Goal: Information Seeking & Learning: Compare options

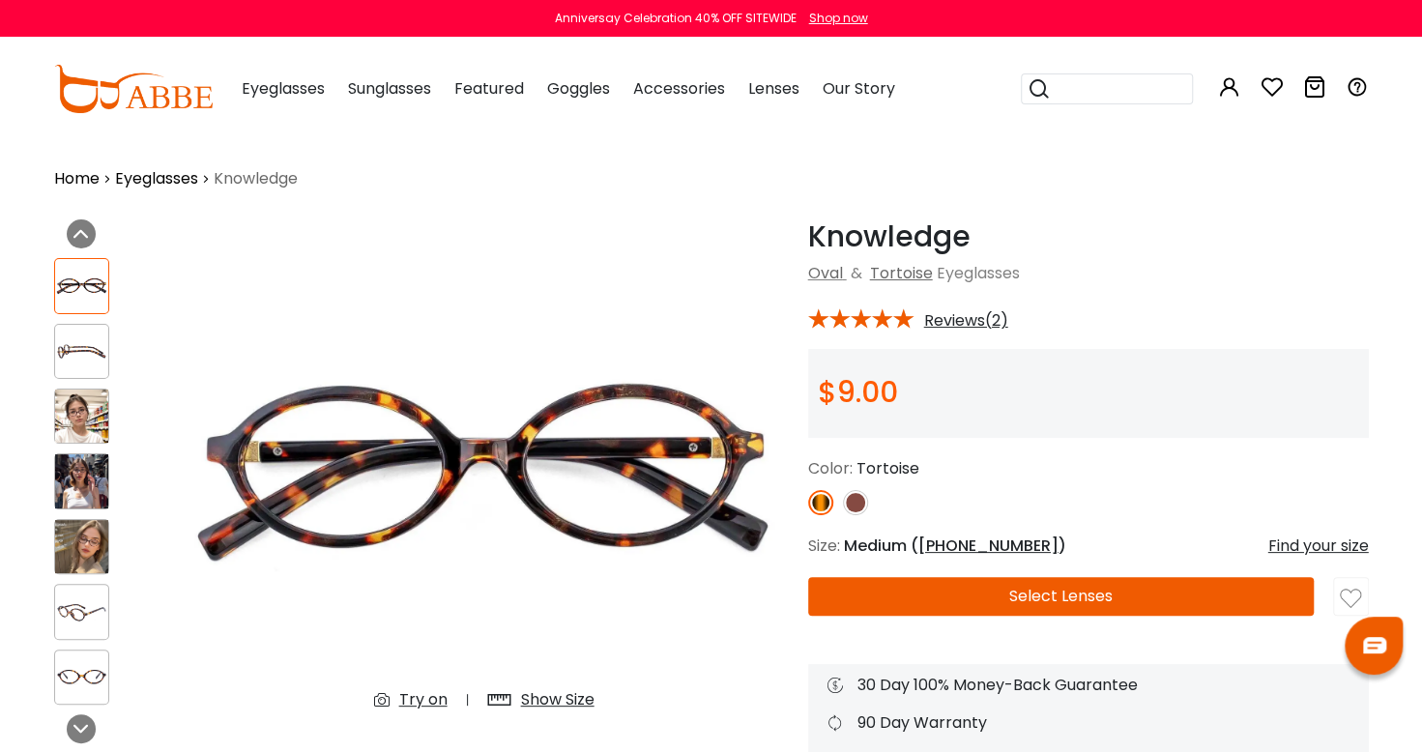
click at [311, 87] on span "Eyeglasses" at bounding box center [283, 88] width 83 height 22
click at [296, 99] on div "Eyeglasses Women's Eyeglasses Men's Eyeglasses Kids' Eyeglasses All Eyeglasses …" at bounding box center [283, 89] width 83 height 97
click at [162, 182] on link "Eyeglasses" at bounding box center [156, 178] width 83 height 23
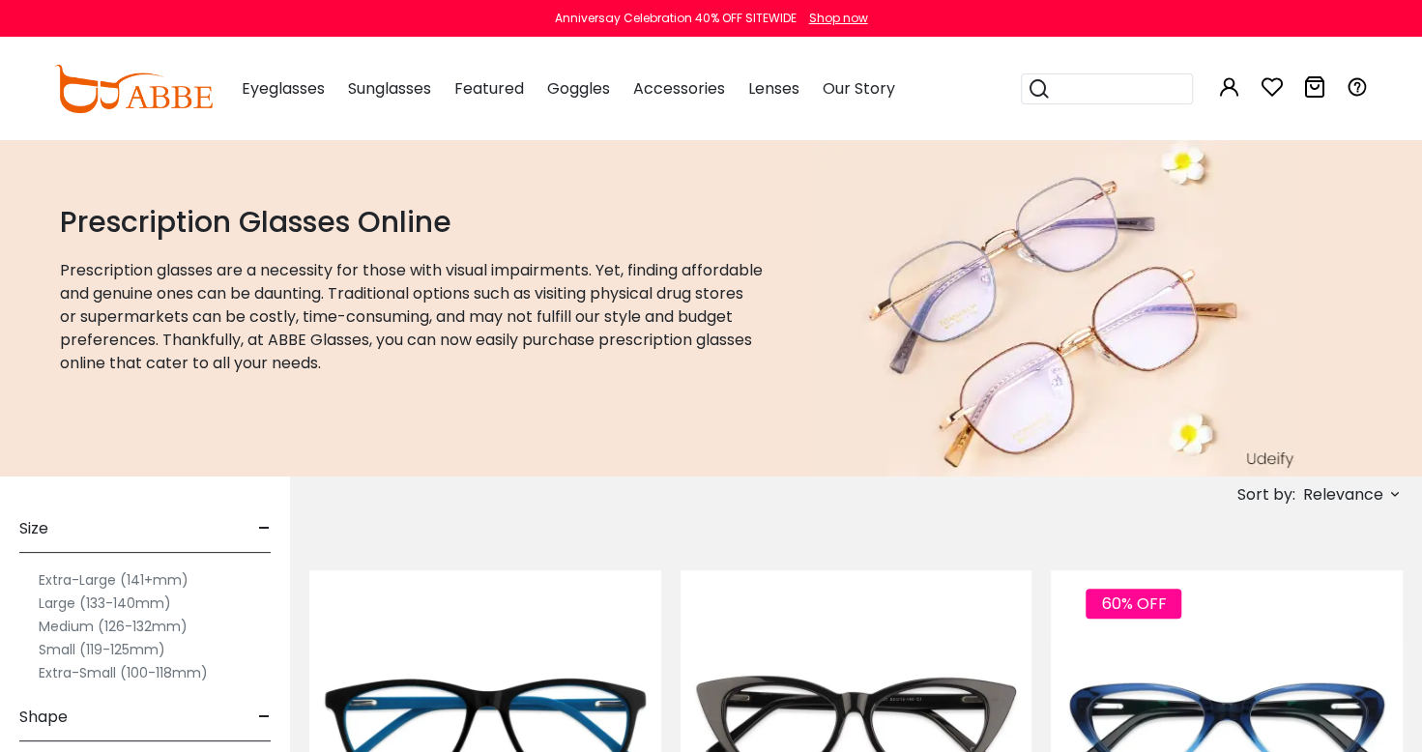
click at [46, 678] on label "Extra-Small (100-118mm)" at bounding box center [123, 672] width 169 height 23
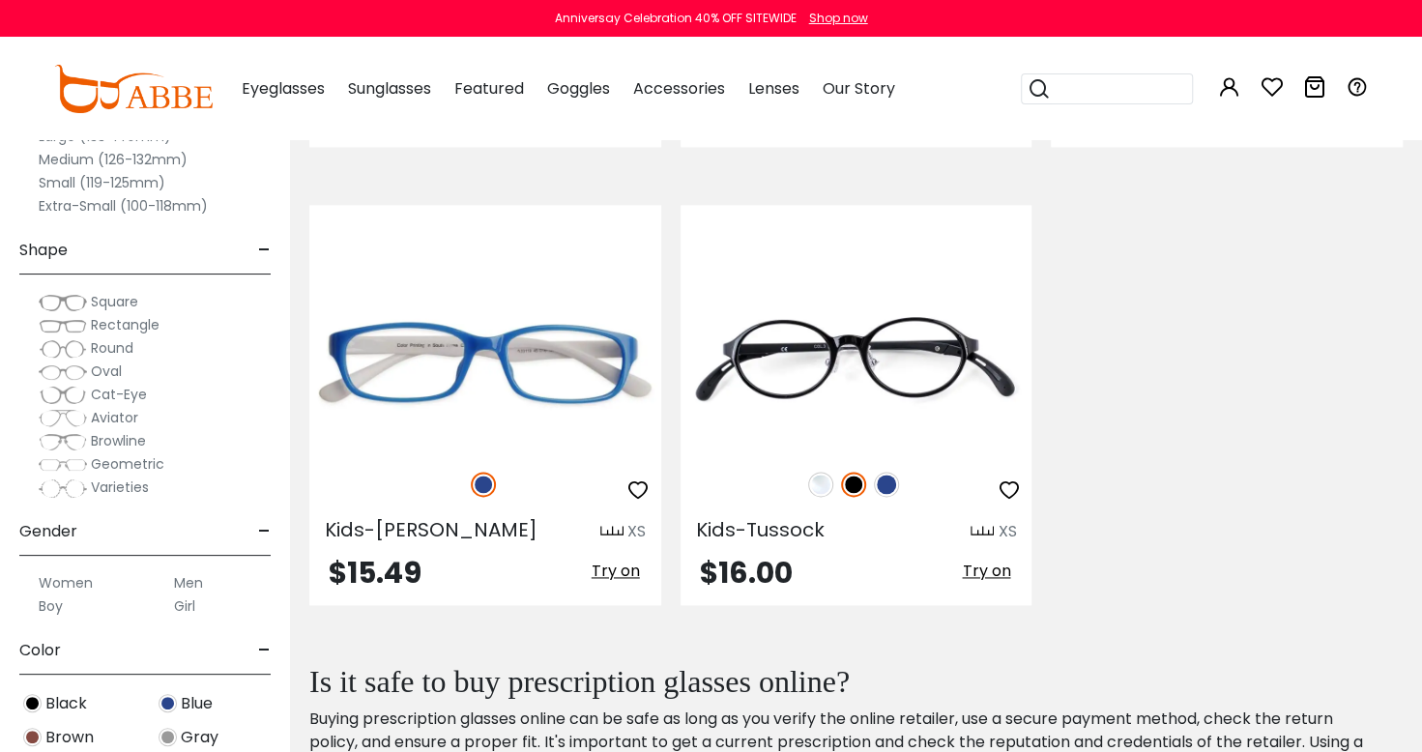
scroll to position [1137, 0]
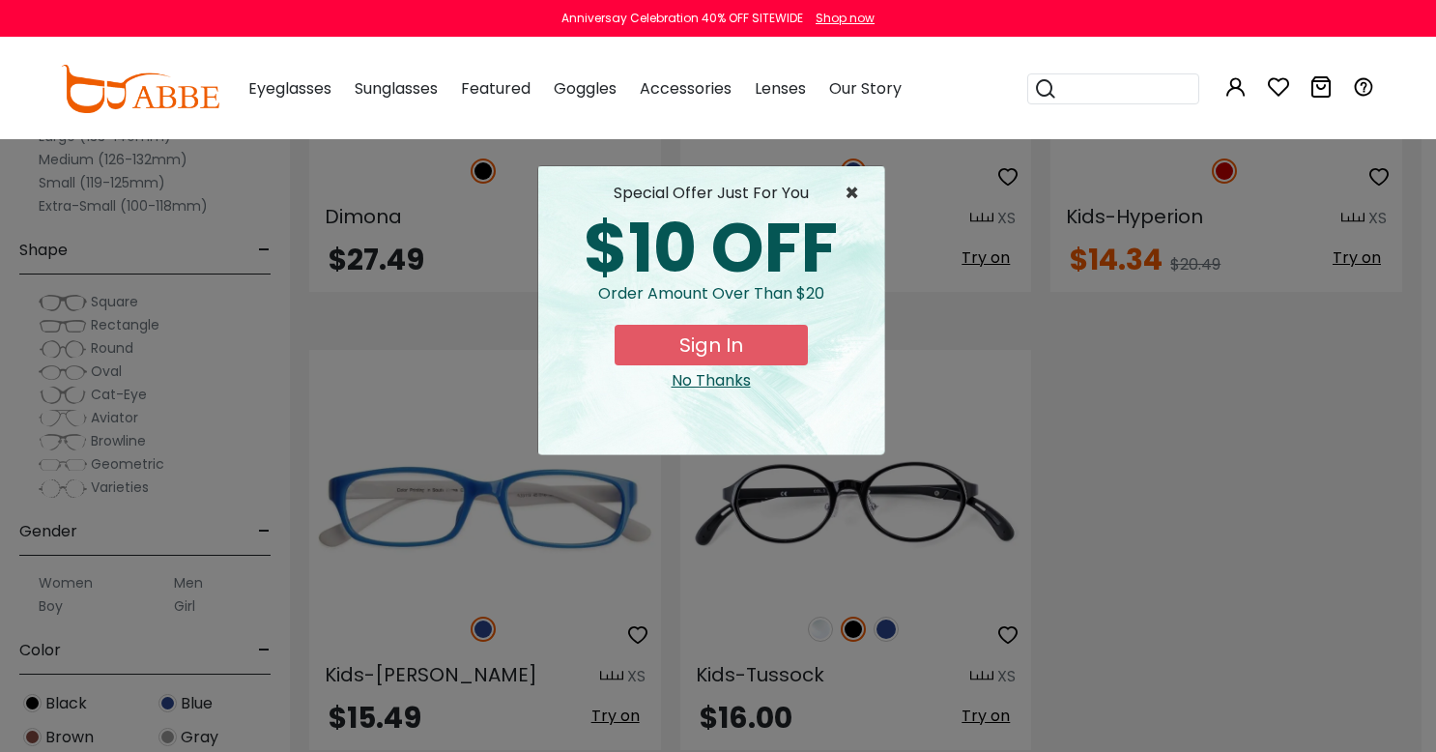
click at [851, 185] on span "×" at bounding box center [857, 193] width 24 height 23
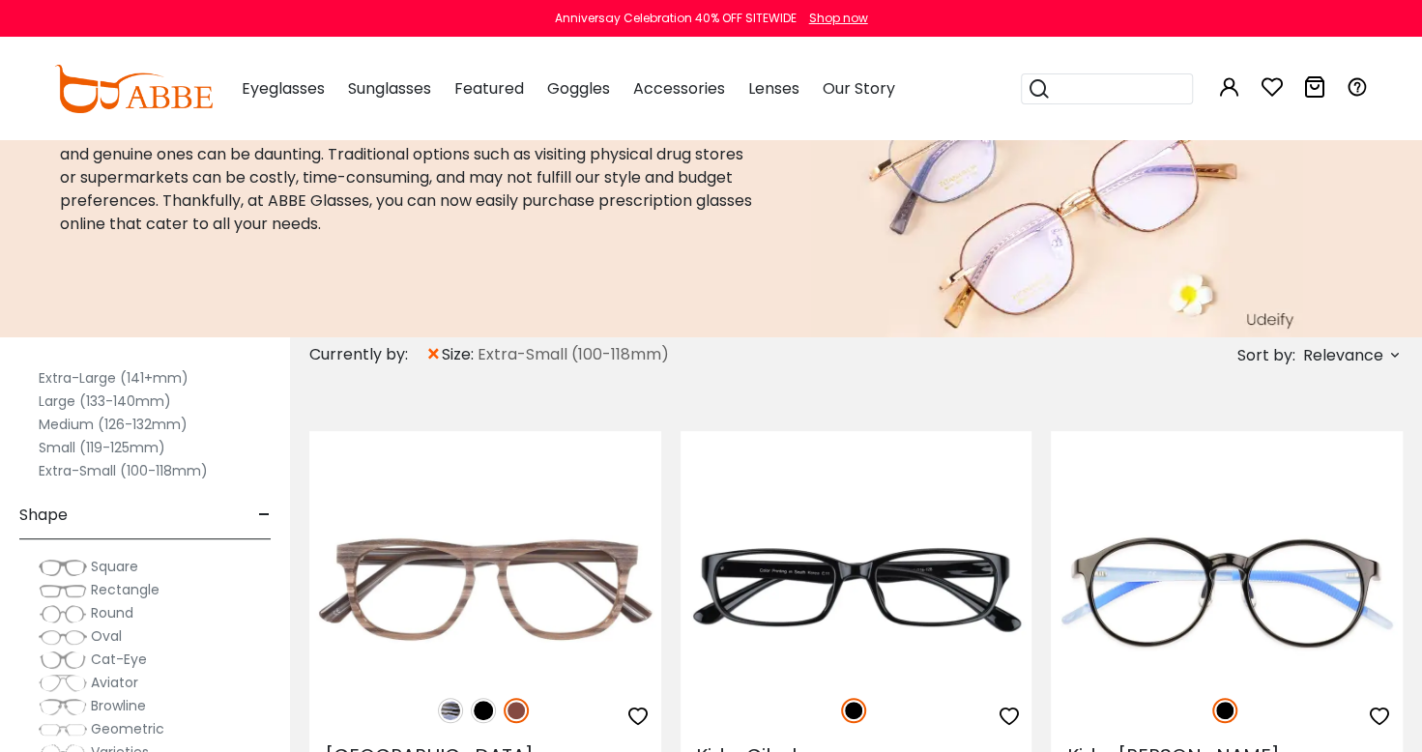
scroll to position [0, 0]
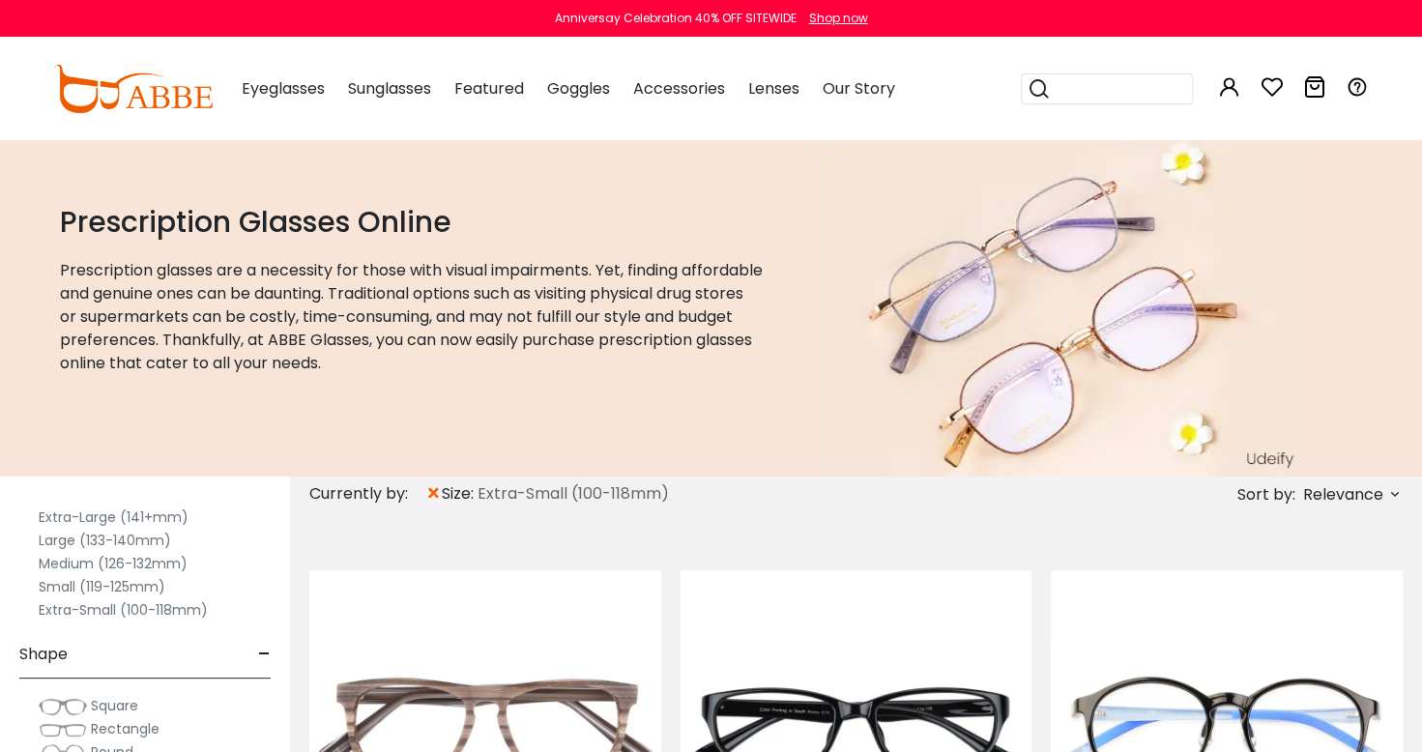
click at [44, 588] on label "Small (119-125mm)" at bounding box center [102, 586] width 127 height 23
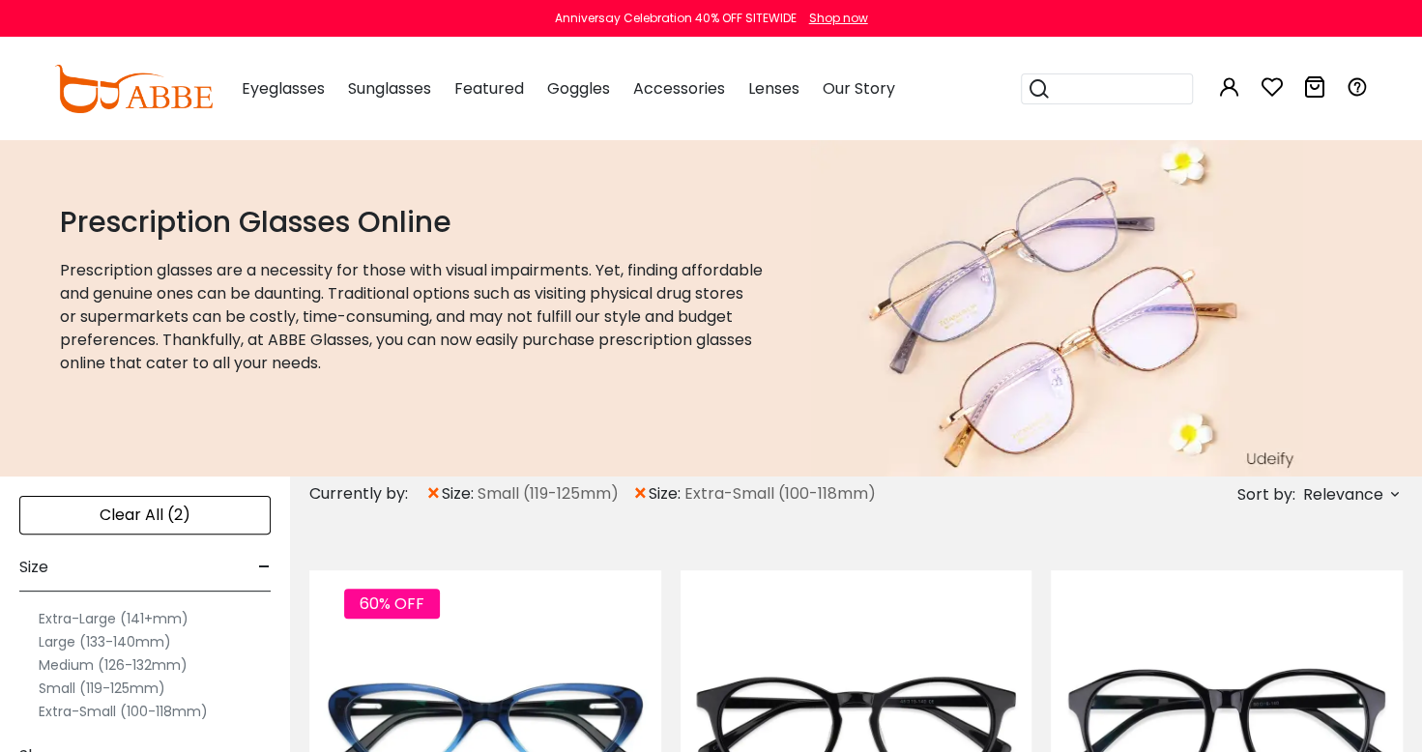
click at [152, 508] on div "Clear All (2)" at bounding box center [144, 515] width 251 height 39
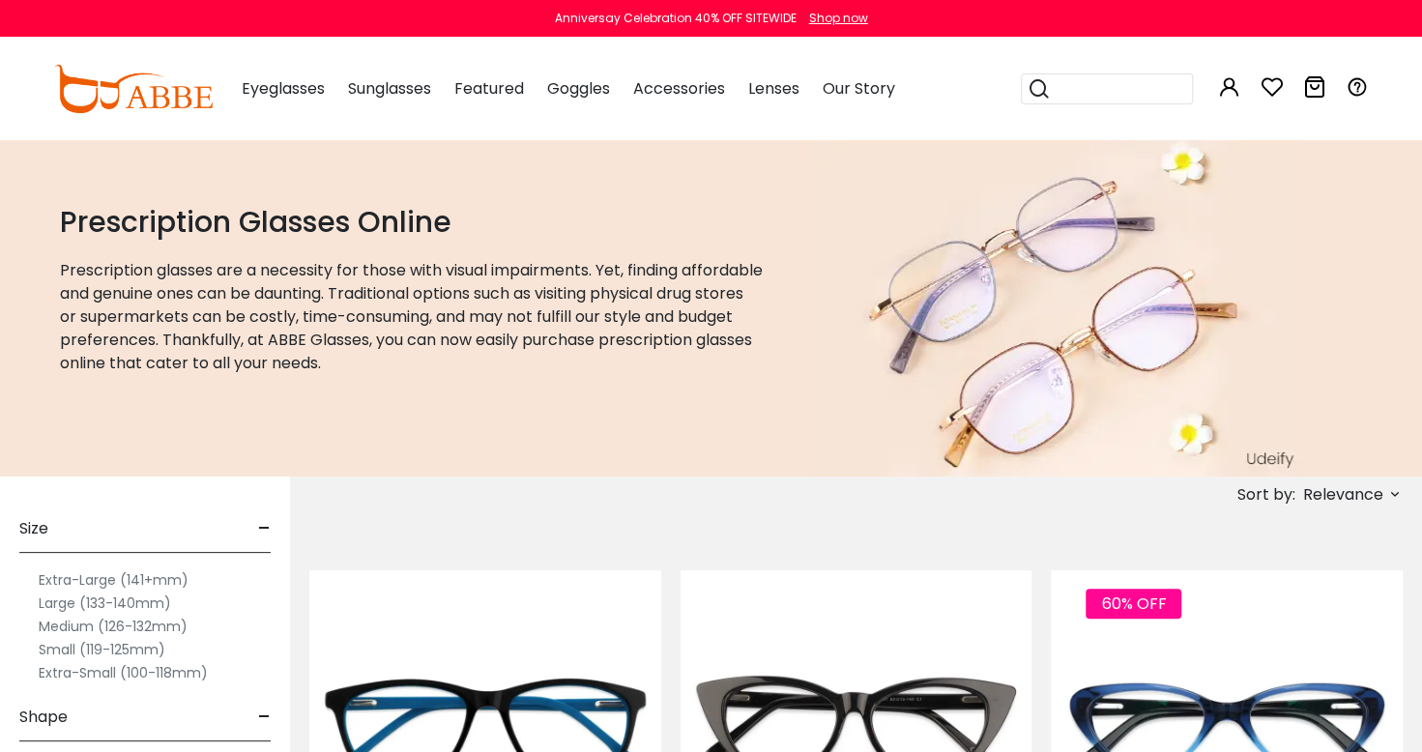
click at [61, 650] on label "Small (119-125mm)" at bounding box center [102, 649] width 127 height 23
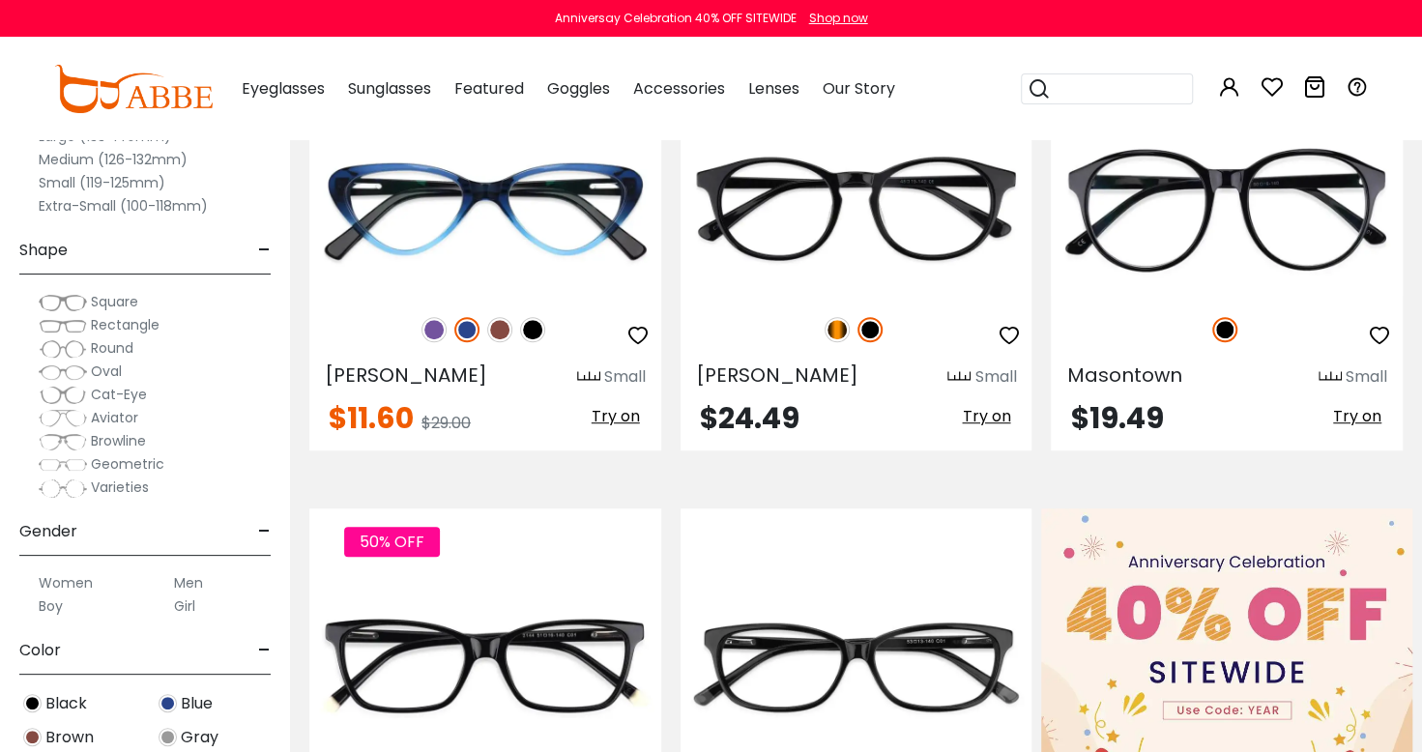
scroll to position [533, 0]
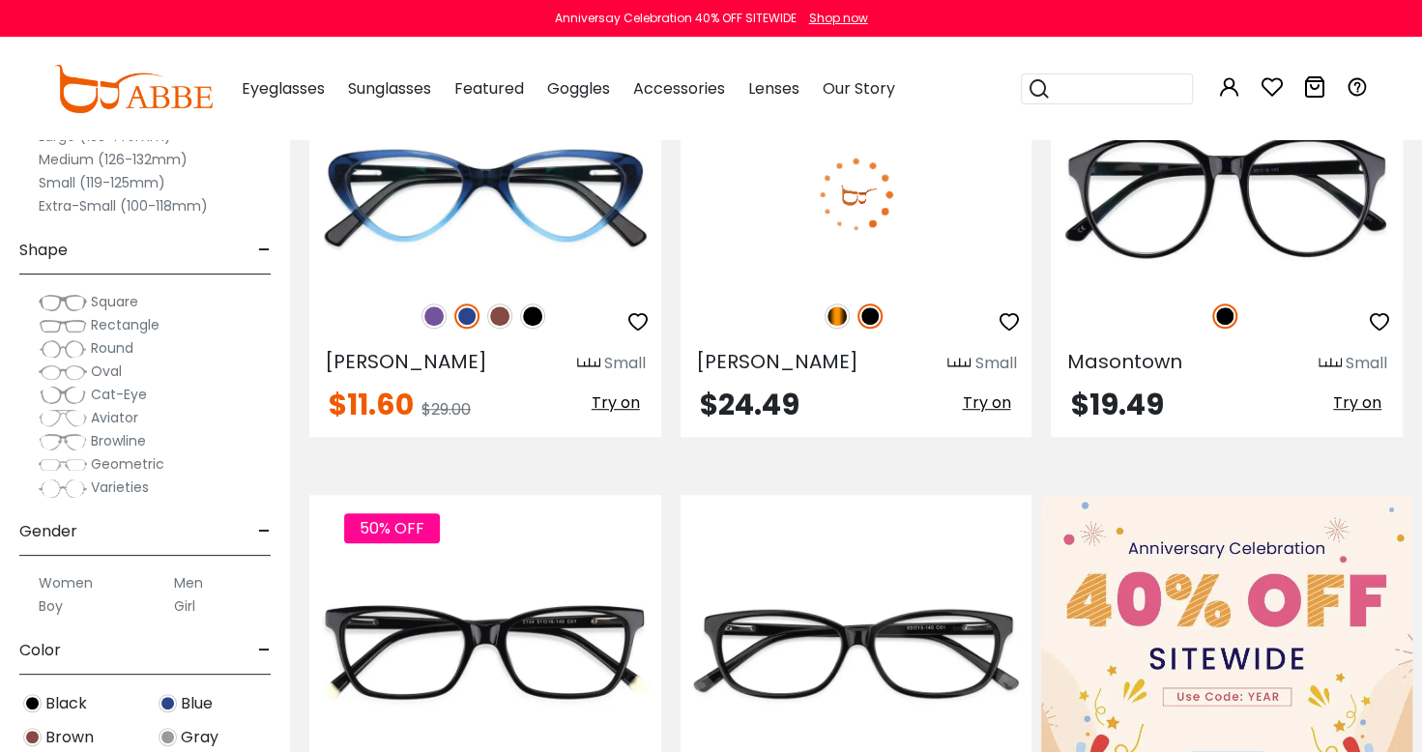
click at [955, 234] on img at bounding box center [856, 194] width 352 height 176
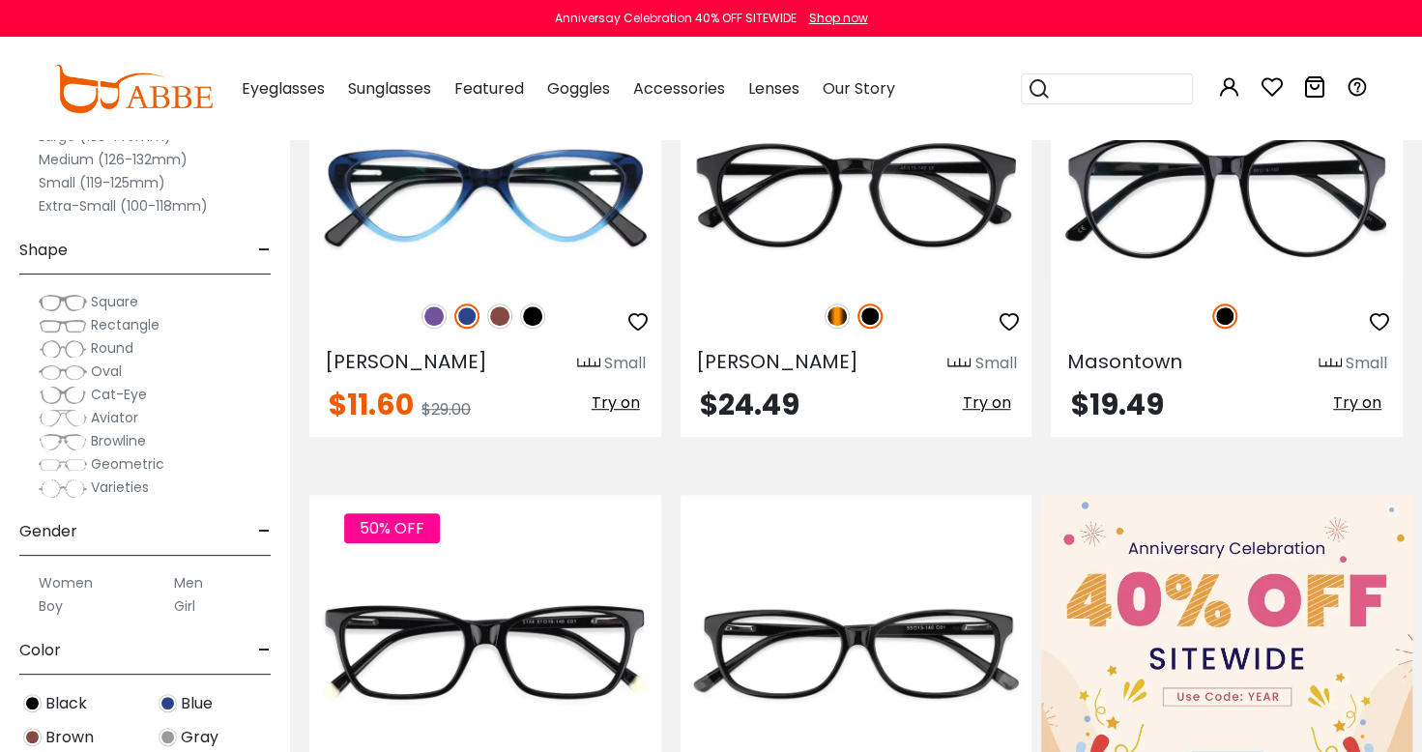
scroll to position [535, 0]
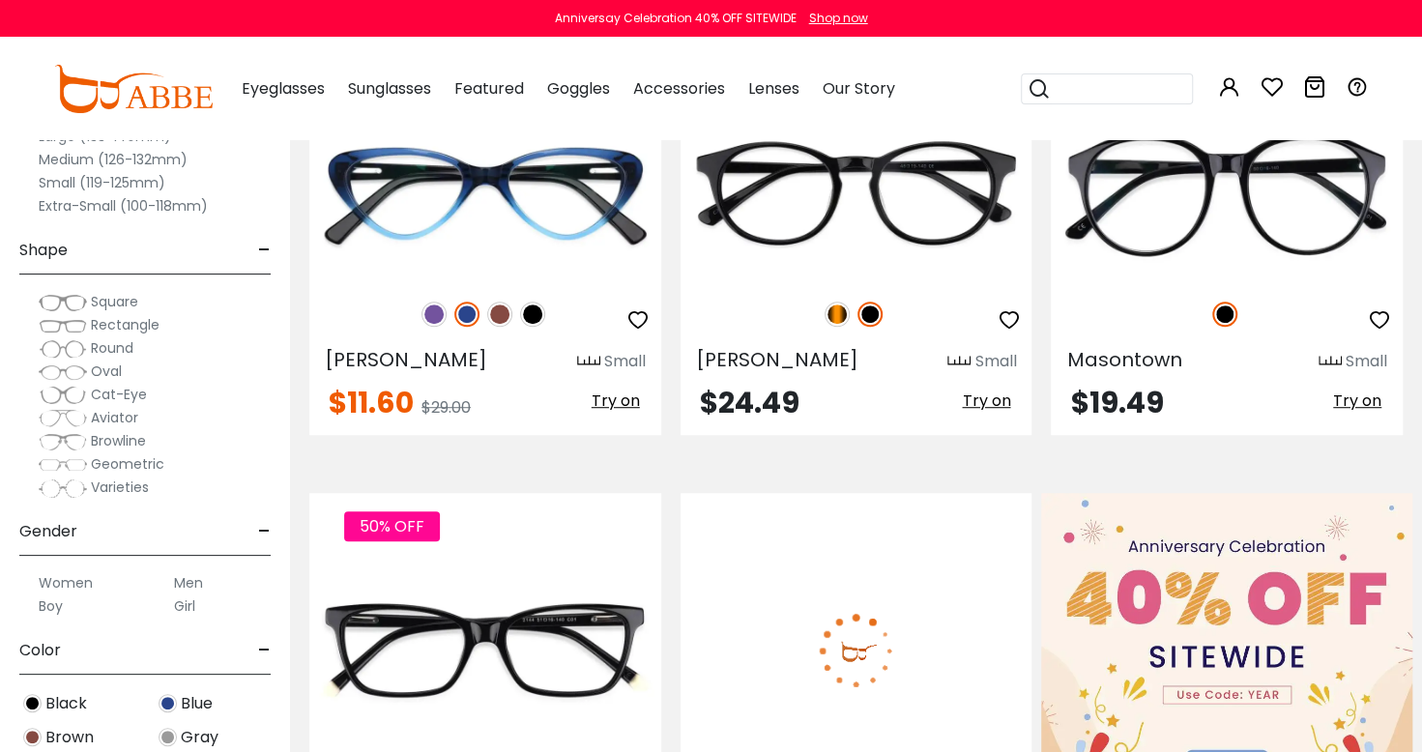
click at [902, 595] on img at bounding box center [856, 650] width 352 height 176
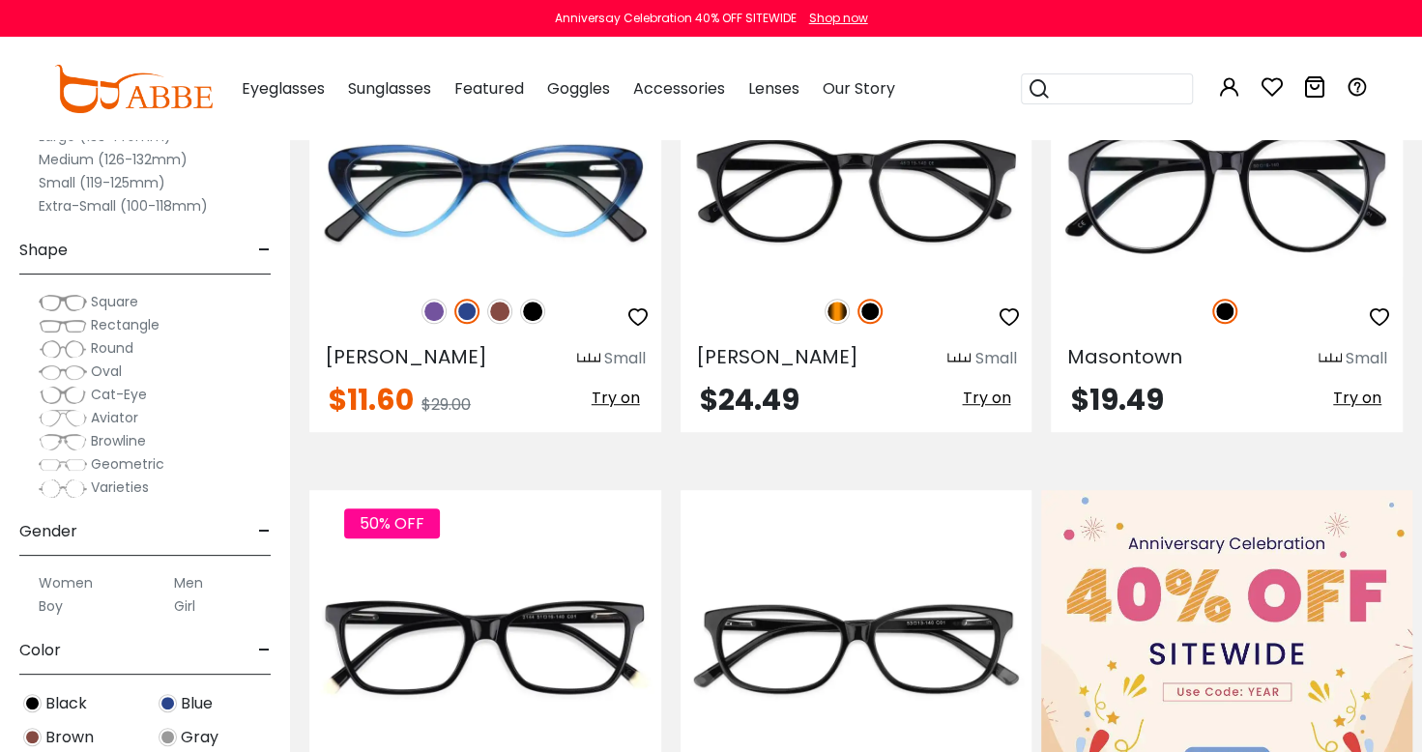
scroll to position [535, 0]
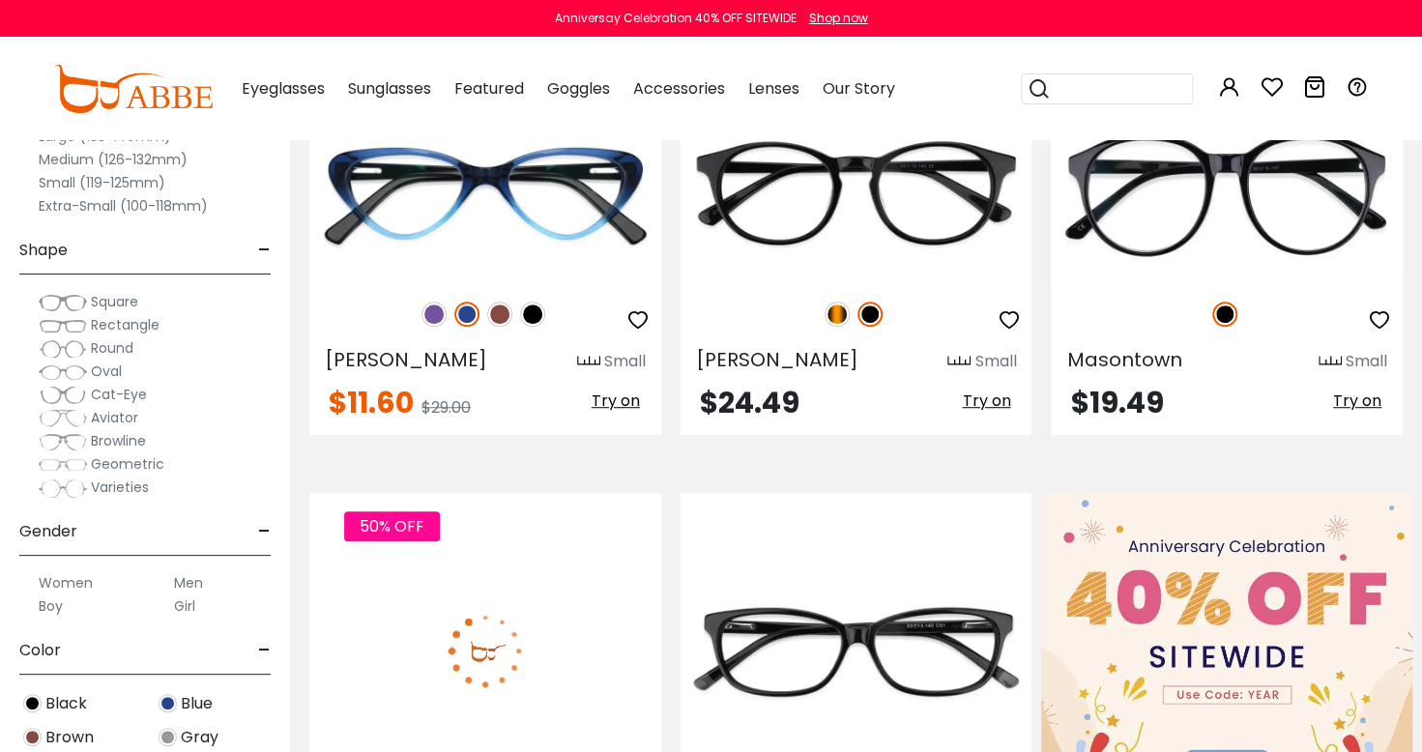
click at [524, 620] on img at bounding box center [485, 650] width 352 height 176
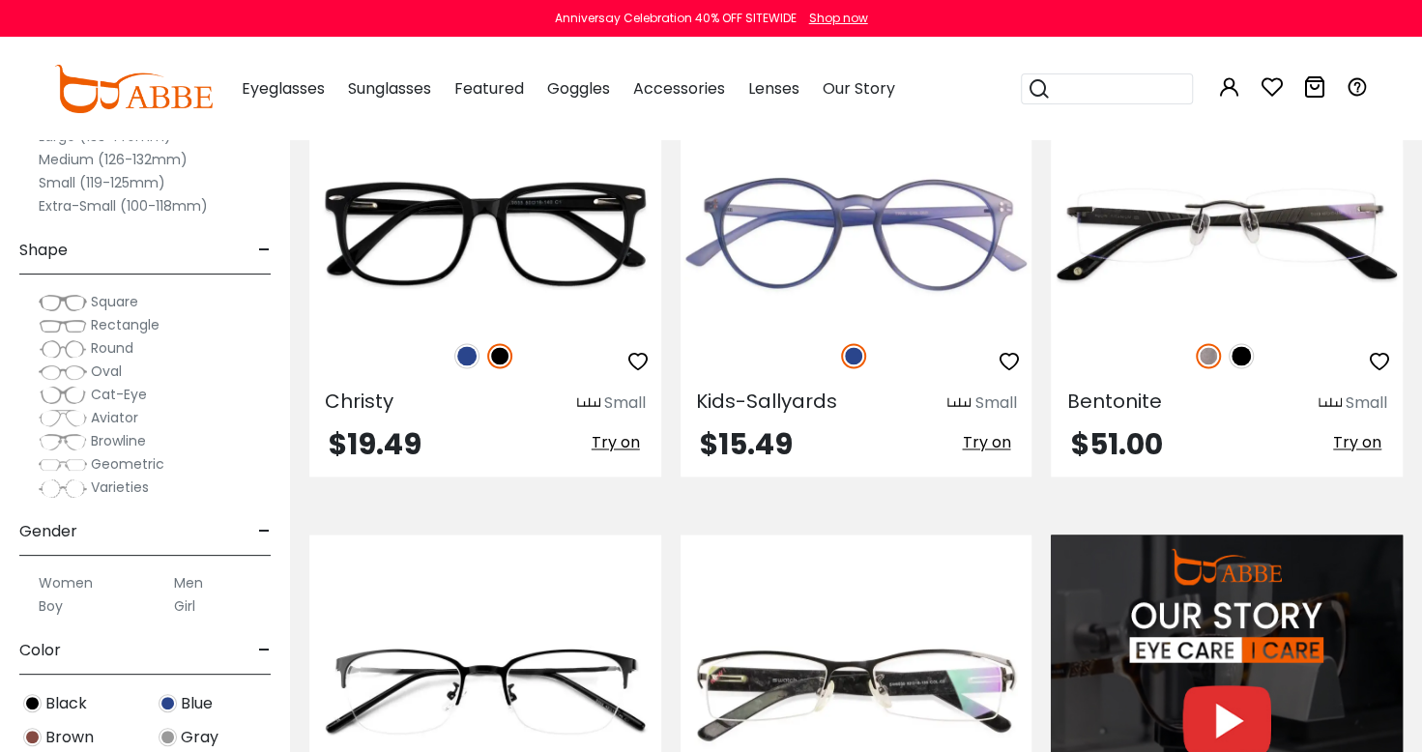
scroll to position [1484, 0]
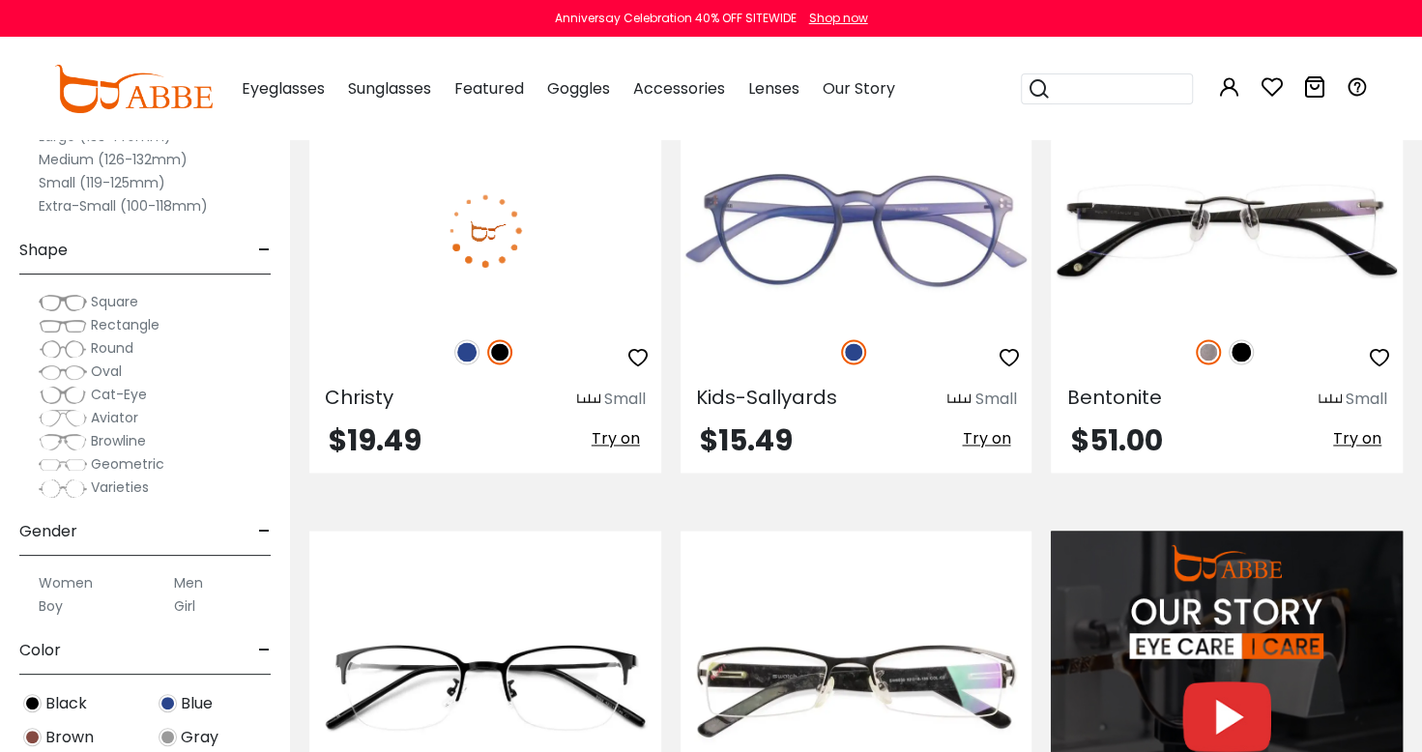
click at [584, 237] on img at bounding box center [485, 230] width 352 height 176
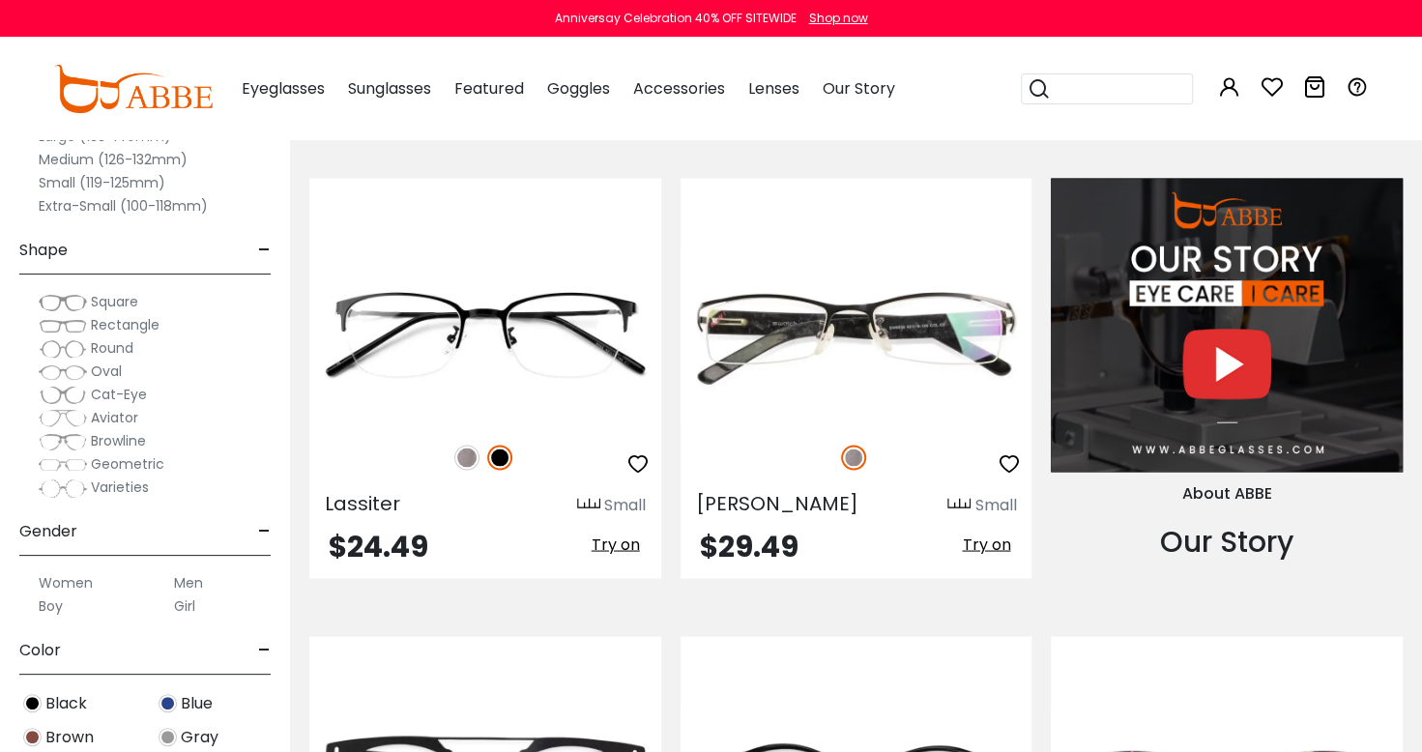
scroll to position [1838, 0]
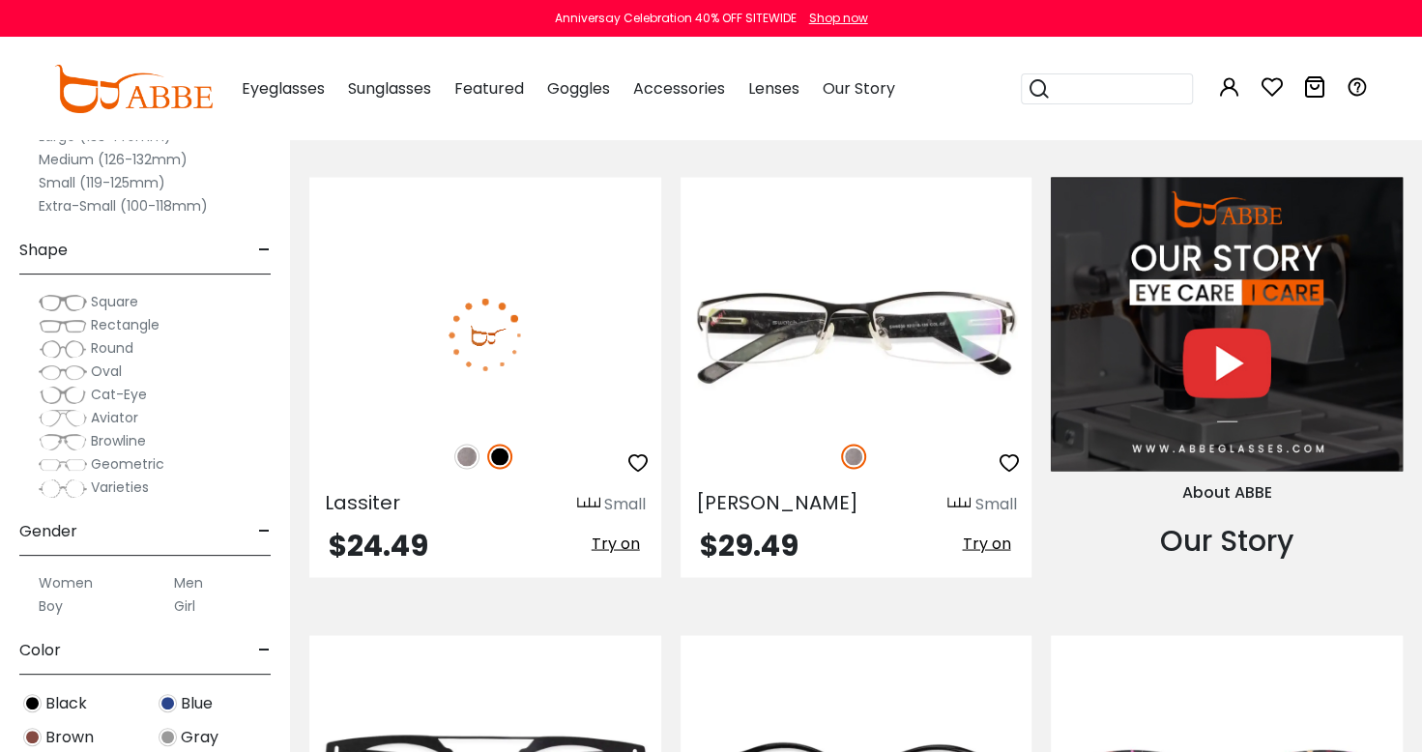
click at [584, 331] on img at bounding box center [485, 334] width 352 height 176
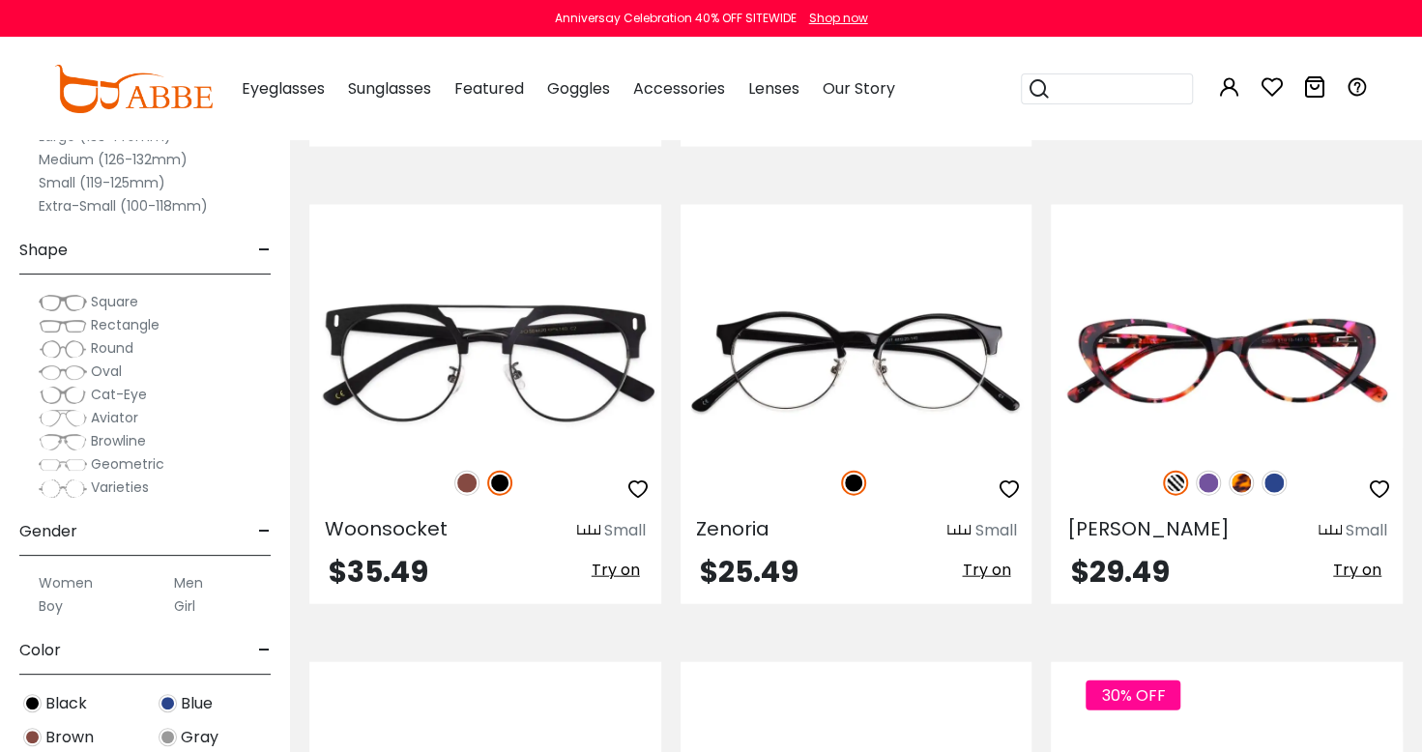
scroll to position [2274, 0]
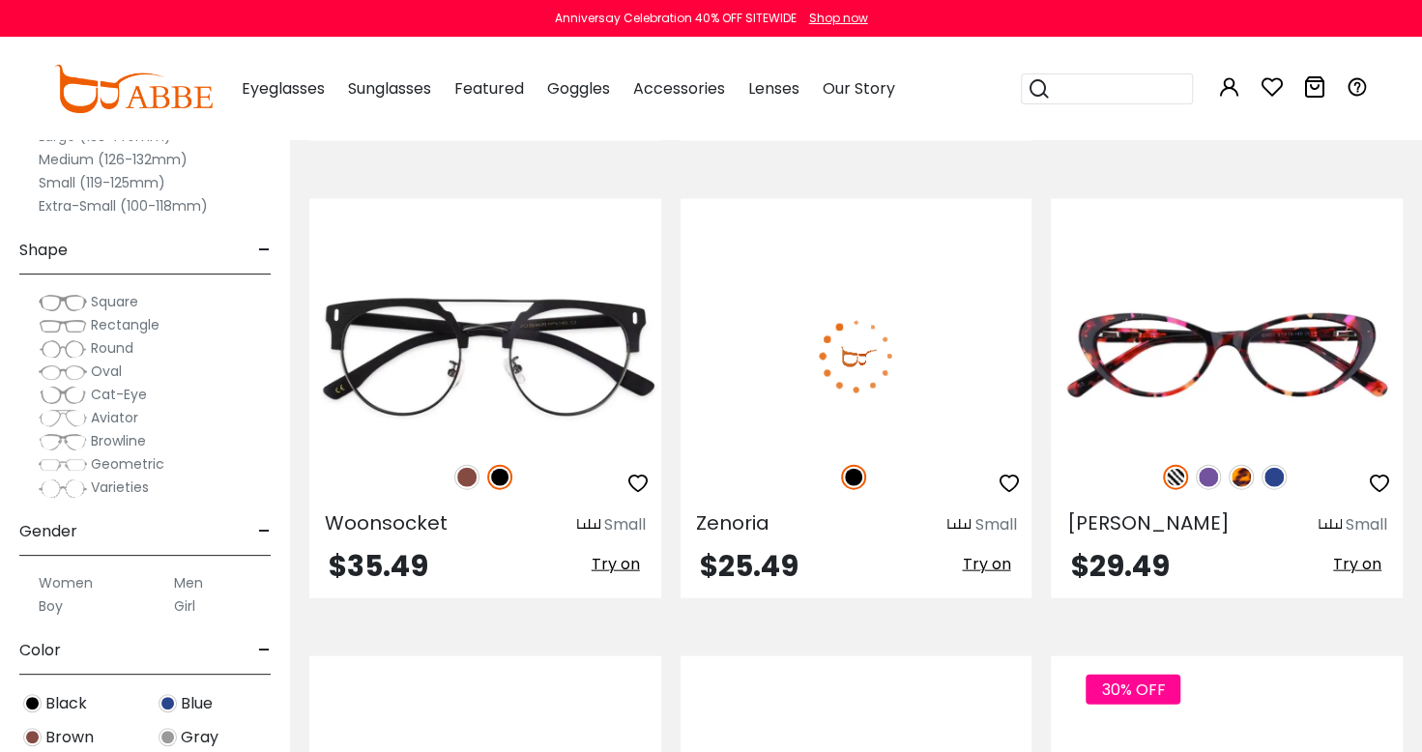
click at [936, 371] on img at bounding box center [856, 357] width 352 height 176
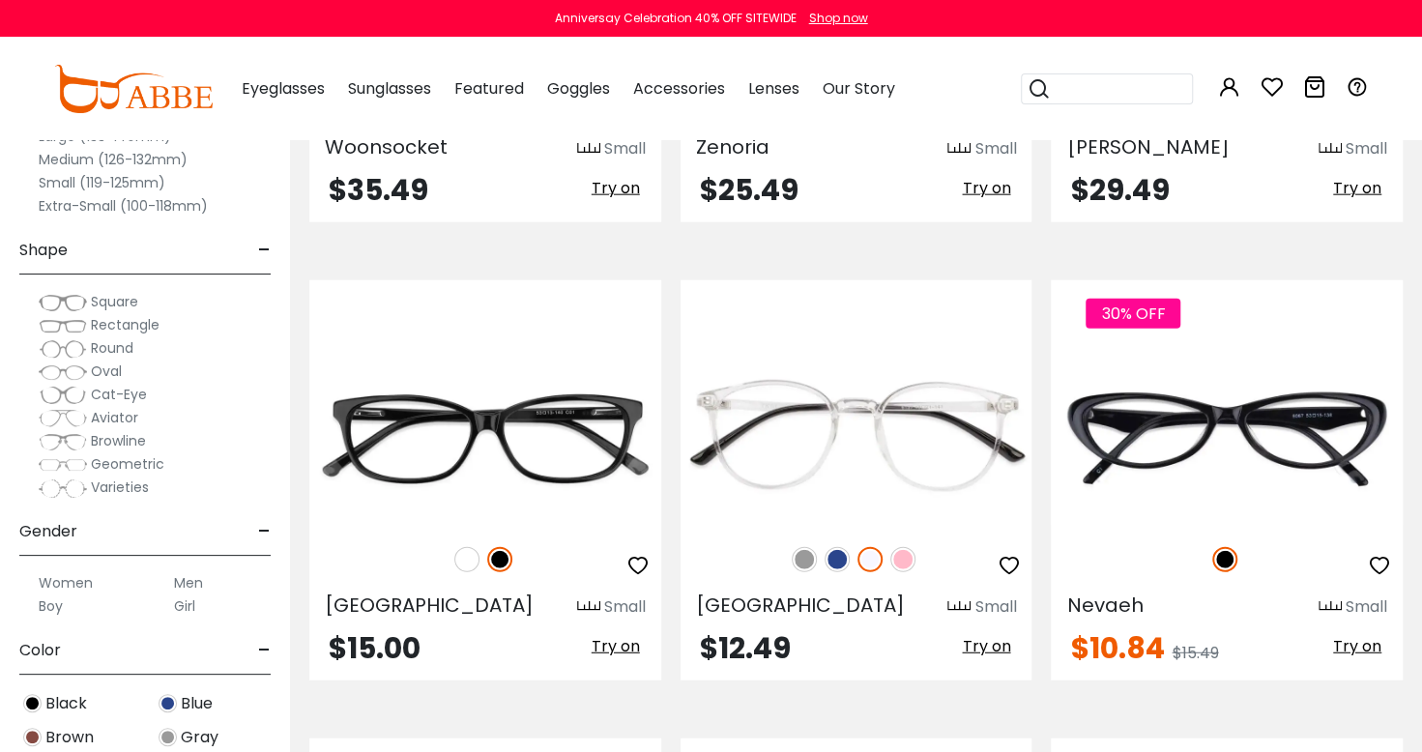
scroll to position [2652, 0]
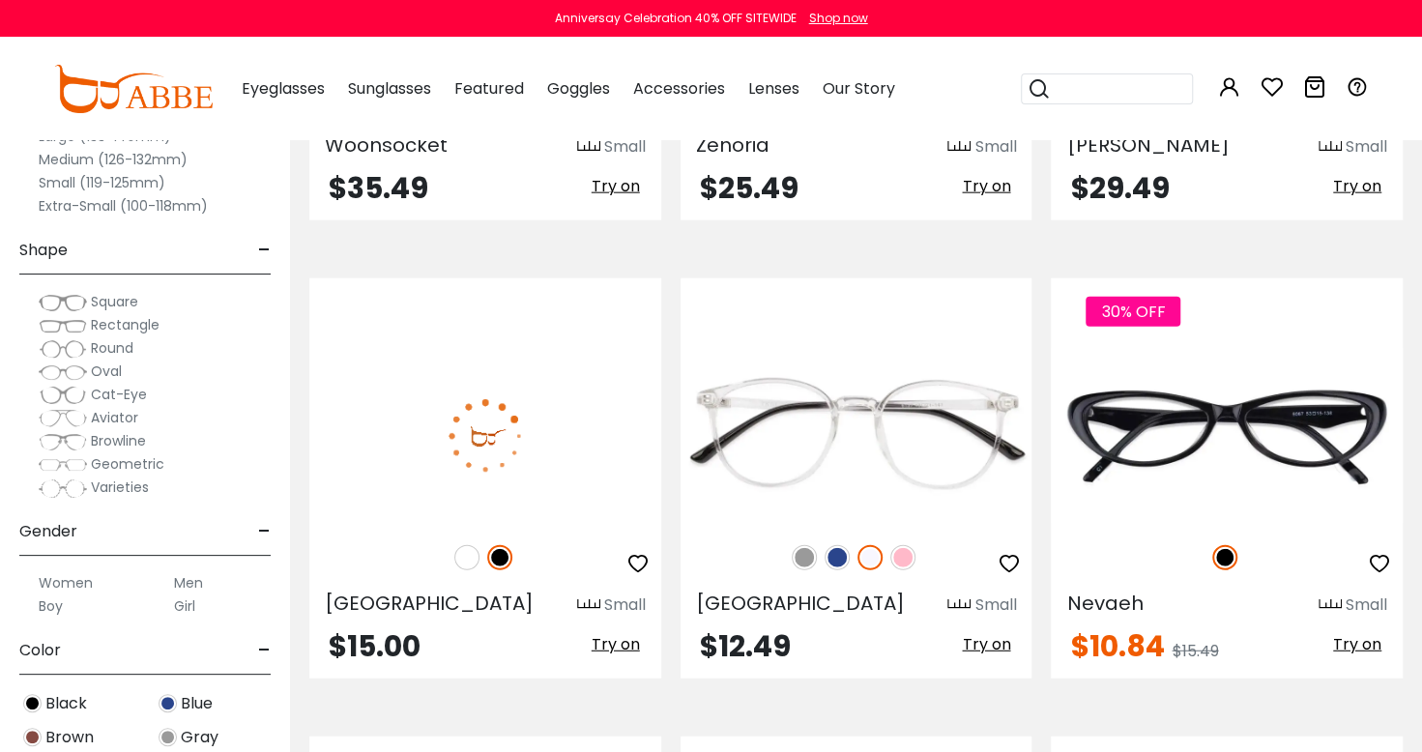
click at [591, 418] on img at bounding box center [485, 436] width 352 height 176
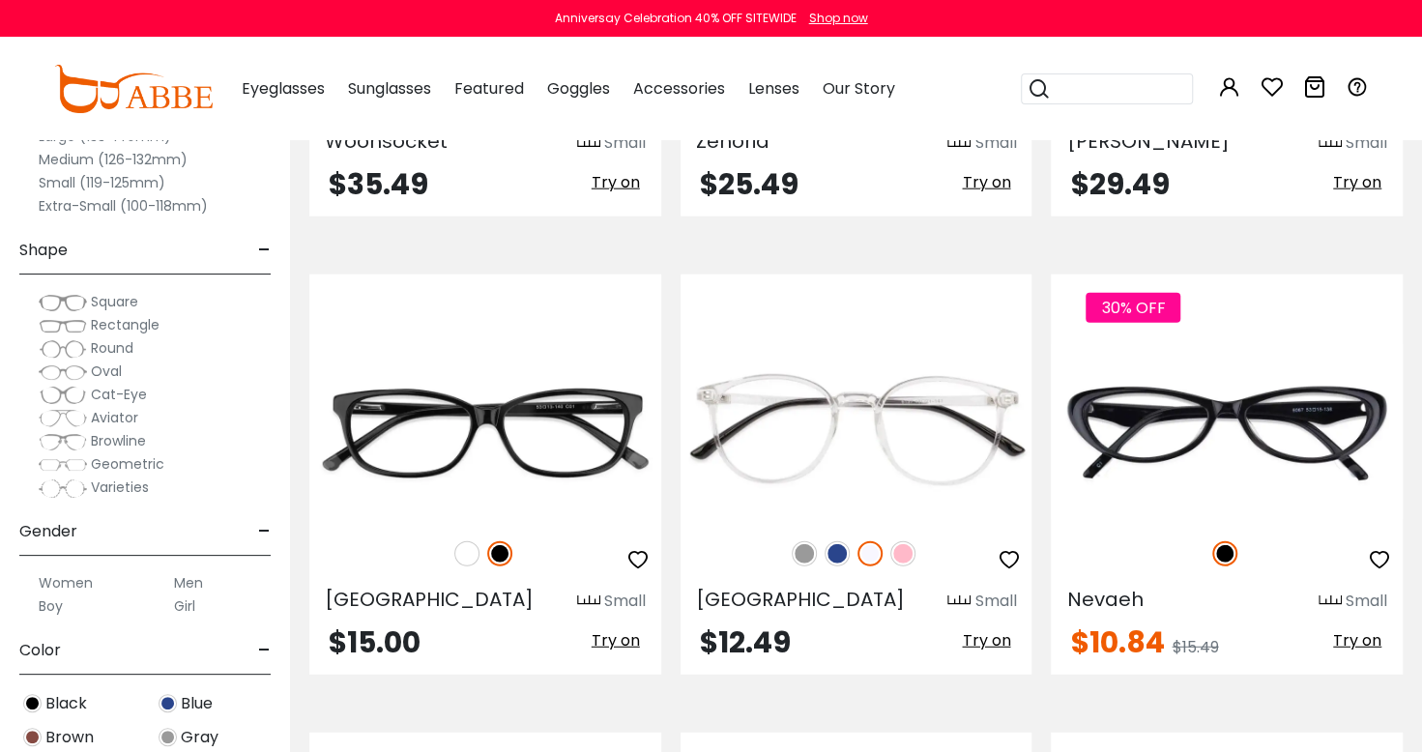
scroll to position [2652, 0]
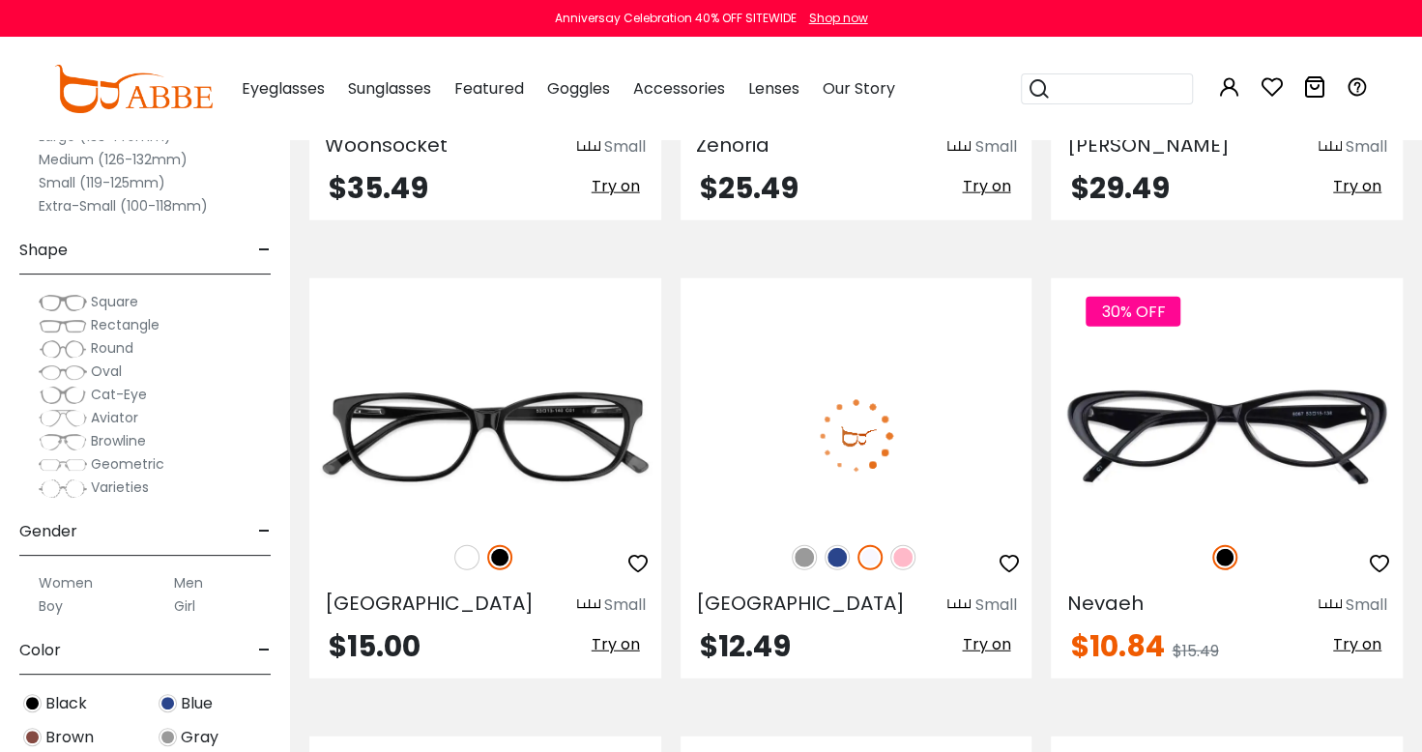
click at [816, 566] on div at bounding box center [856, 557] width 352 height 41
click at [837, 563] on img at bounding box center [836, 557] width 25 height 25
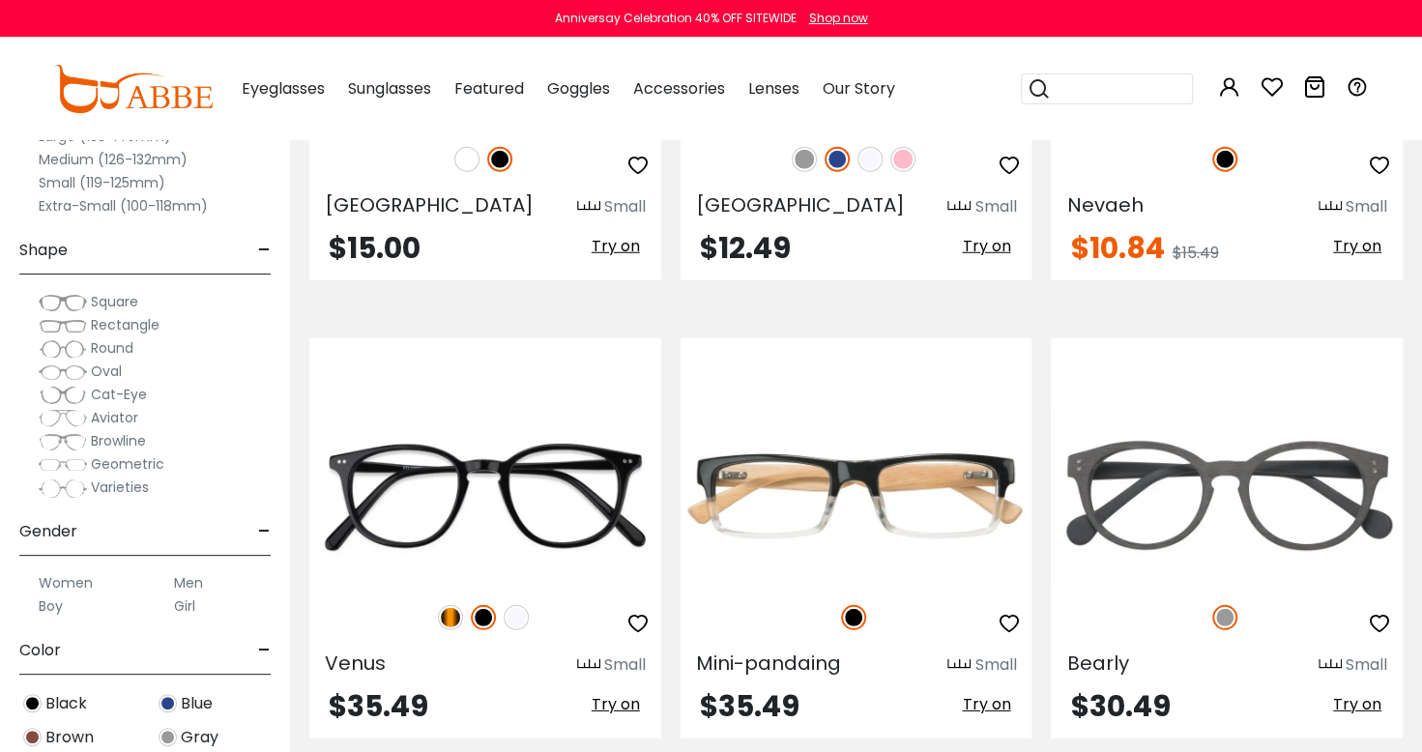
scroll to position [3052, 0]
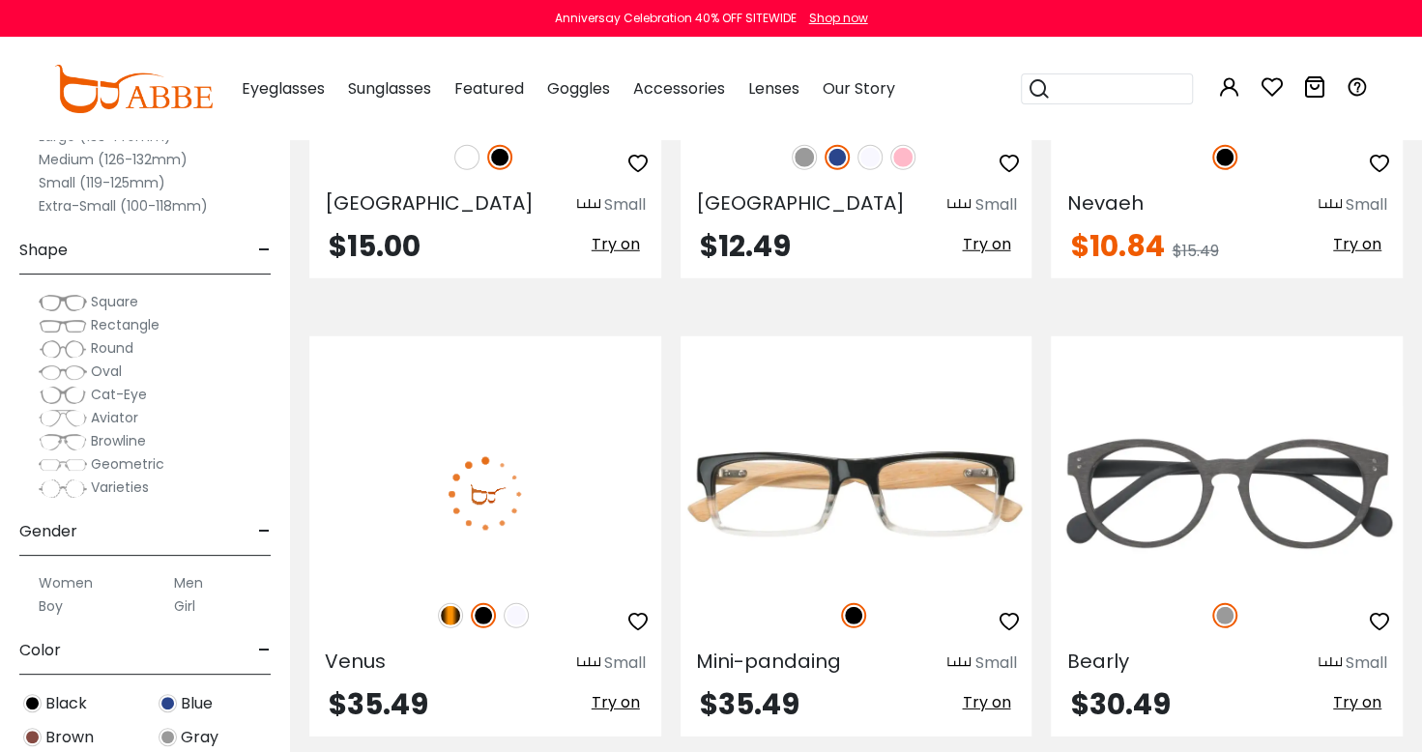
click at [585, 493] on img at bounding box center [485, 494] width 352 height 176
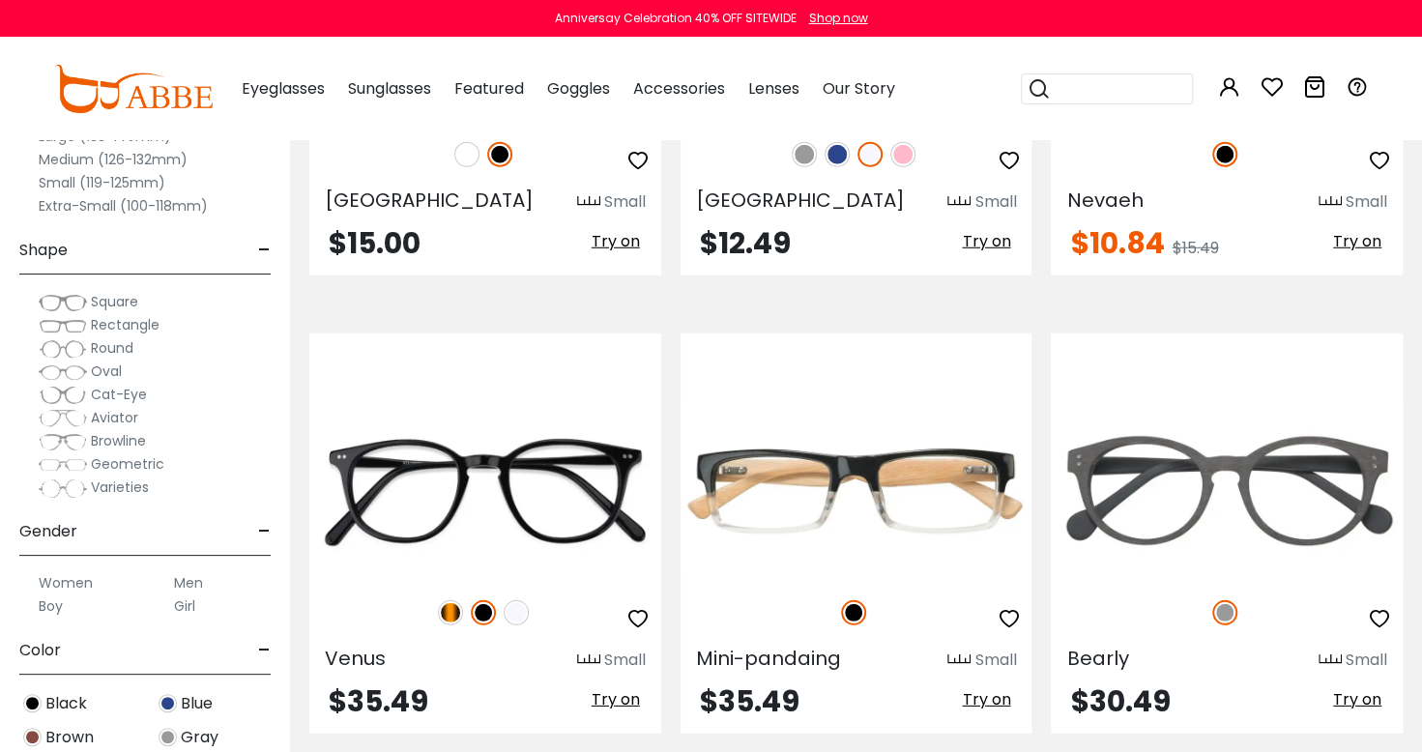
scroll to position [3052, 0]
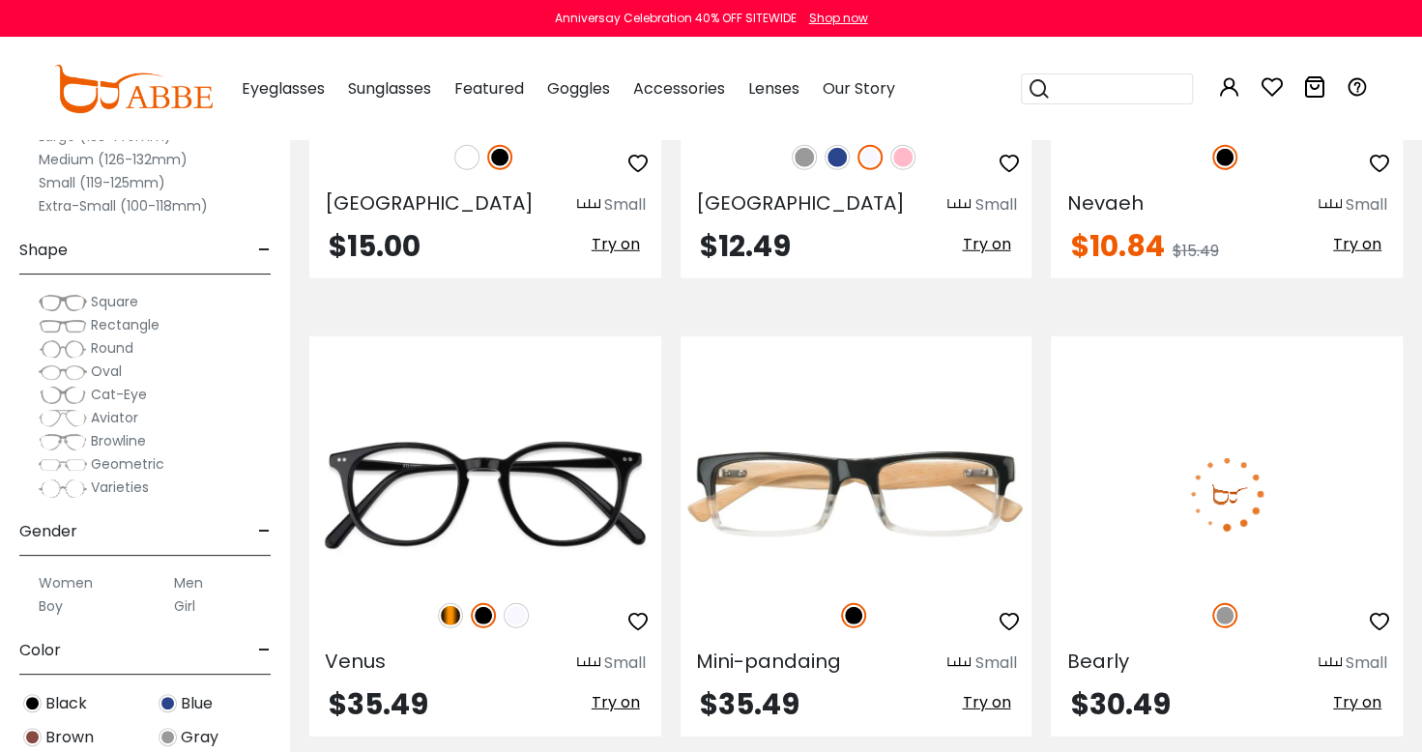
click at [1286, 499] on img at bounding box center [1227, 494] width 352 height 176
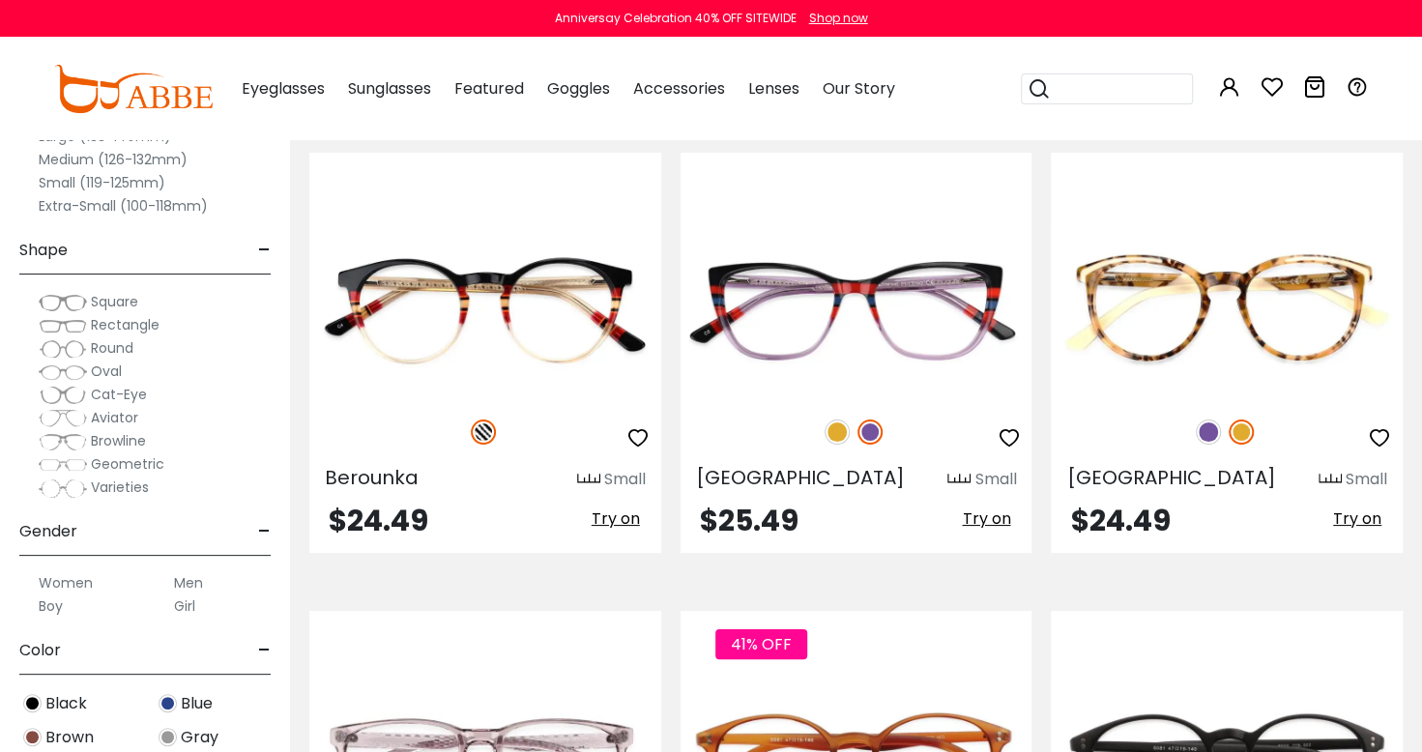
scroll to position [4158, 0]
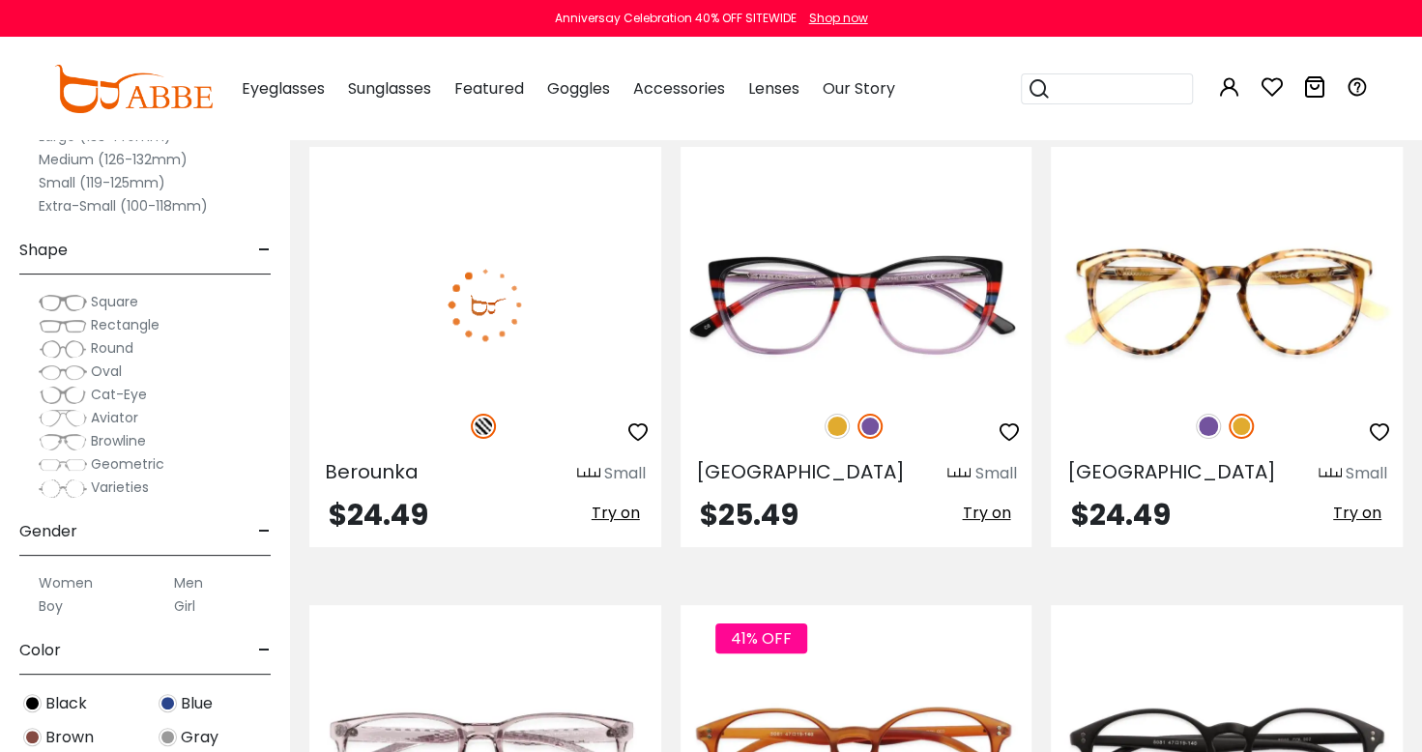
click at [580, 310] on img at bounding box center [485, 304] width 352 height 176
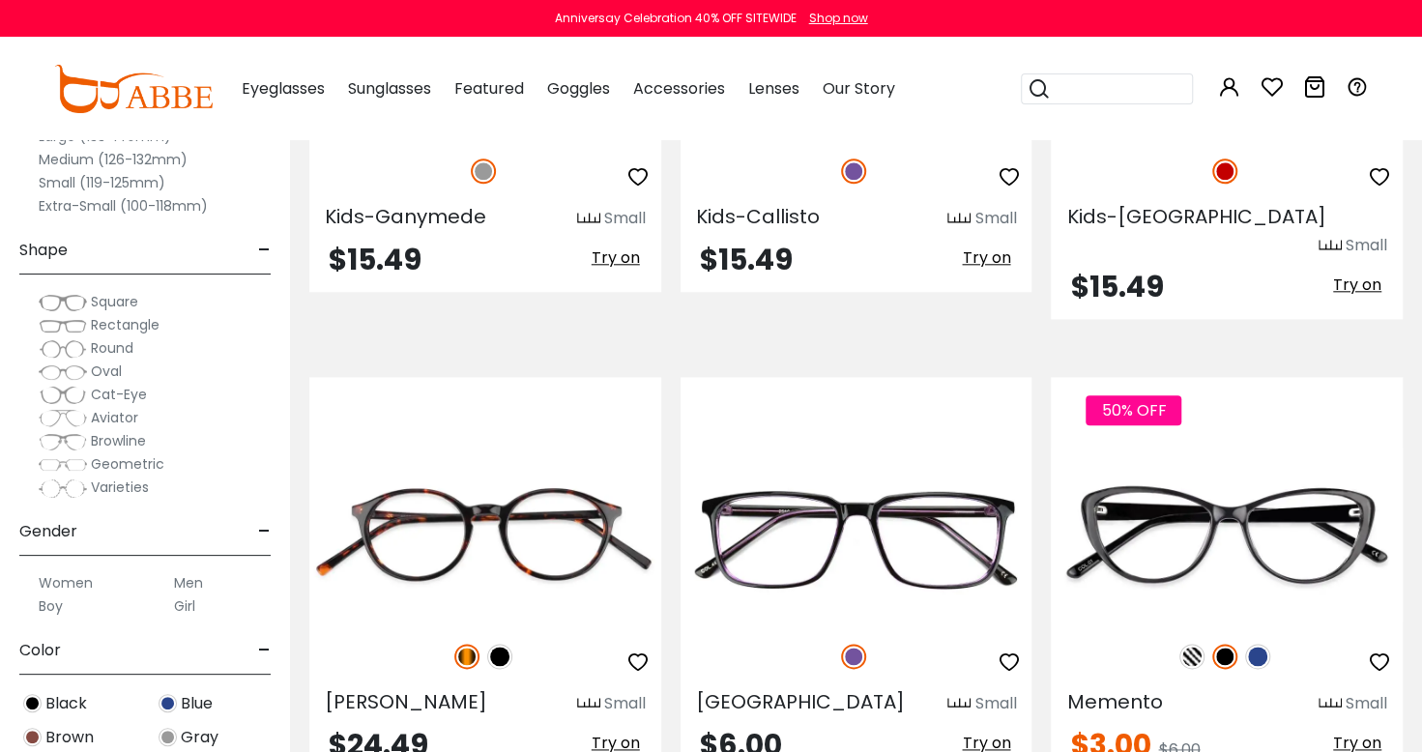
scroll to position [5370, 0]
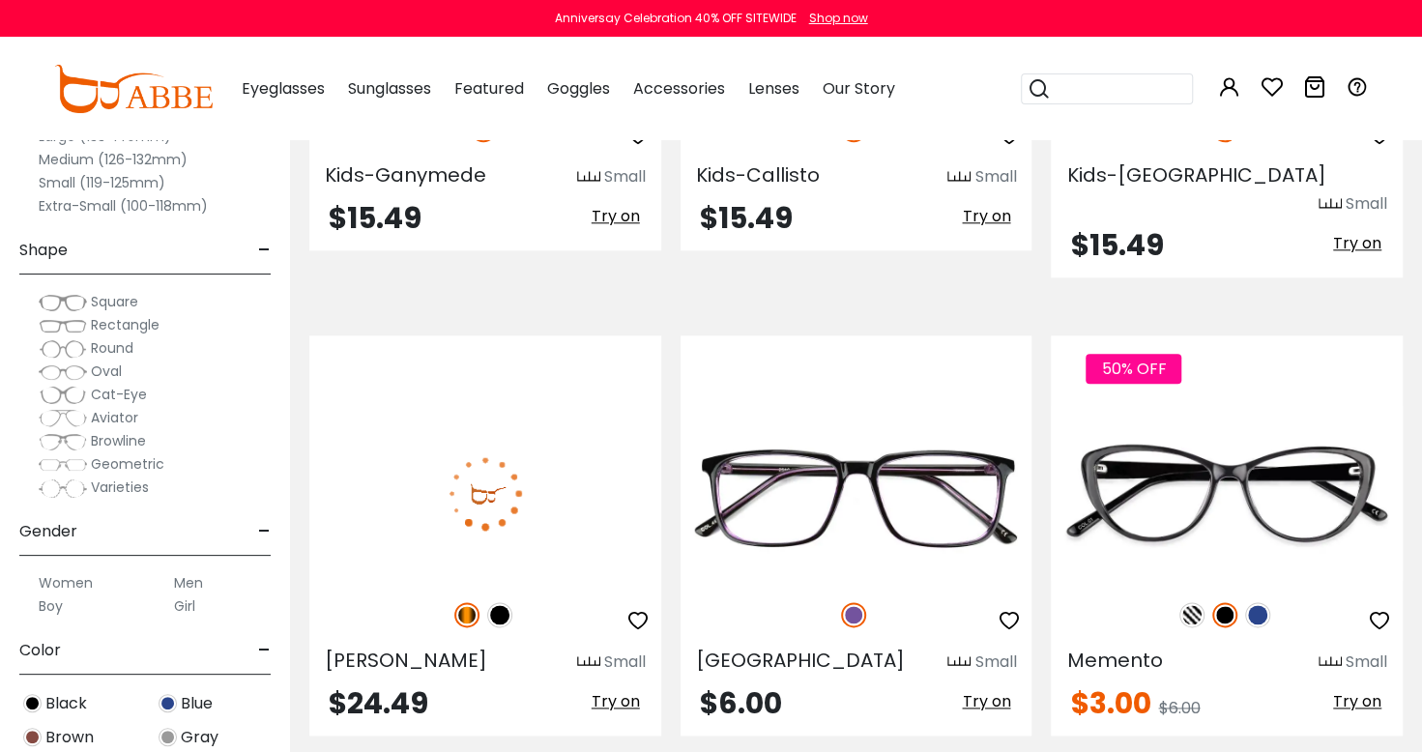
click at [572, 457] on img at bounding box center [485, 493] width 352 height 176
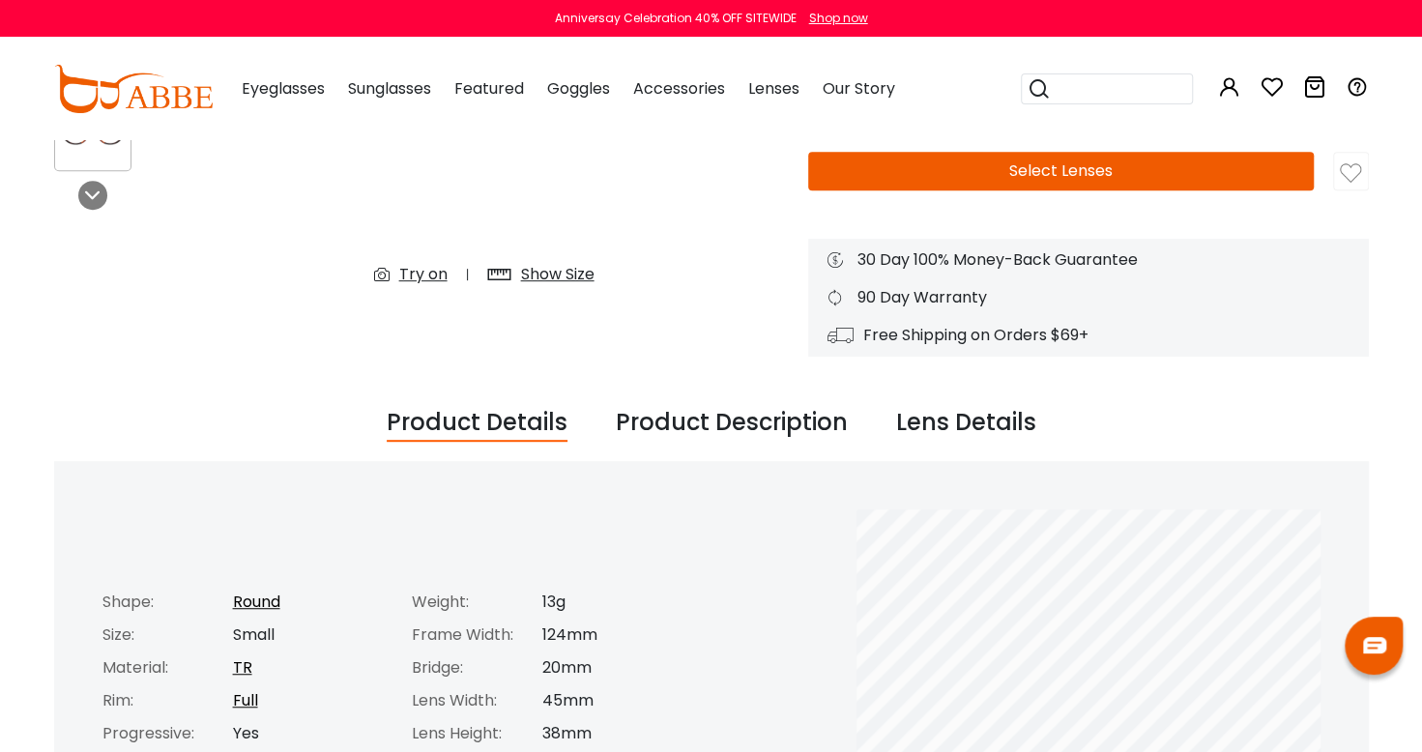
scroll to position [429, 0]
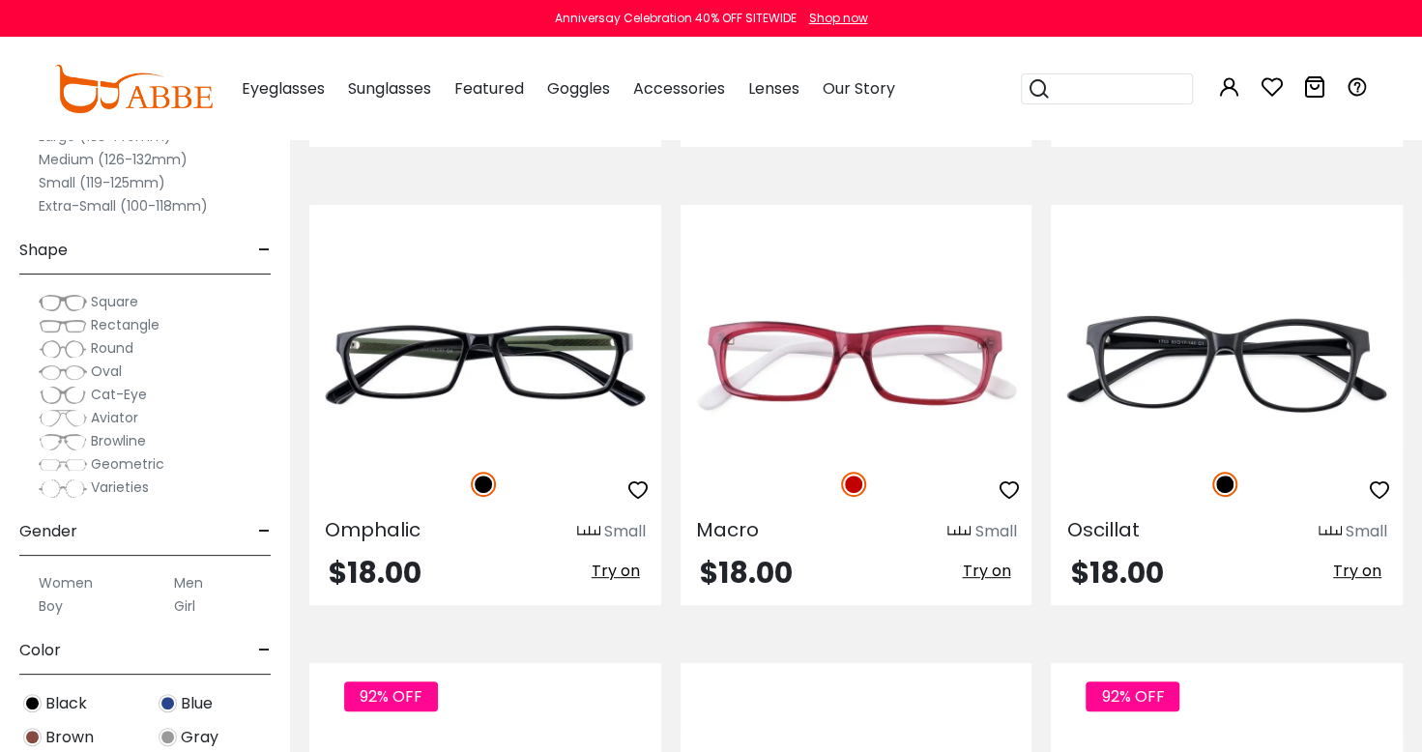
scroll to position [8739, 0]
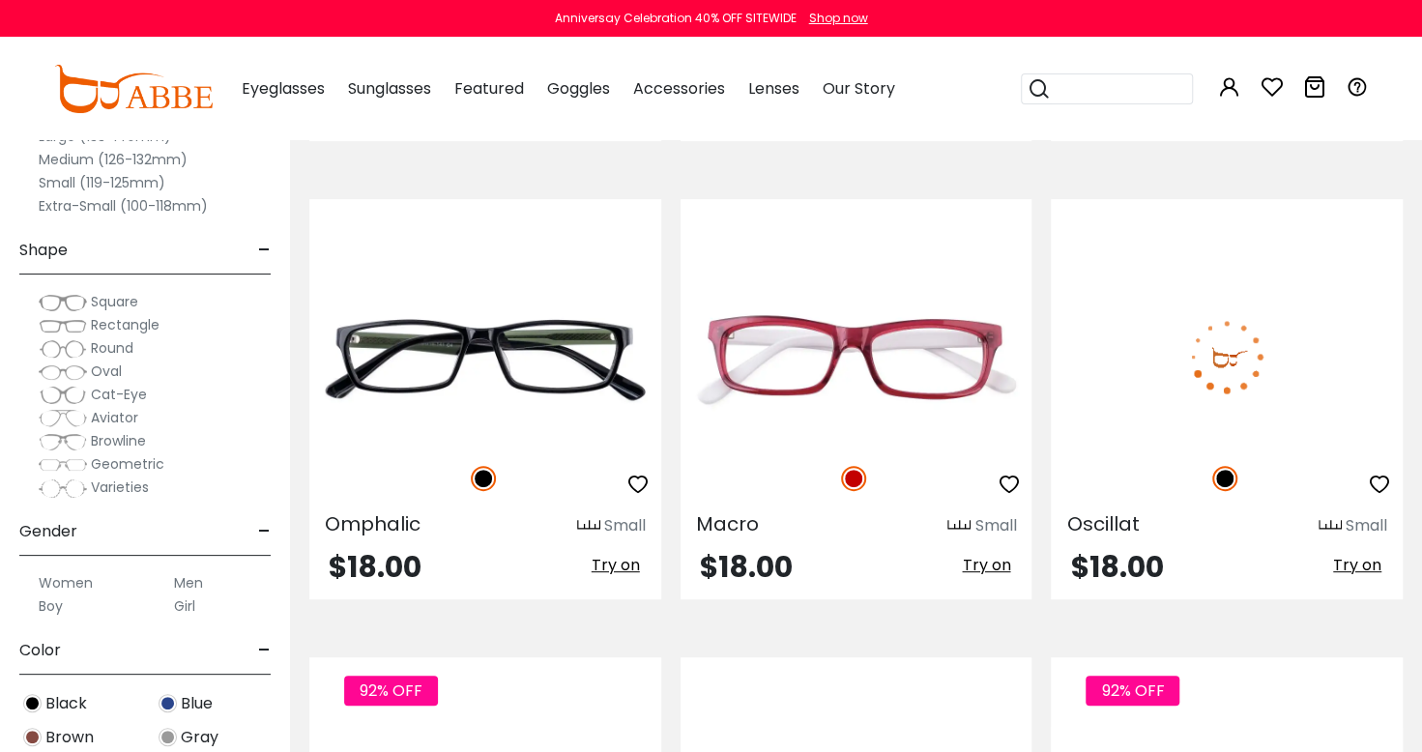
click at [1278, 313] on img at bounding box center [1227, 357] width 352 height 176
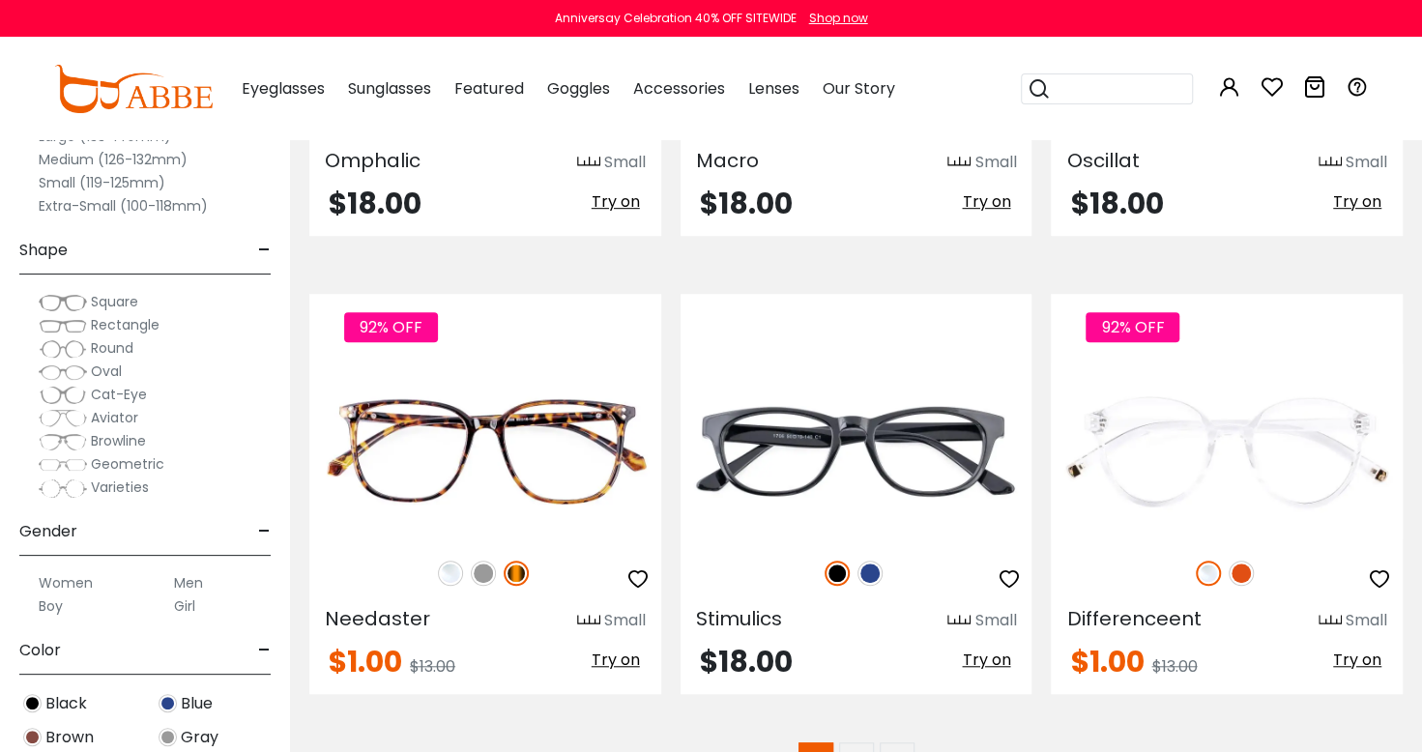
scroll to position [9104, 0]
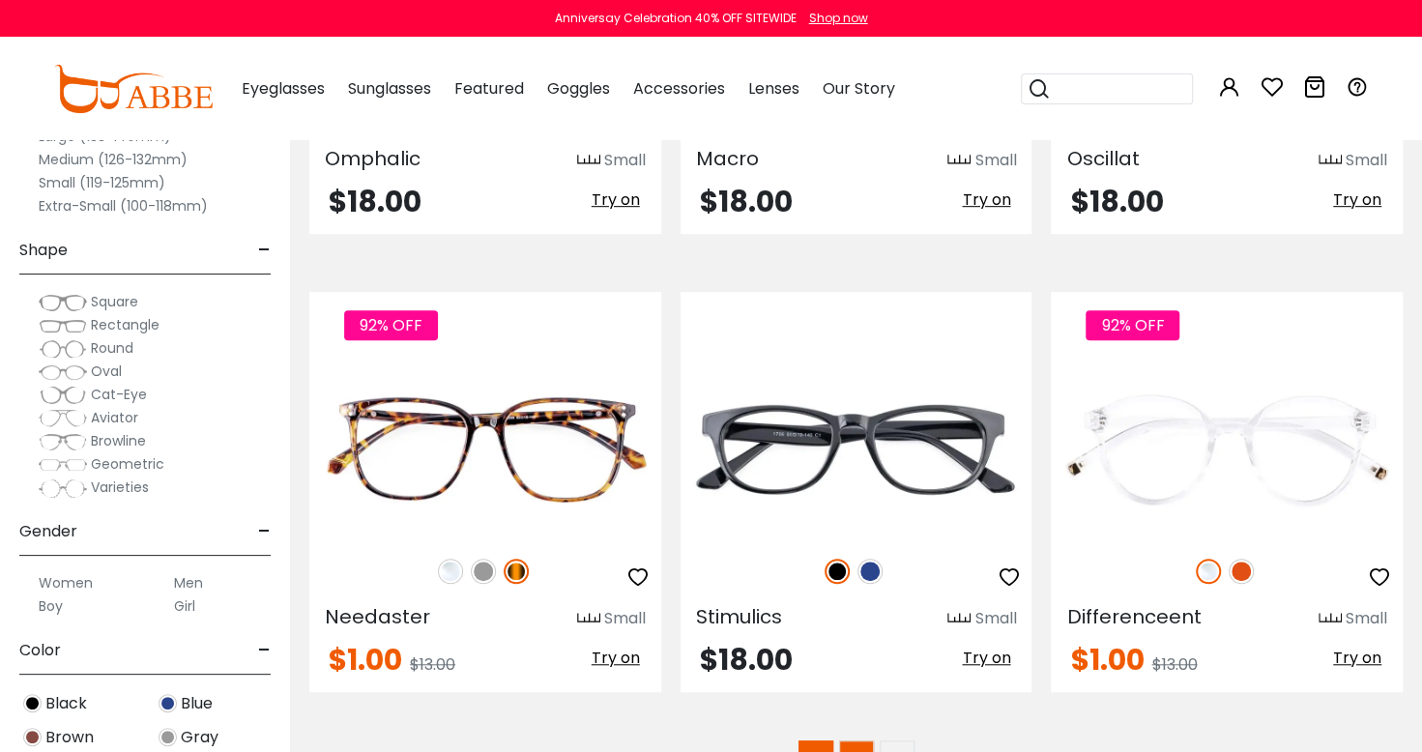
click at [855, 740] on link "2" at bounding box center [856, 757] width 35 height 35
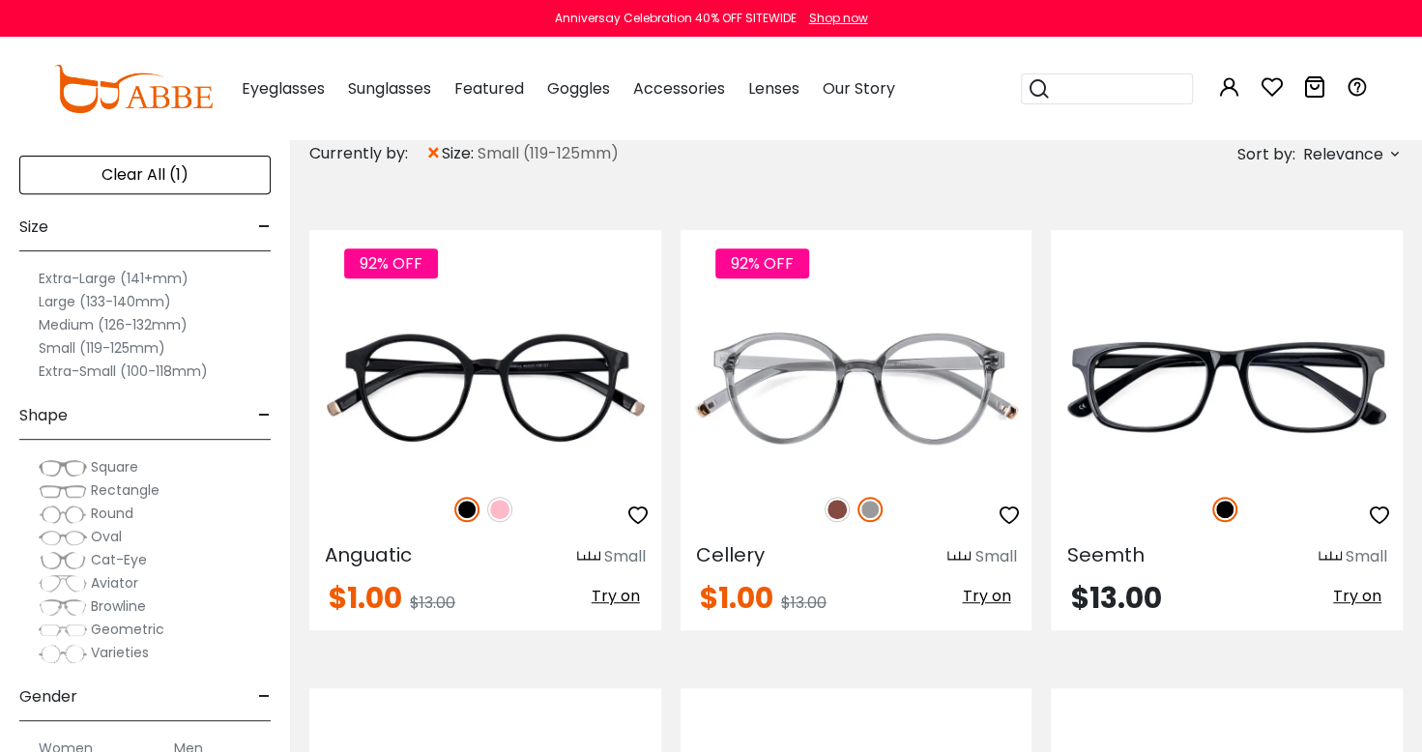
scroll to position [344, 0]
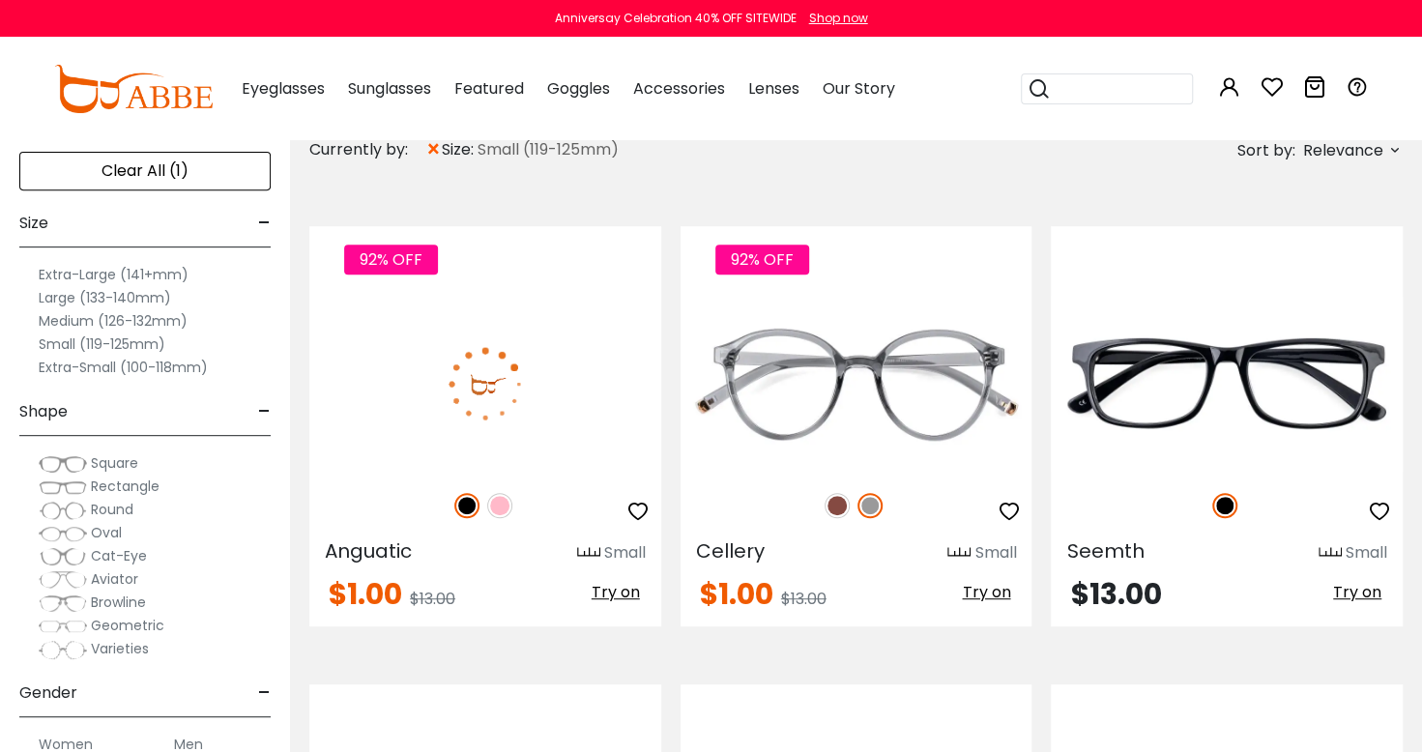
click at [574, 381] on img at bounding box center [485, 384] width 352 height 176
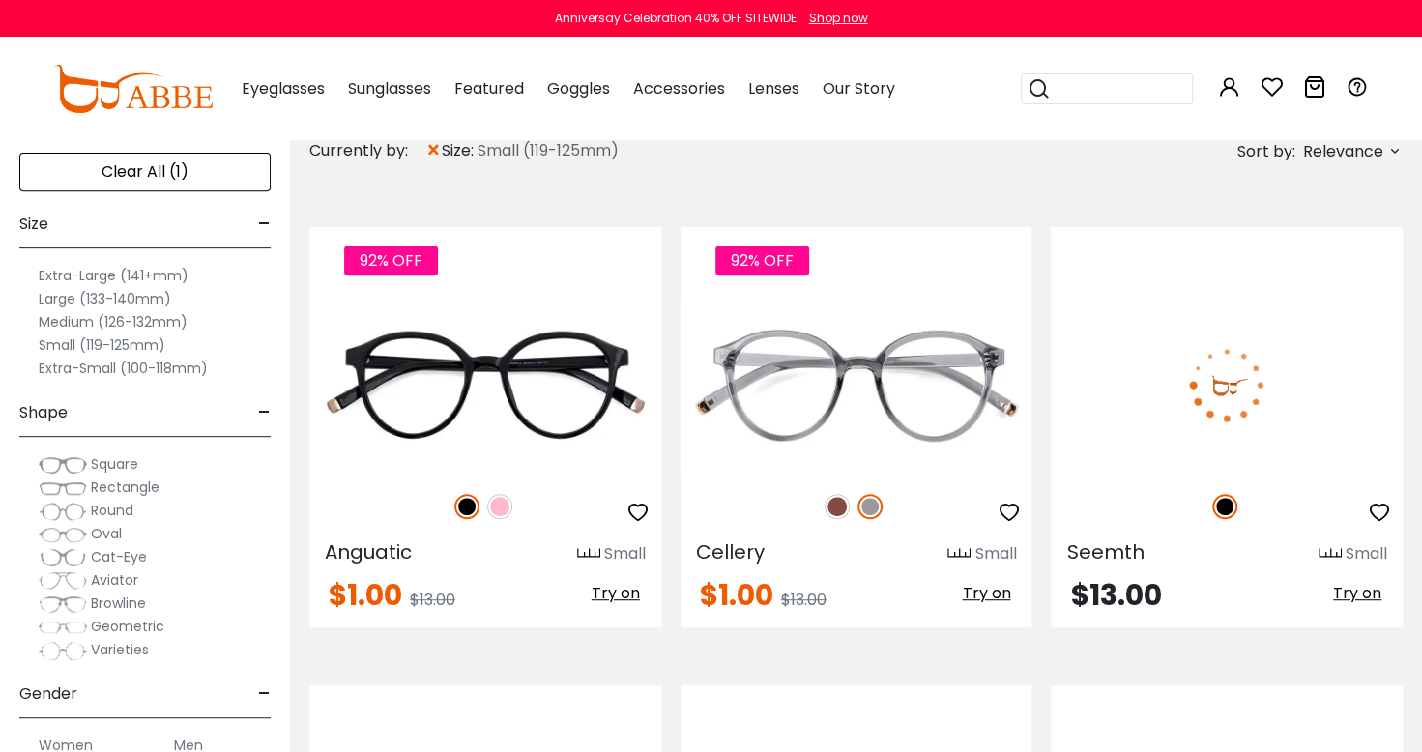
click at [1320, 394] on img at bounding box center [1227, 385] width 352 height 176
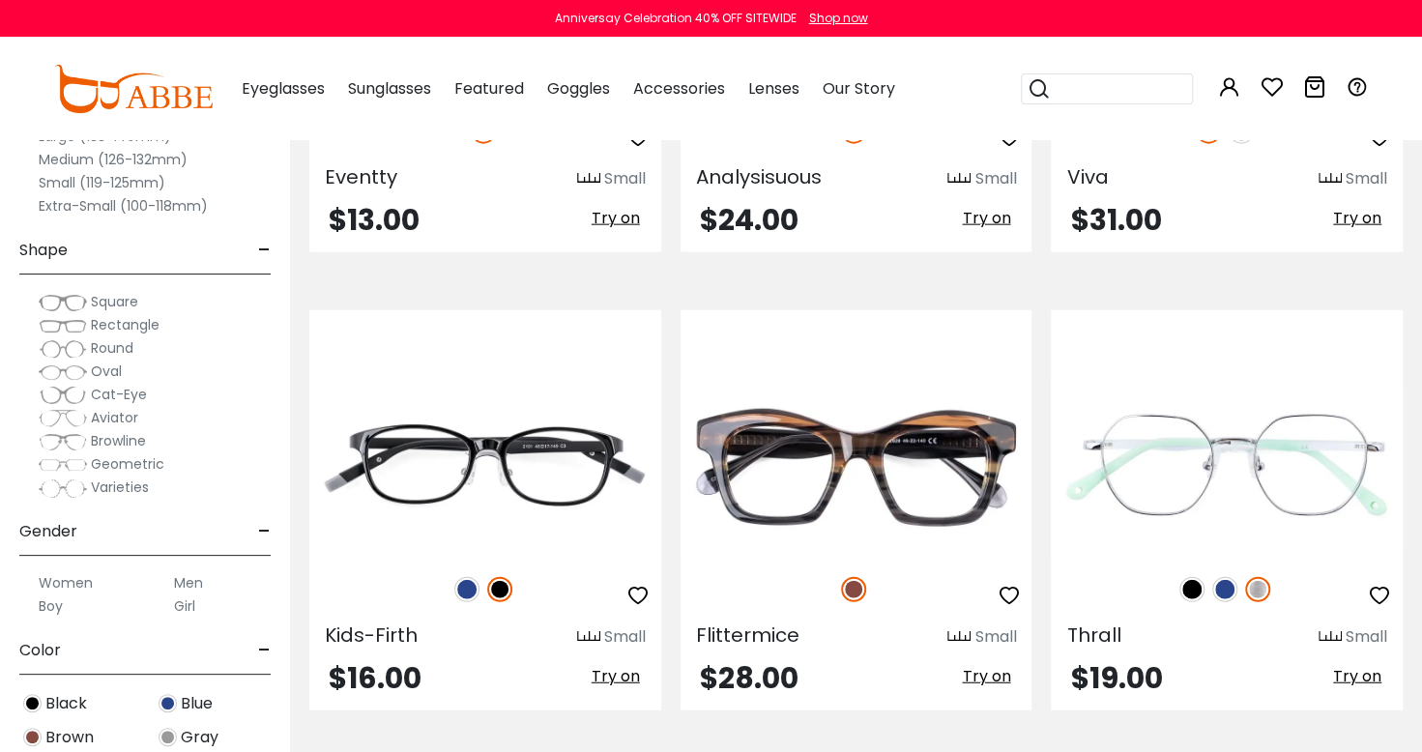
scroll to position [2551, 0]
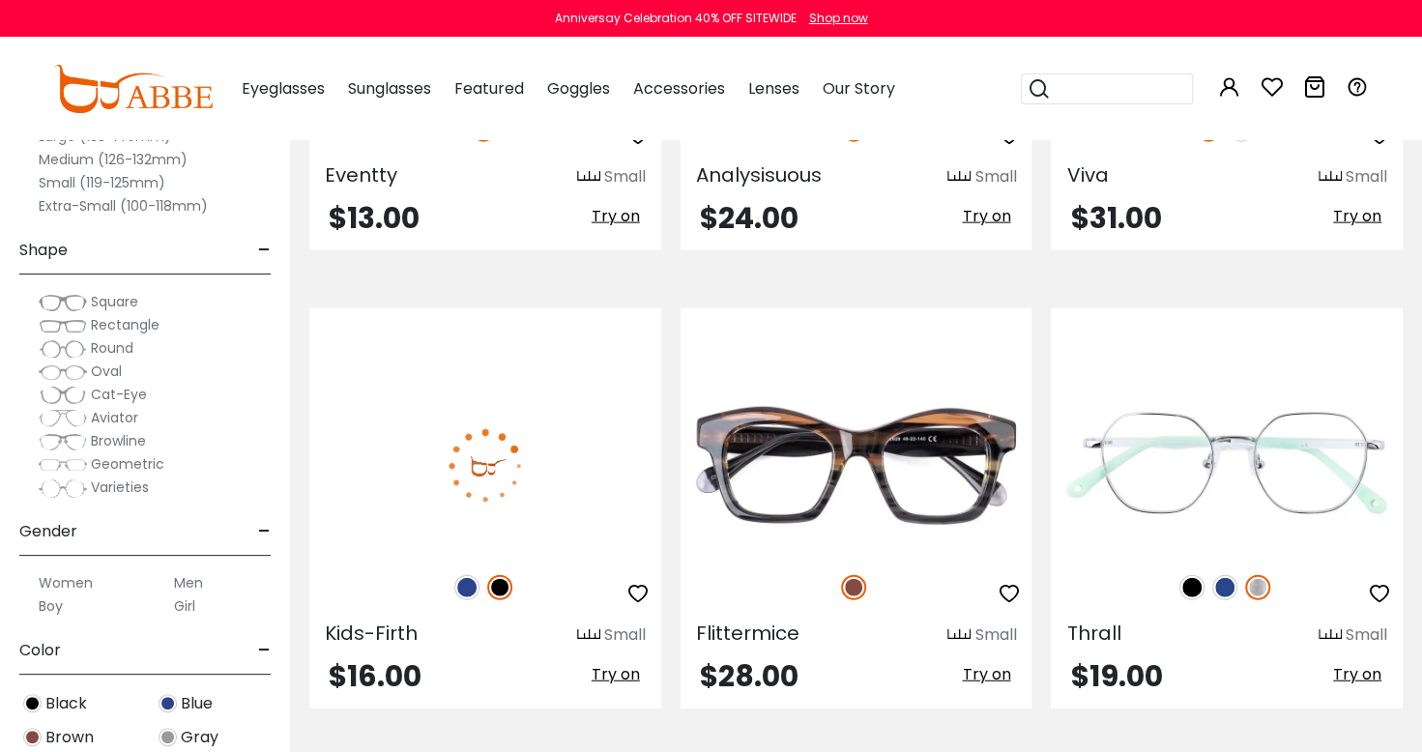
click at [583, 477] on img at bounding box center [485, 466] width 352 height 176
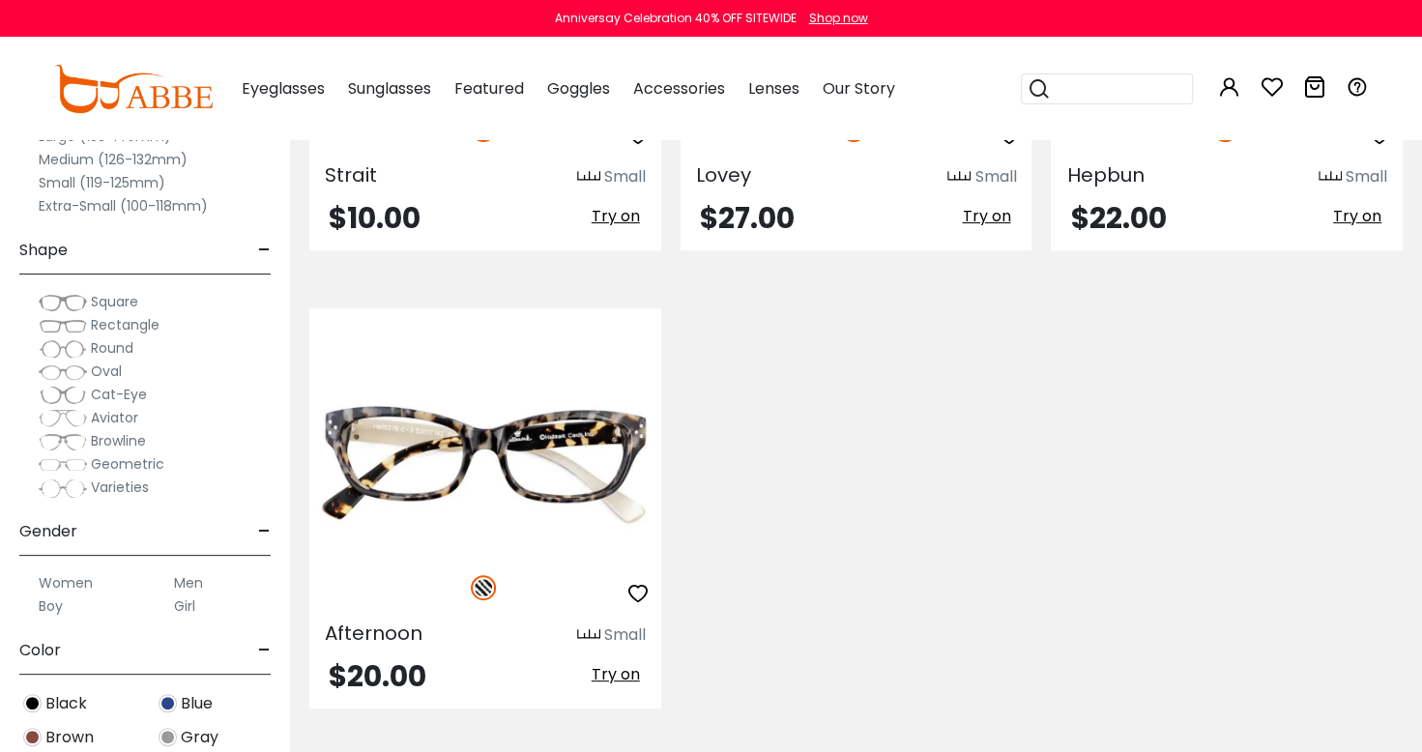
scroll to position [4386, 0]
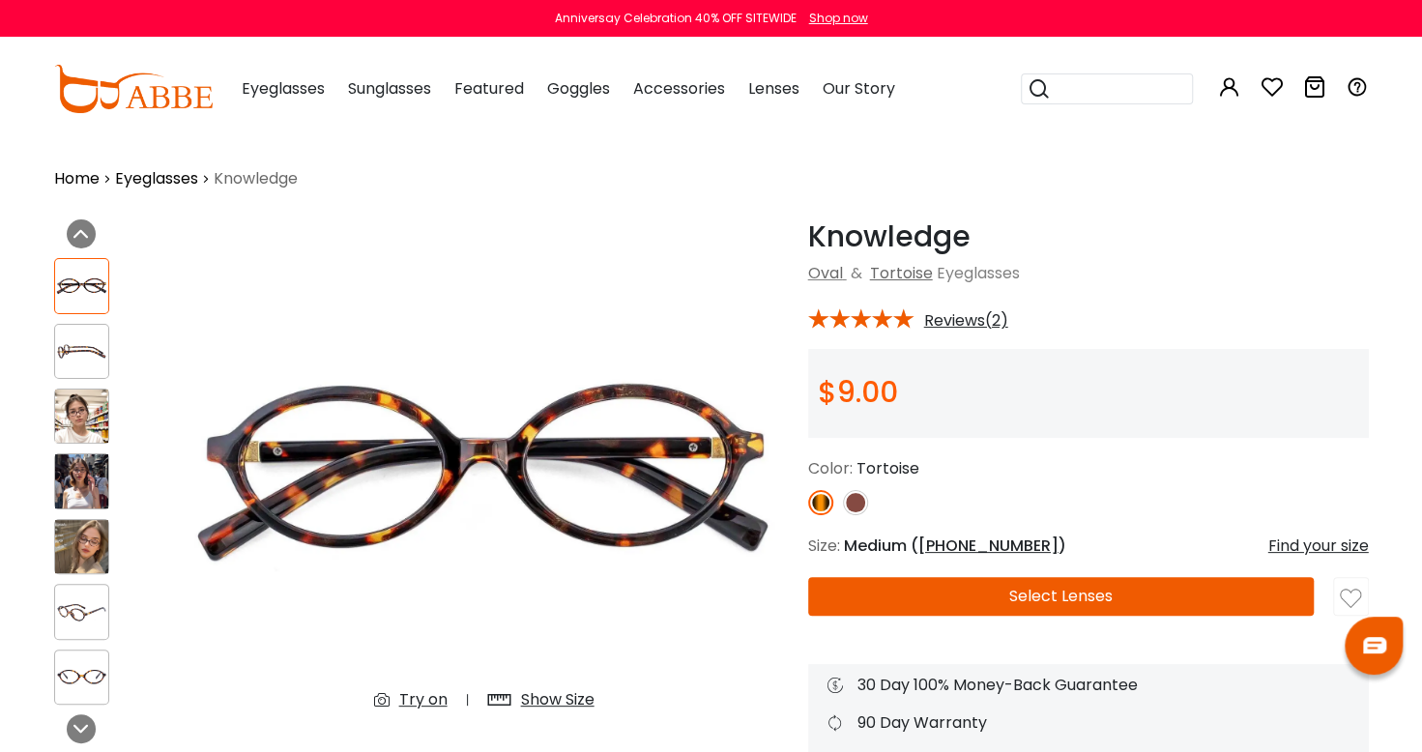
click at [272, 85] on span "Eyeglasses" at bounding box center [283, 88] width 83 height 22
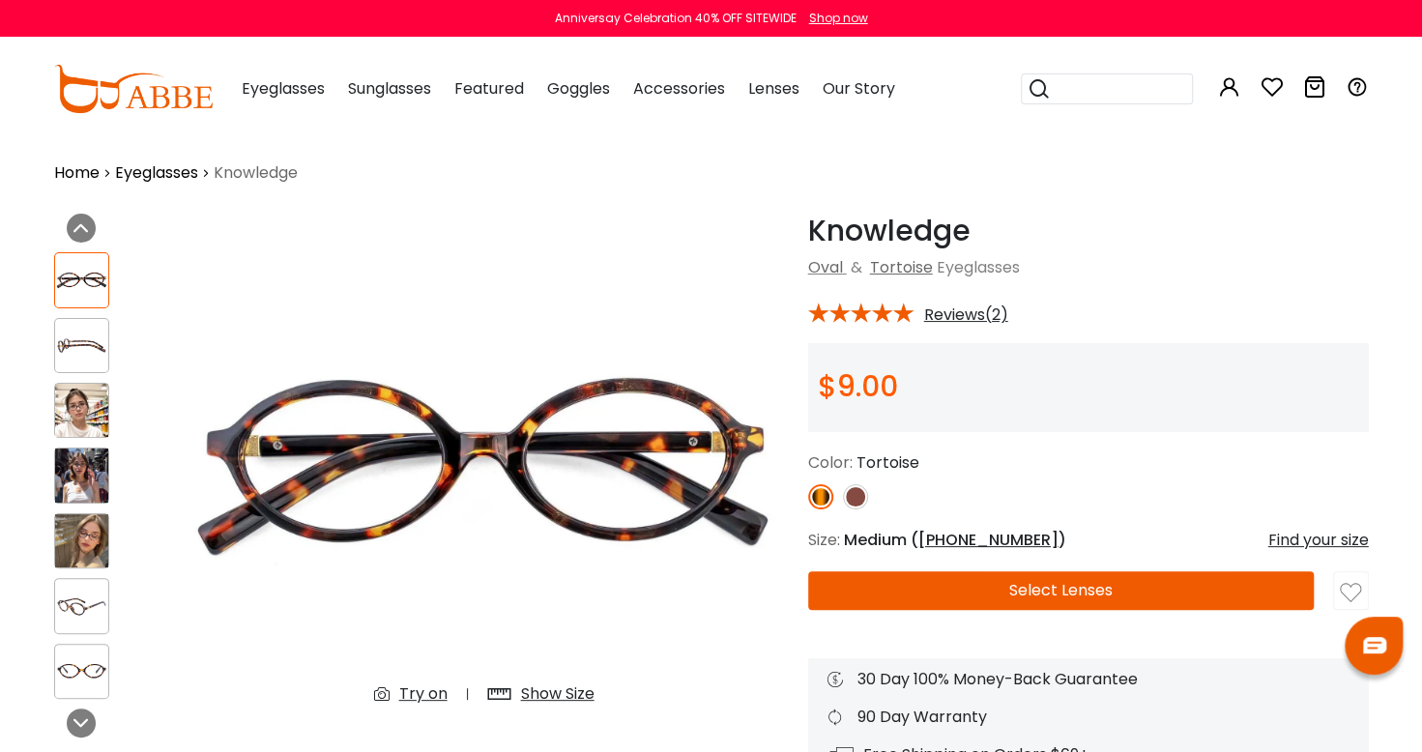
click at [149, 178] on link "Eyeglasses" at bounding box center [156, 172] width 83 height 23
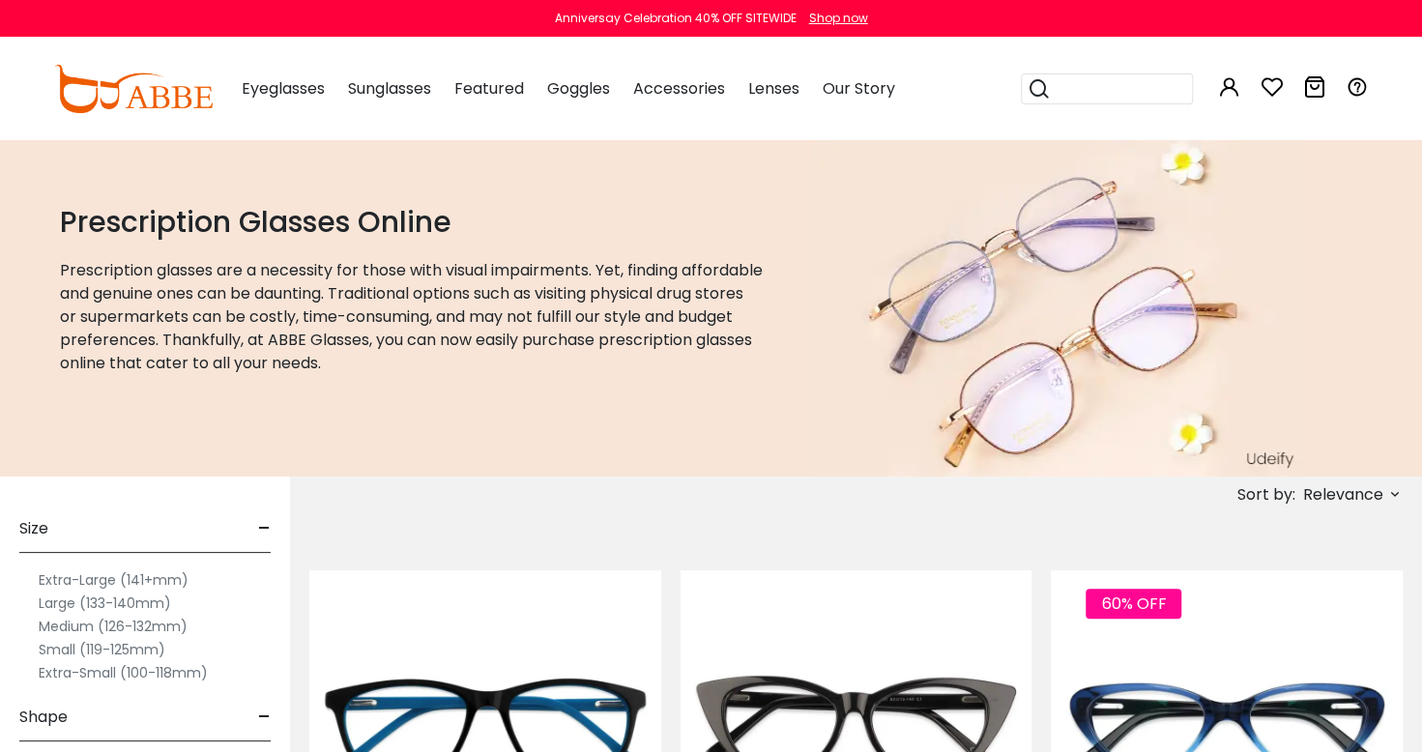
click at [43, 672] on label "Extra-Small (100-118mm)" at bounding box center [123, 672] width 169 height 23
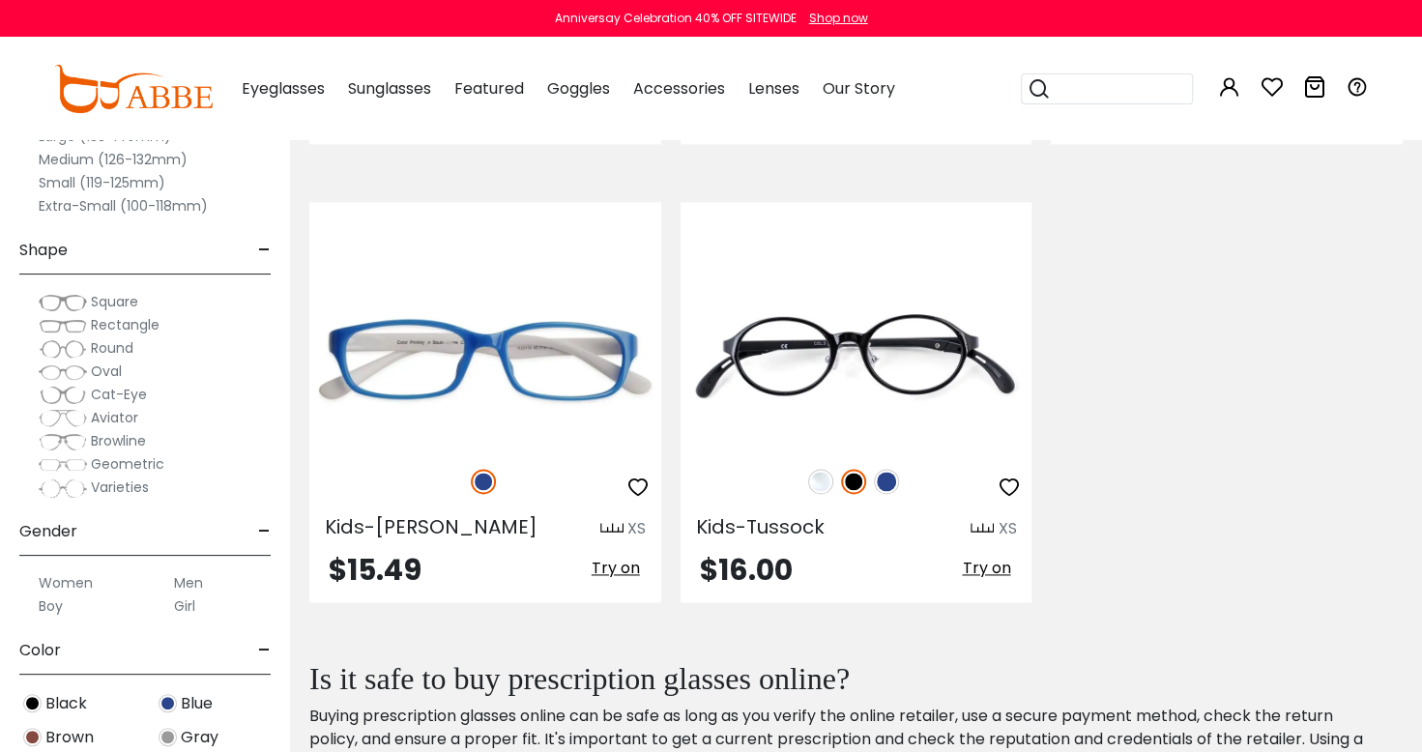
scroll to position [1286, 0]
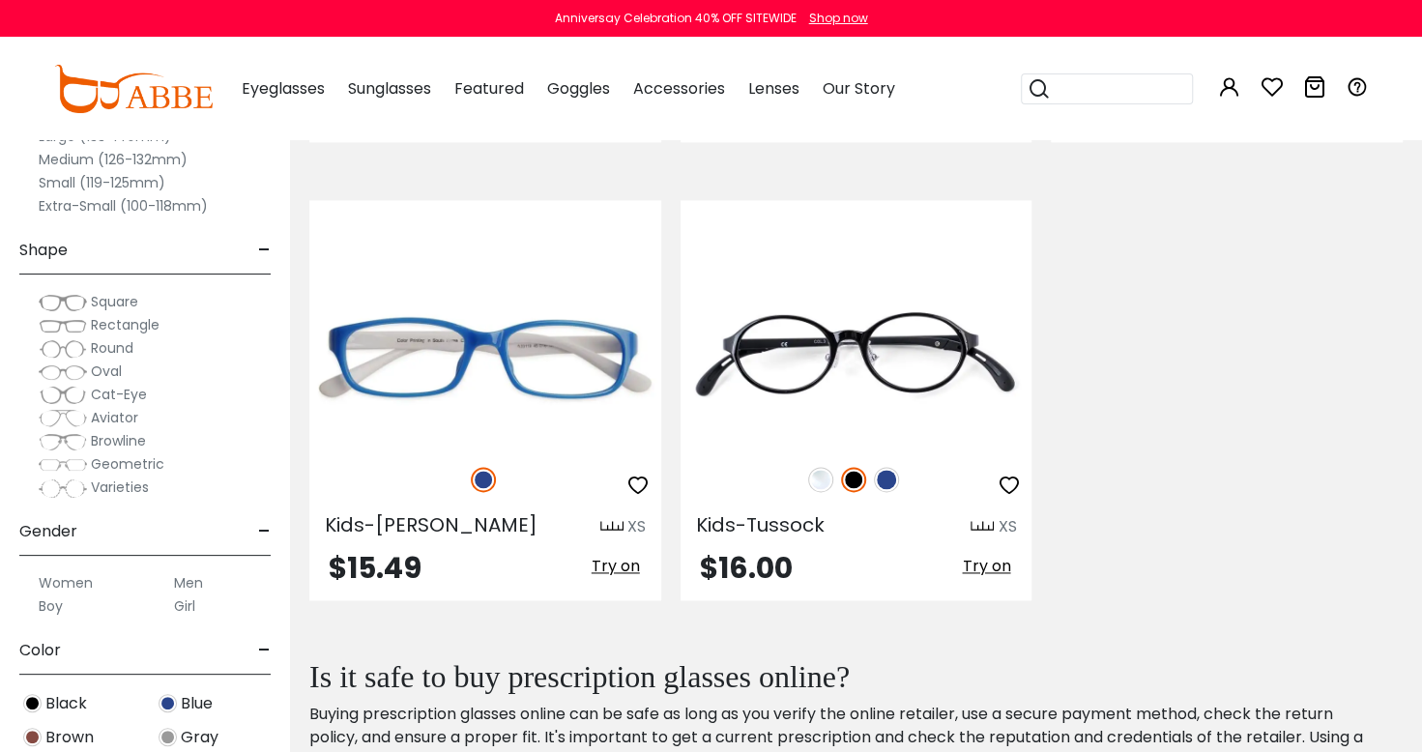
click at [42, 181] on label "Small (119-125mm)" at bounding box center [102, 182] width 127 height 23
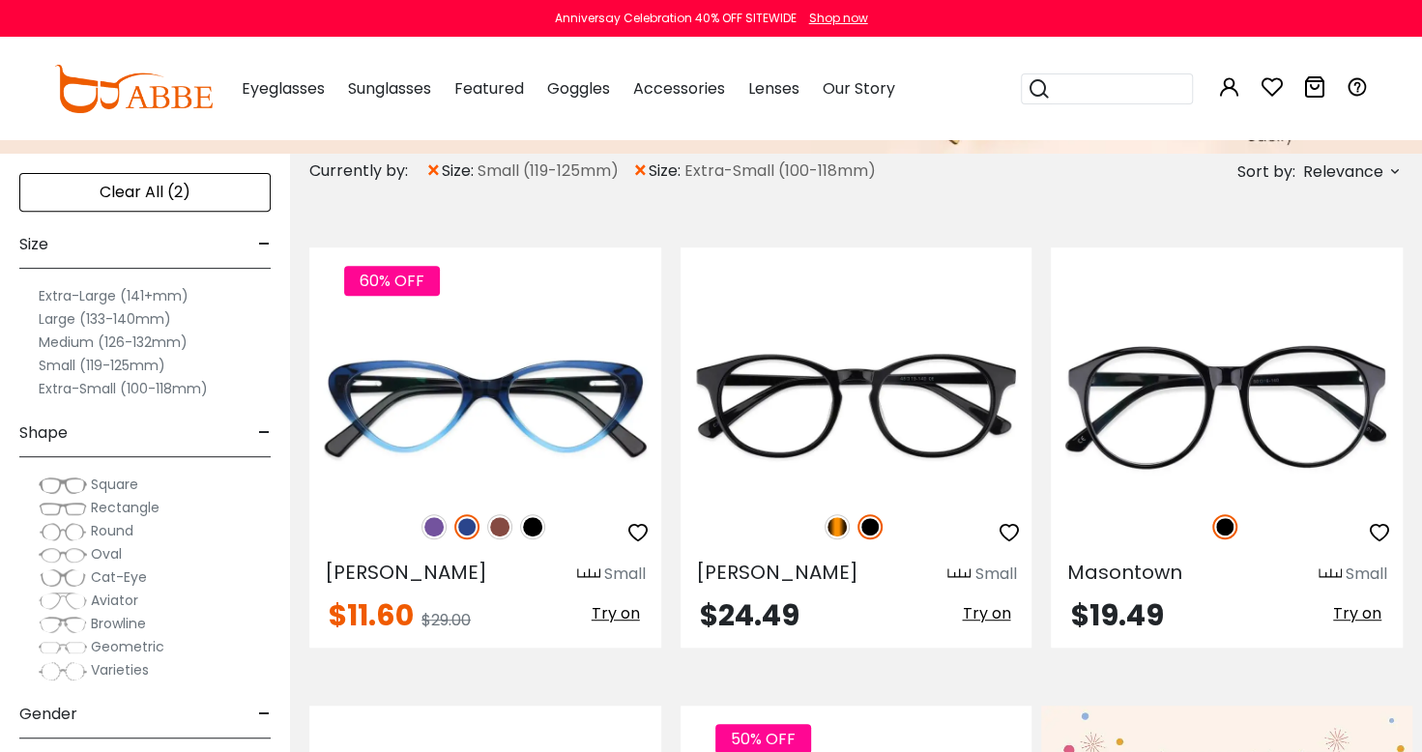
scroll to position [323, 0]
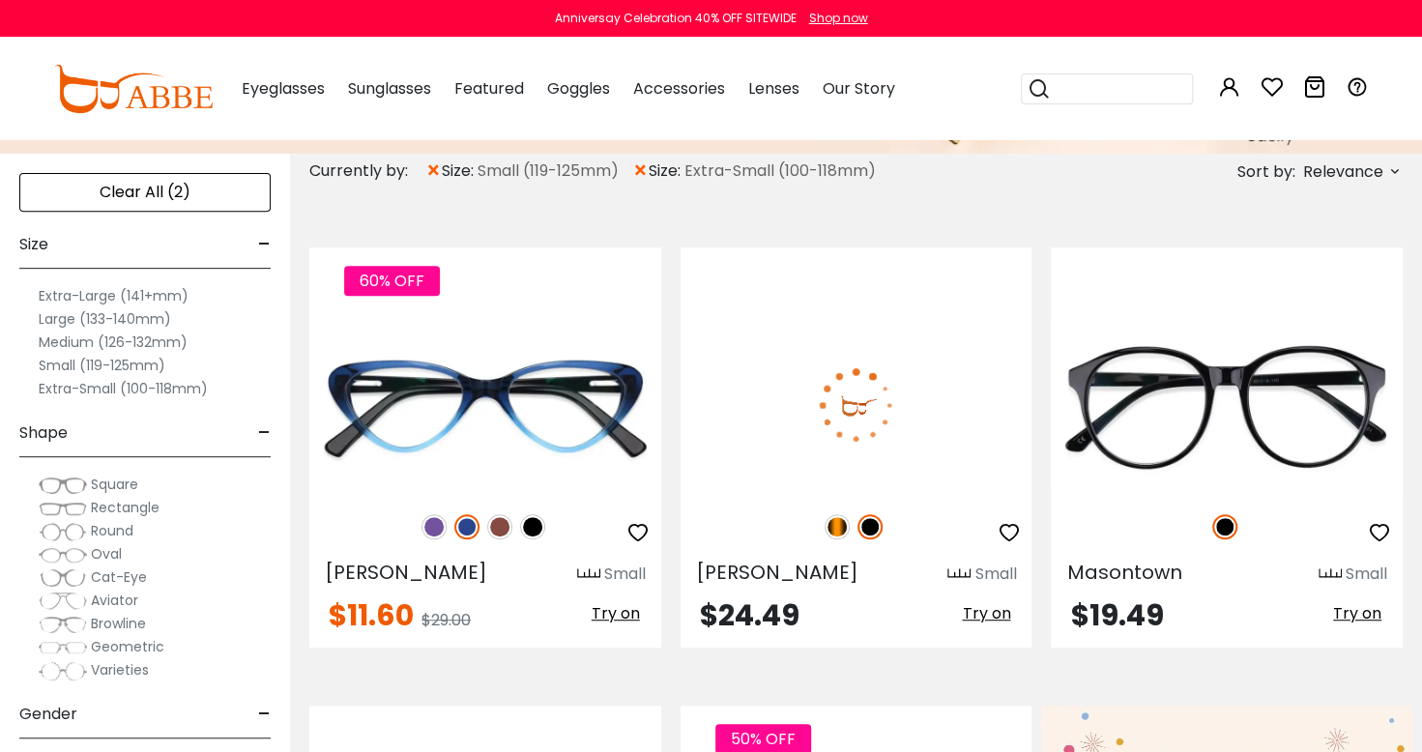
click at [951, 427] on img at bounding box center [856, 405] width 352 height 176
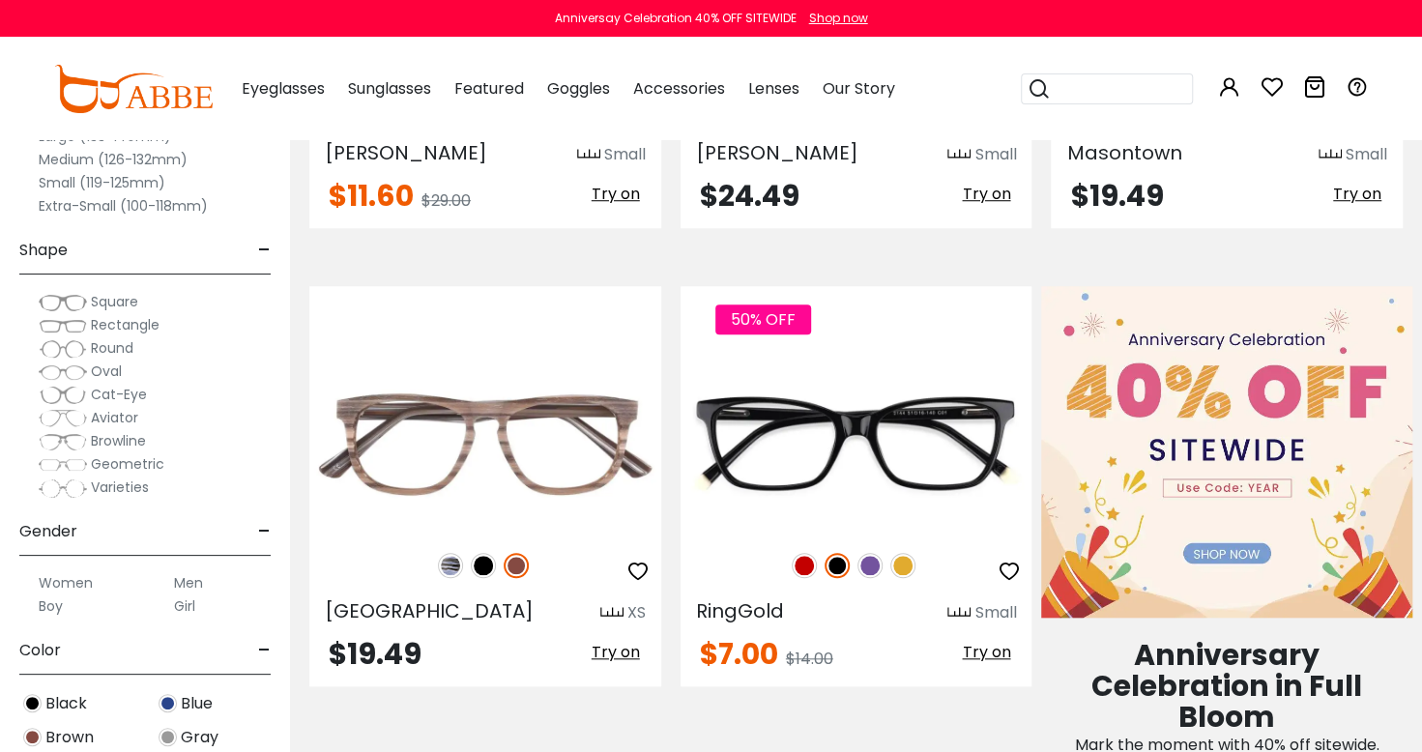
scroll to position [744, 0]
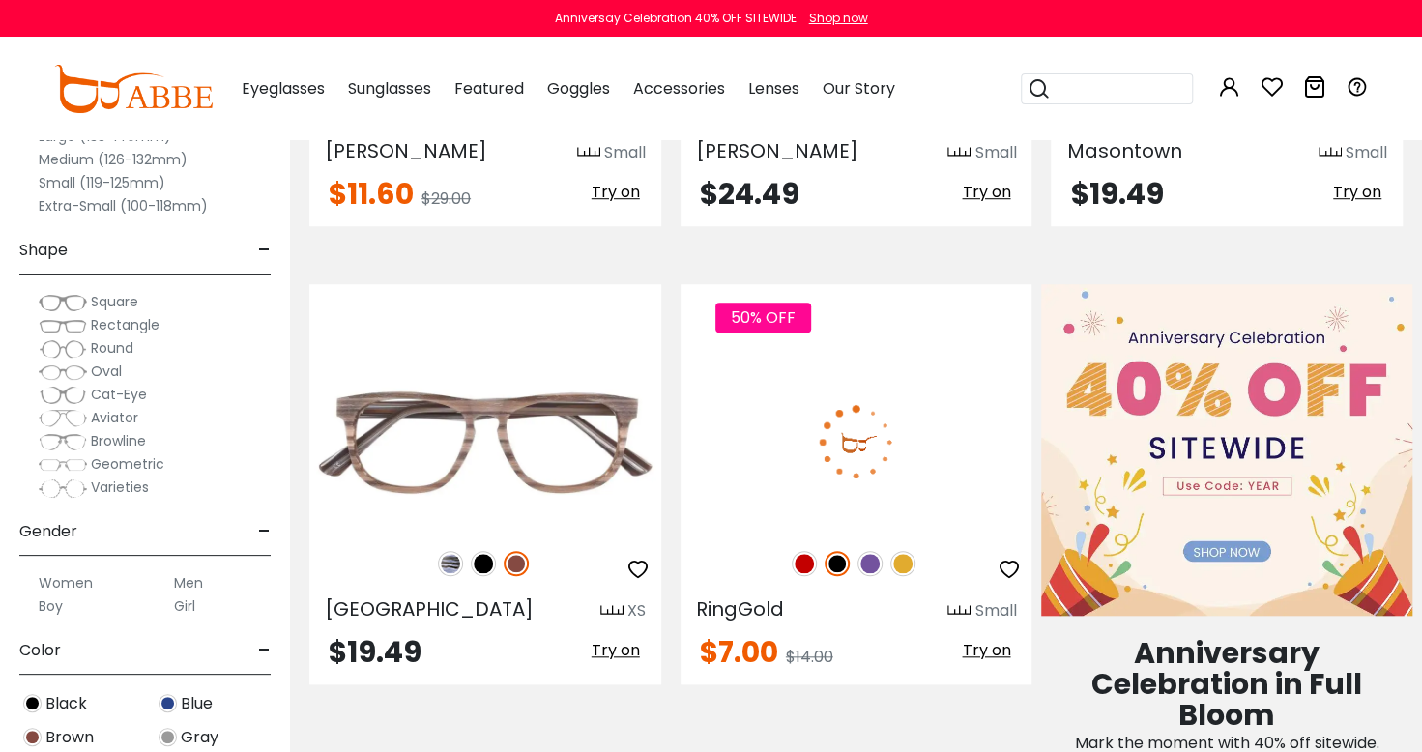
click at [937, 437] on img at bounding box center [856, 442] width 352 height 176
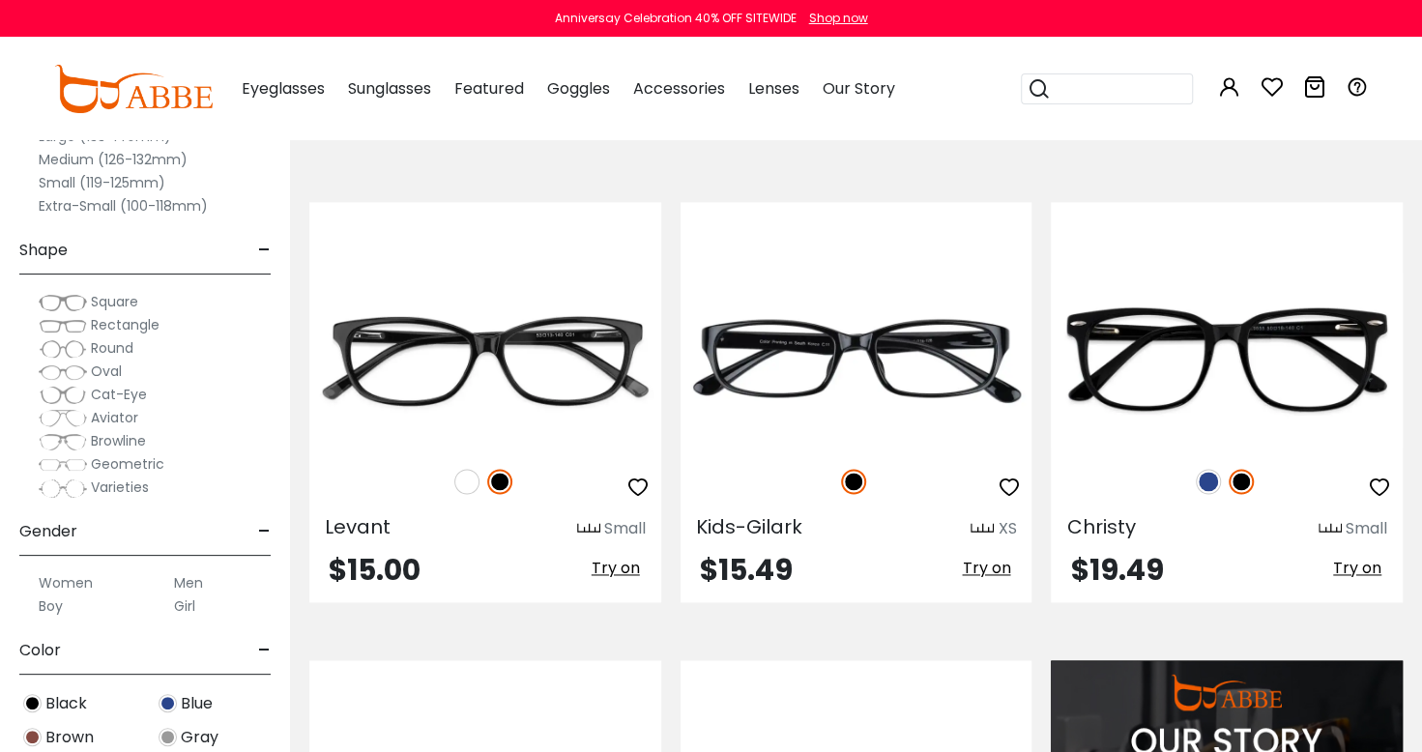
scroll to position [1369, 0]
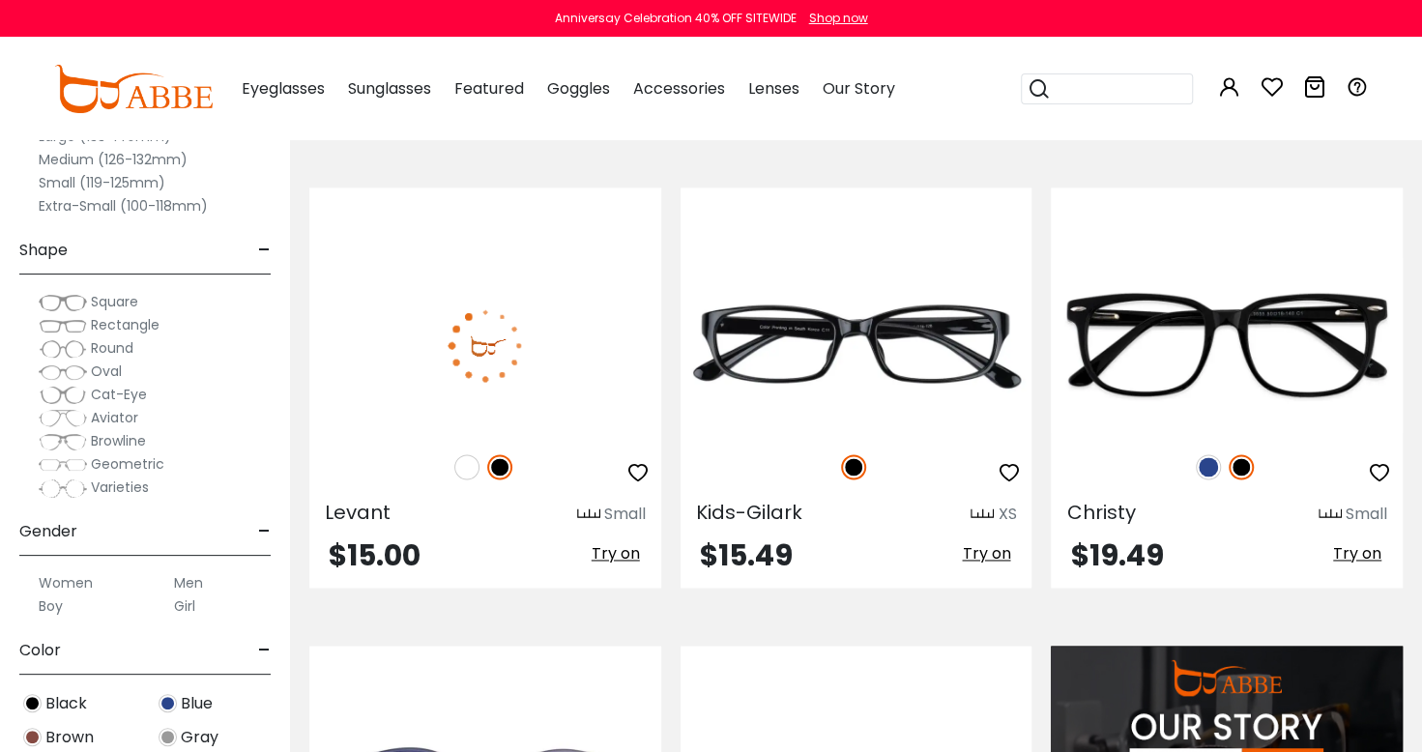
click at [553, 348] on img at bounding box center [485, 345] width 352 height 176
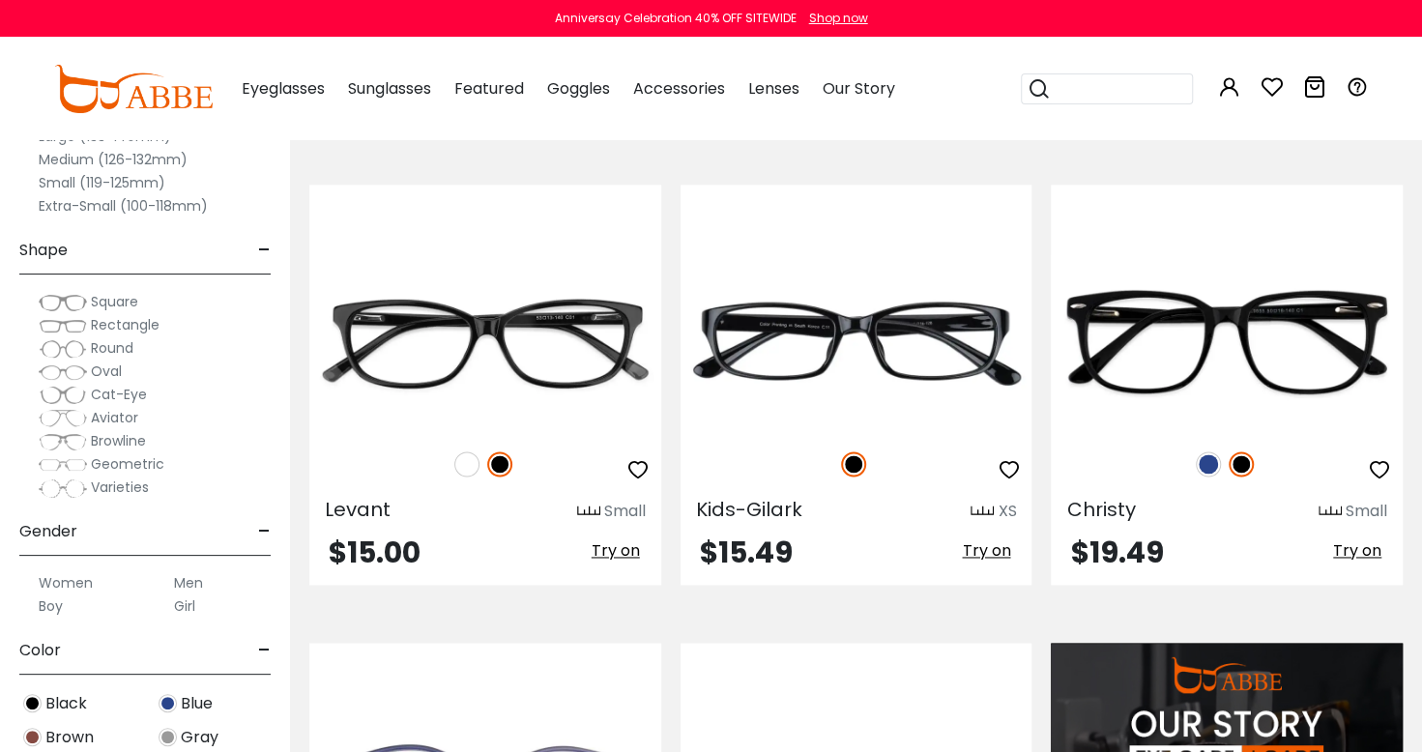
scroll to position [1369, 0]
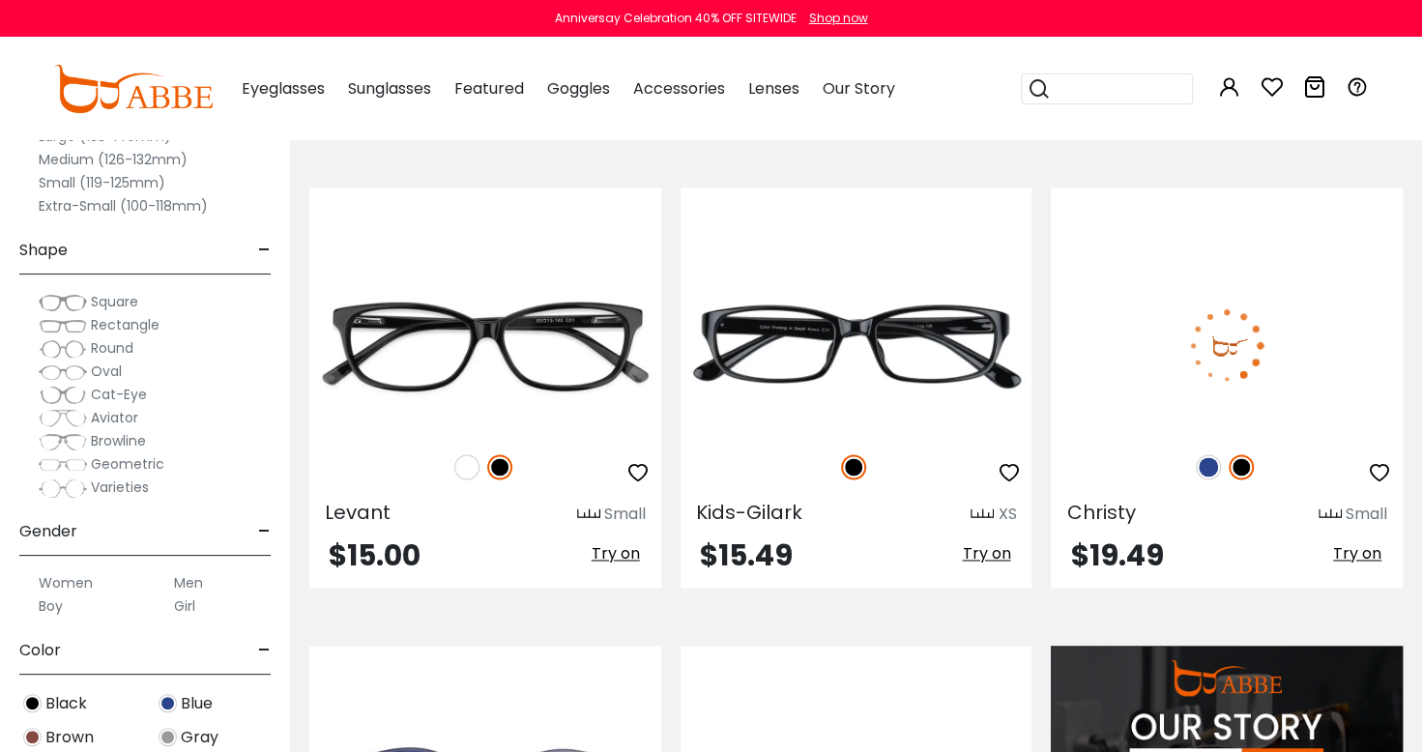
click at [1310, 350] on img at bounding box center [1227, 345] width 352 height 176
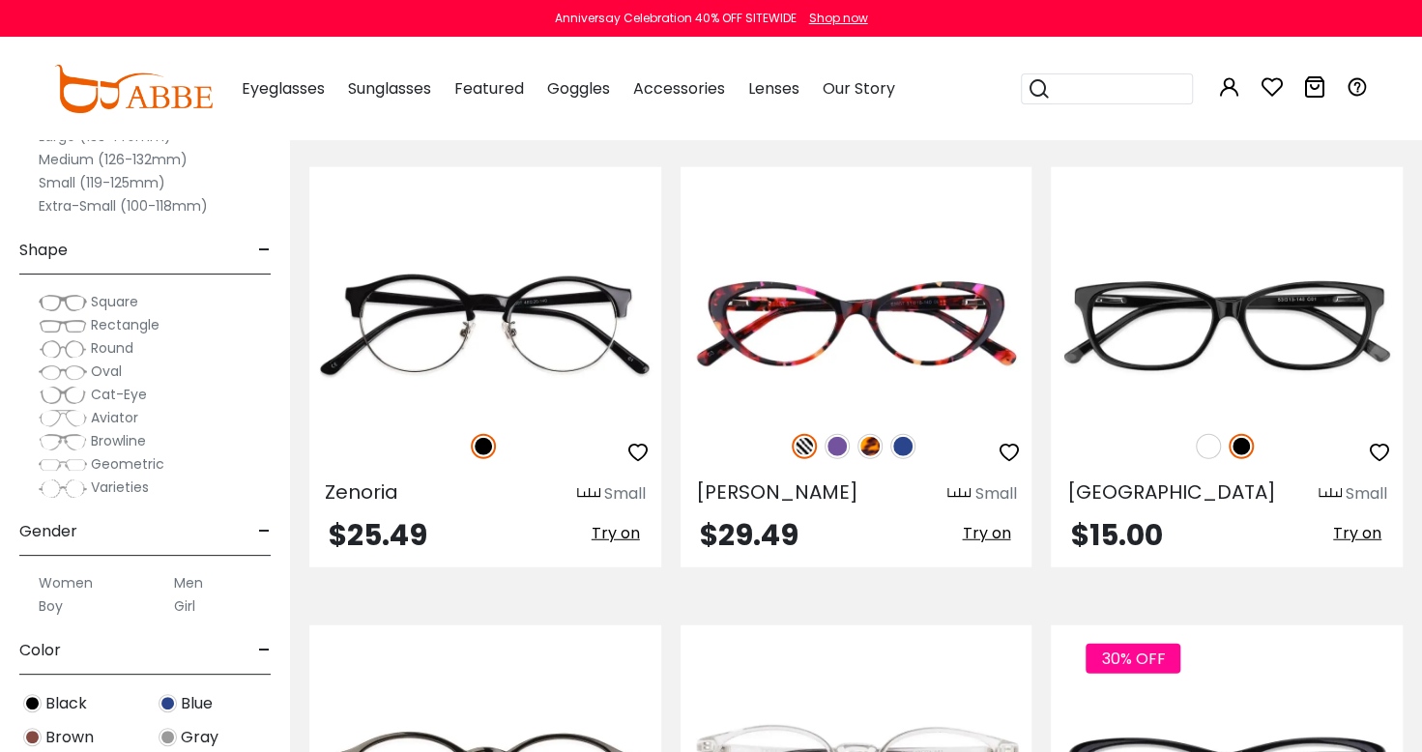
scroll to position [2766, 0]
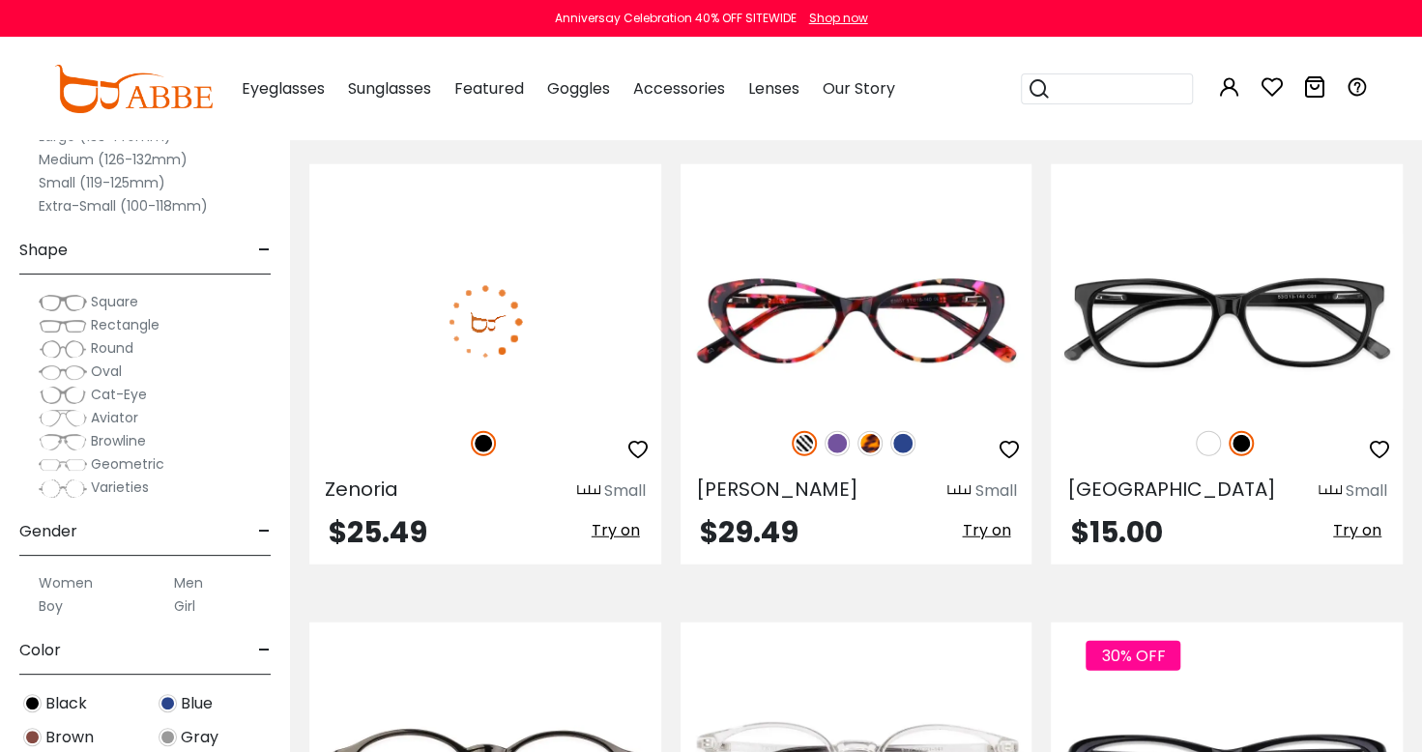
click at [557, 299] on img at bounding box center [485, 322] width 352 height 176
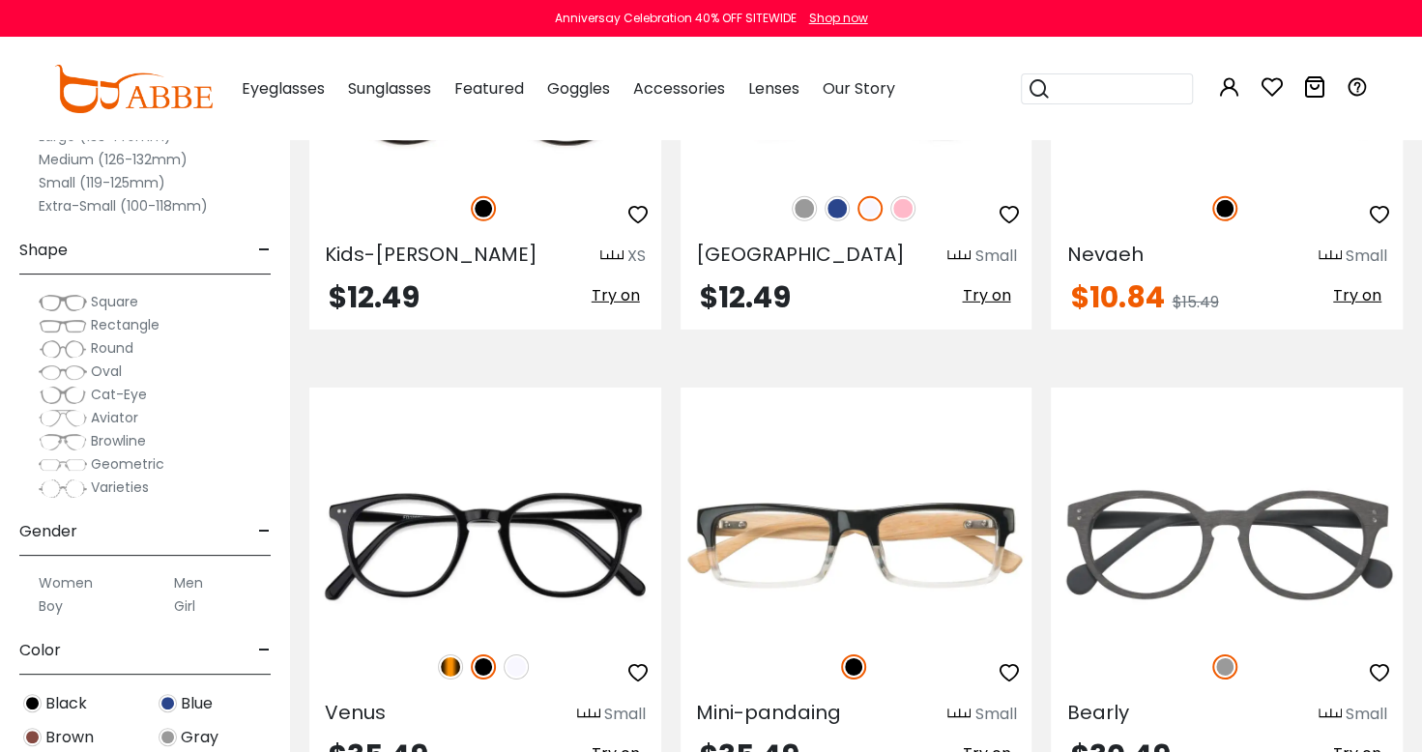
scroll to position [3460, 0]
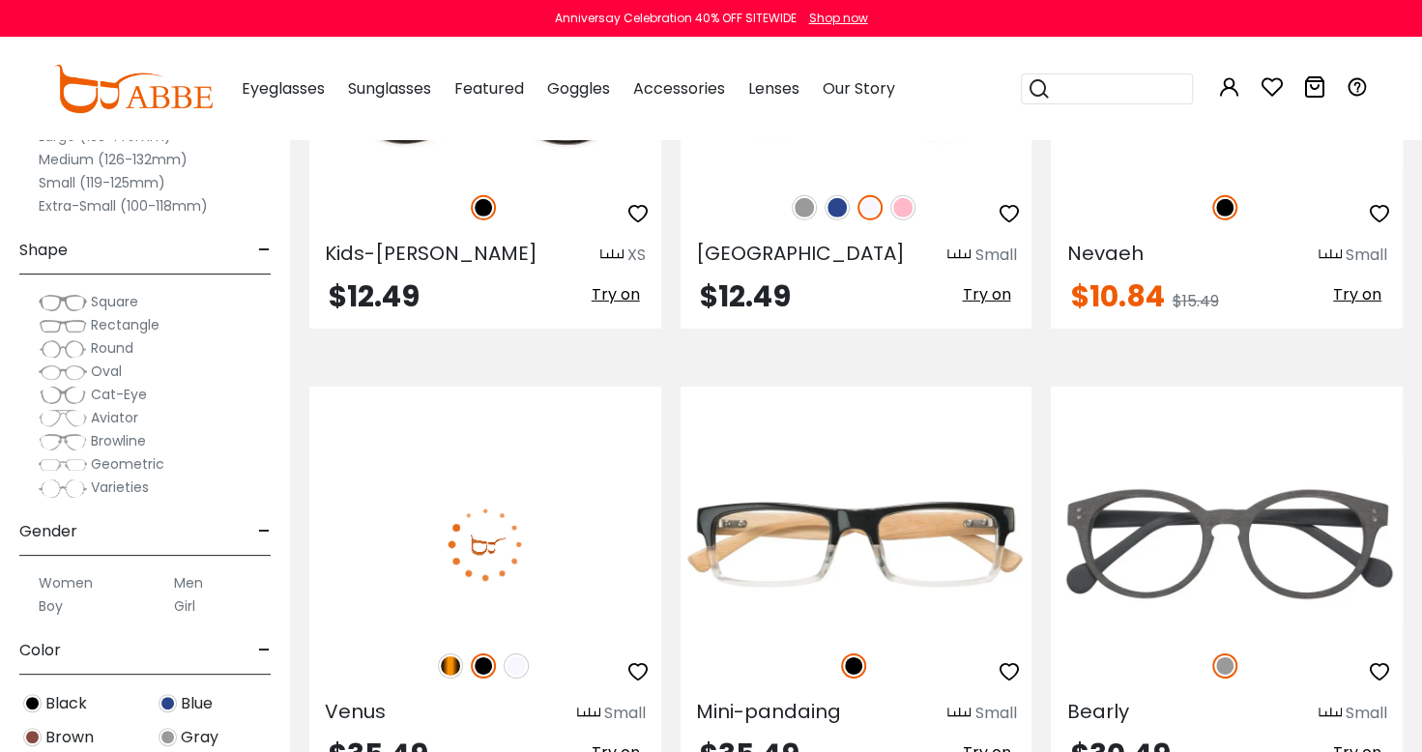
click at [559, 547] on img at bounding box center [485, 544] width 352 height 176
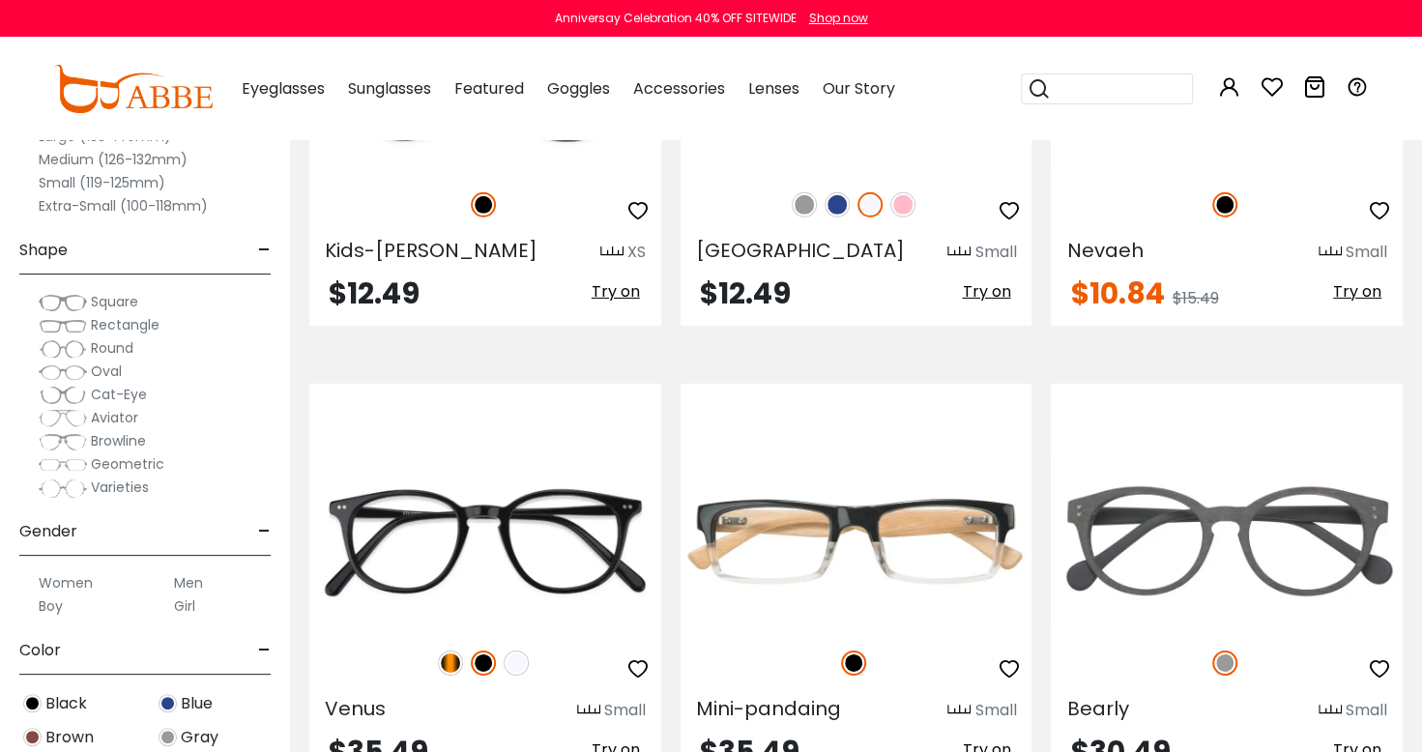
scroll to position [3460, 0]
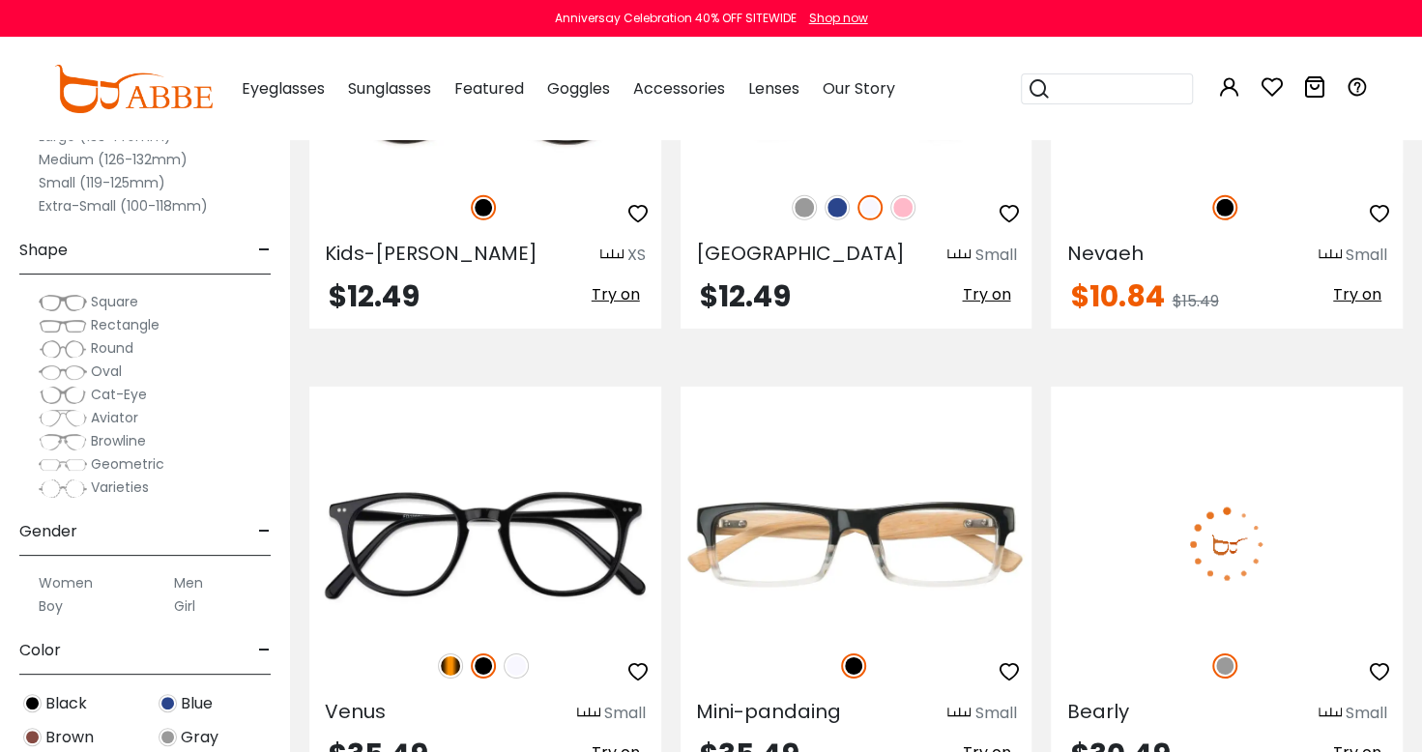
click at [1260, 568] on img at bounding box center [1227, 544] width 352 height 176
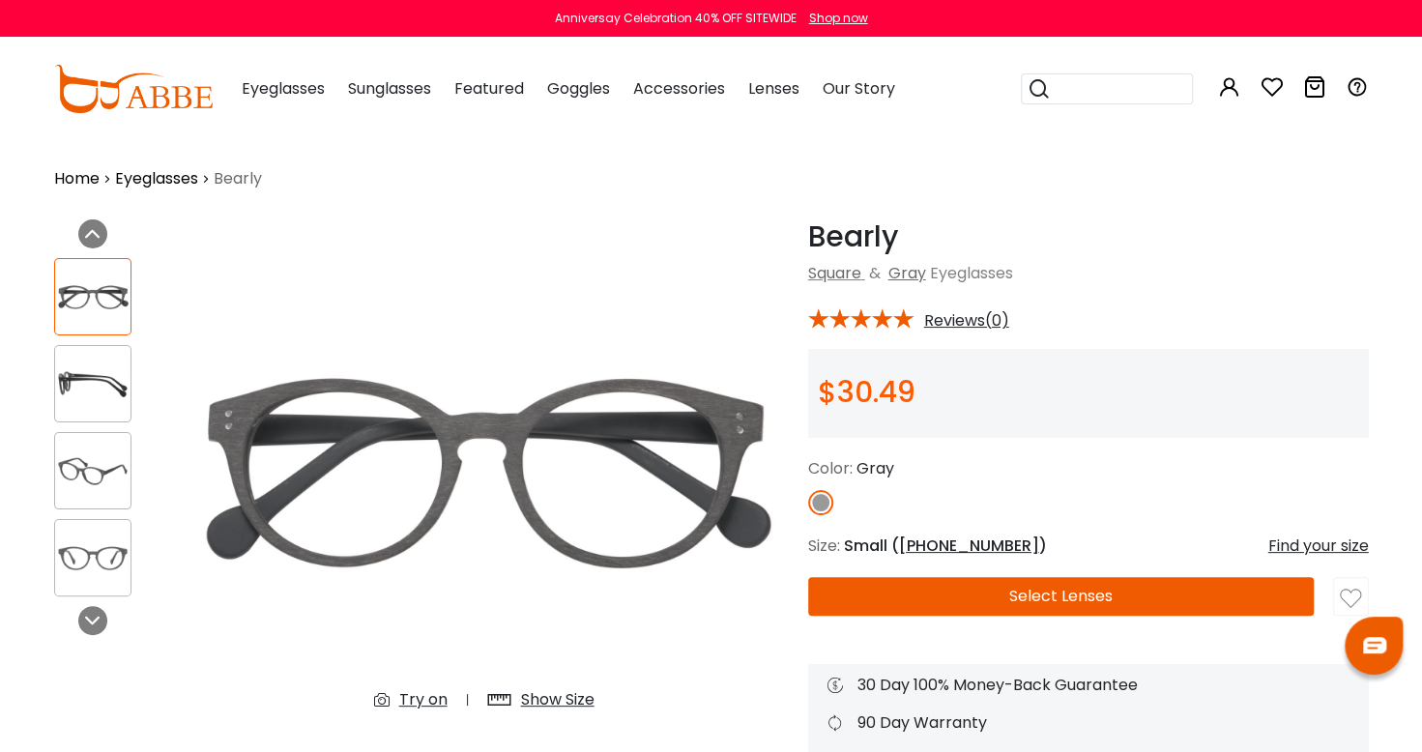
click at [554, 238] on div "Try on" at bounding box center [484, 228] width 628 height 19
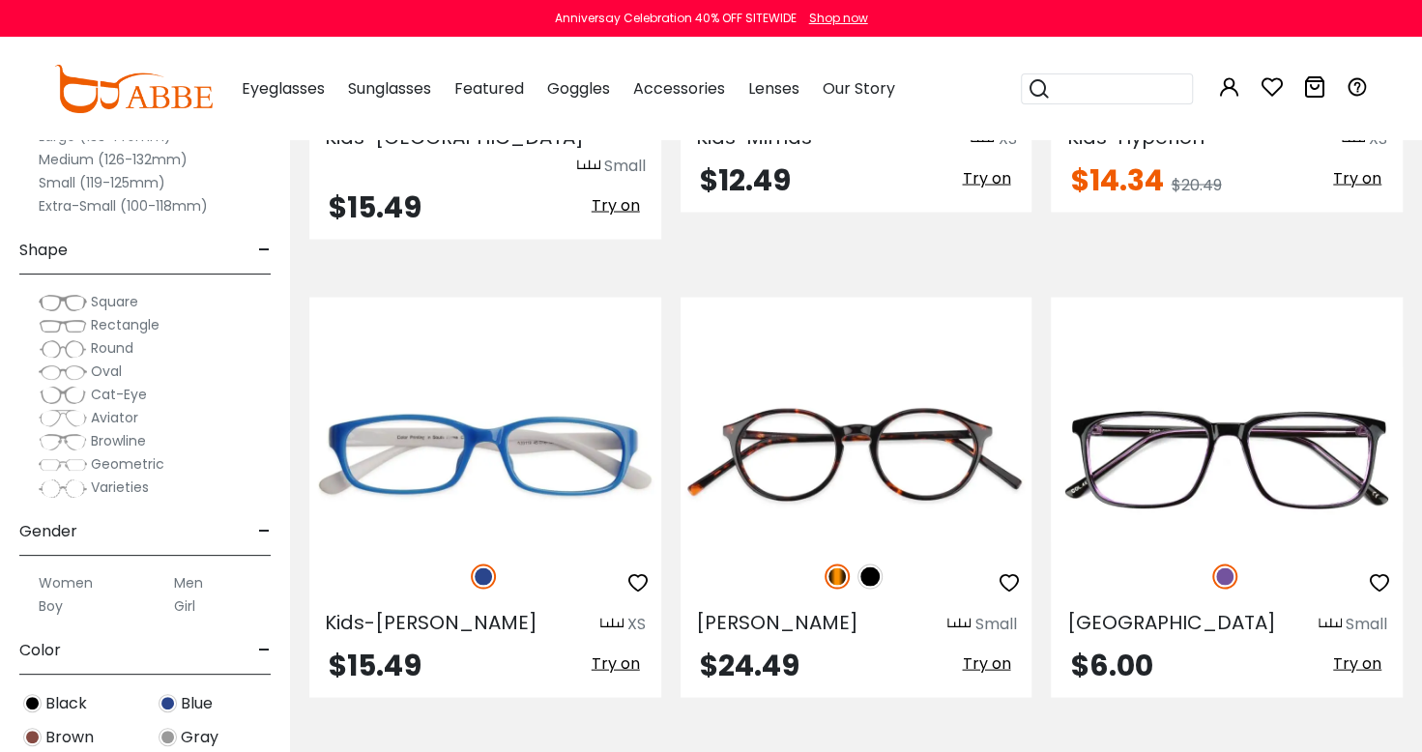
scroll to position [6325, 0]
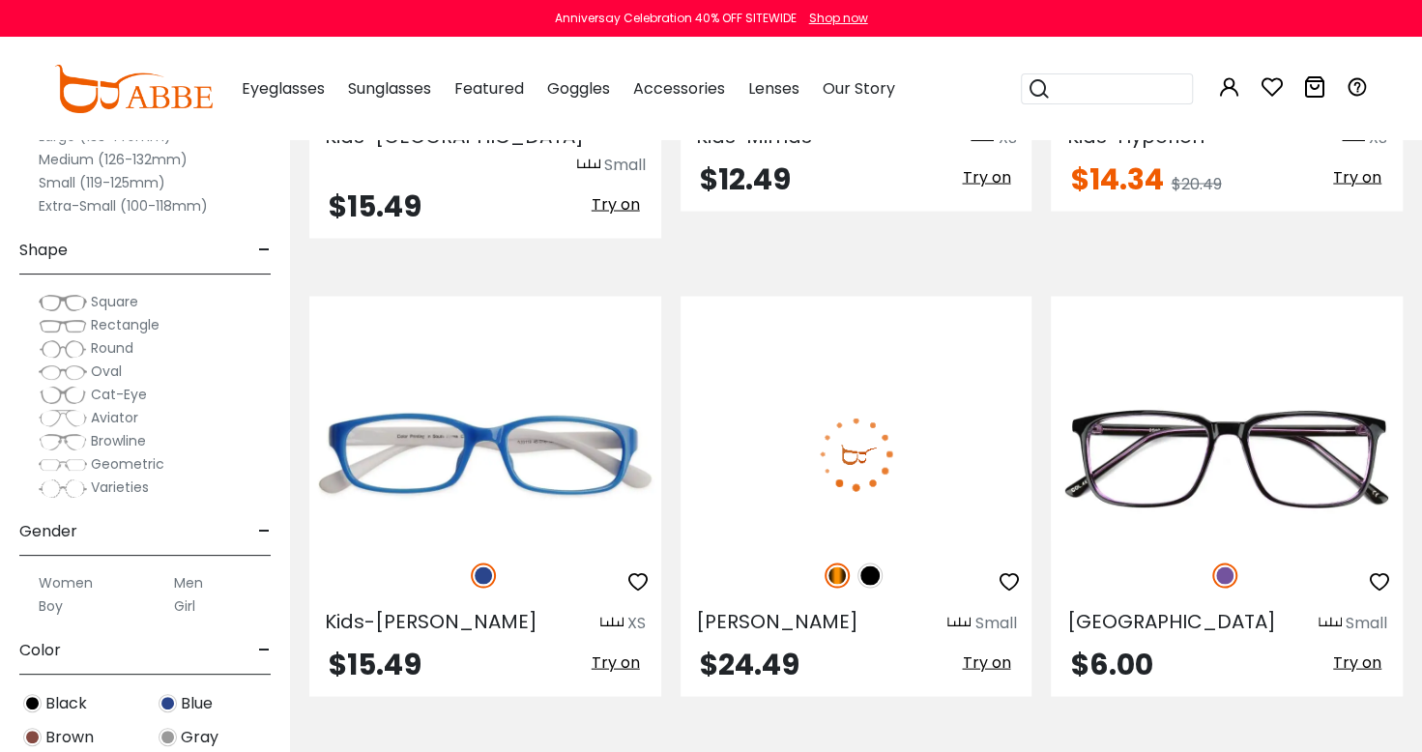
click at [940, 432] on img at bounding box center [856, 453] width 352 height 176
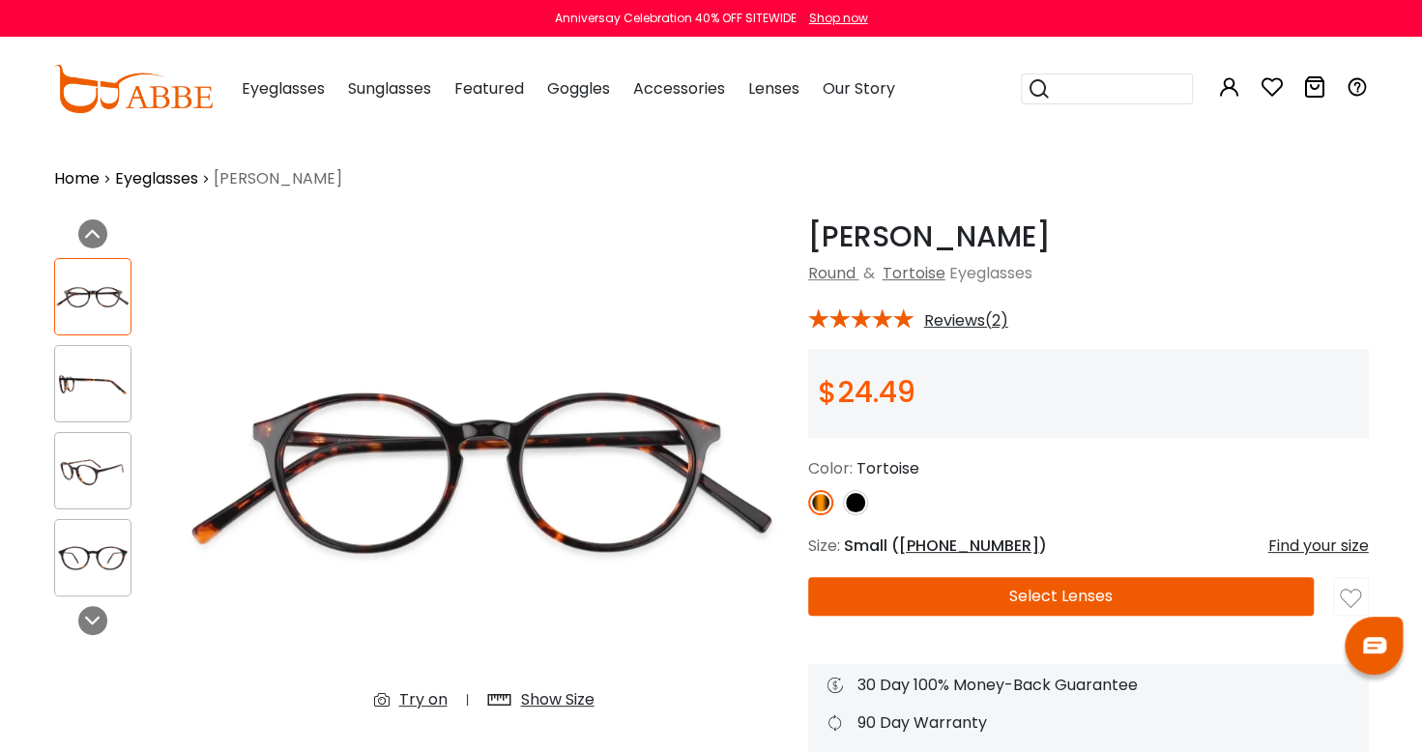
click at [861, 500] on img at bounding box center [855, 502] width 25 height 25
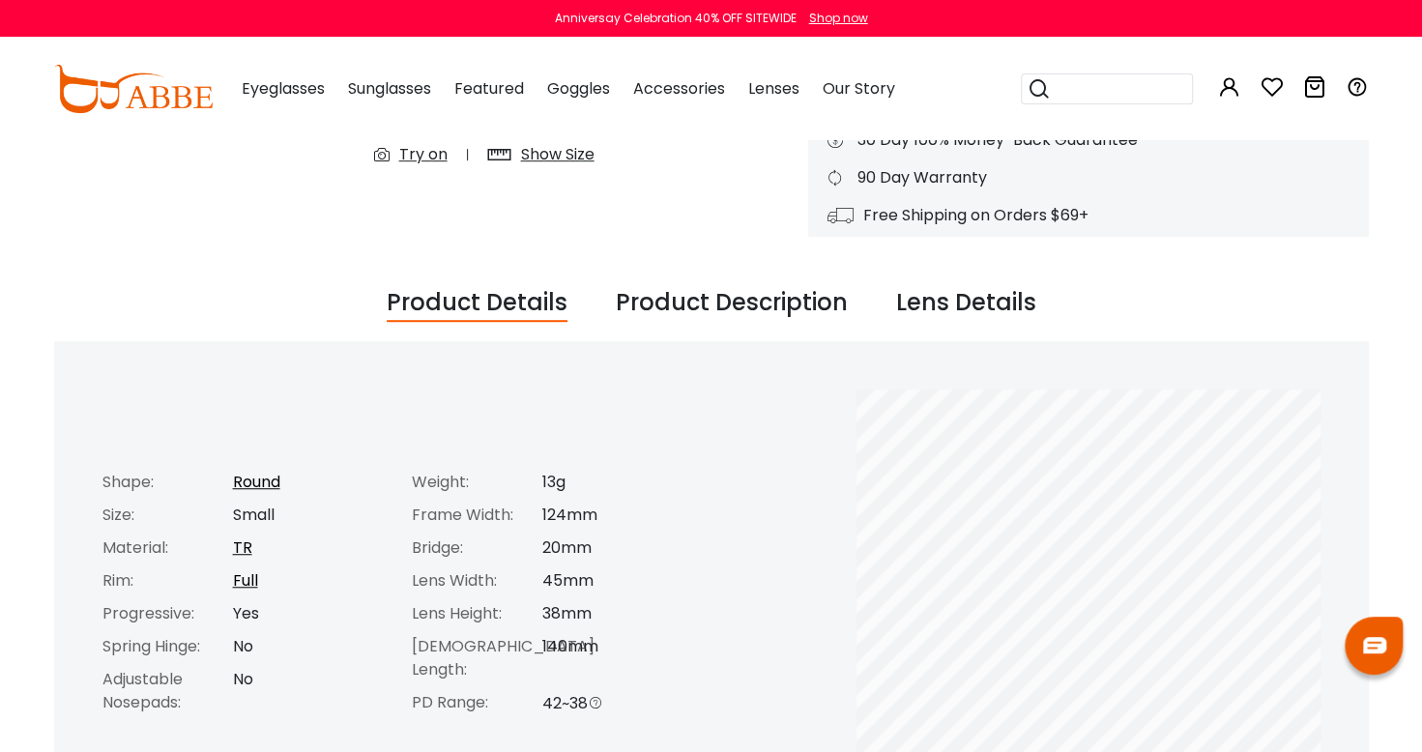
scroll to position [547, 0]
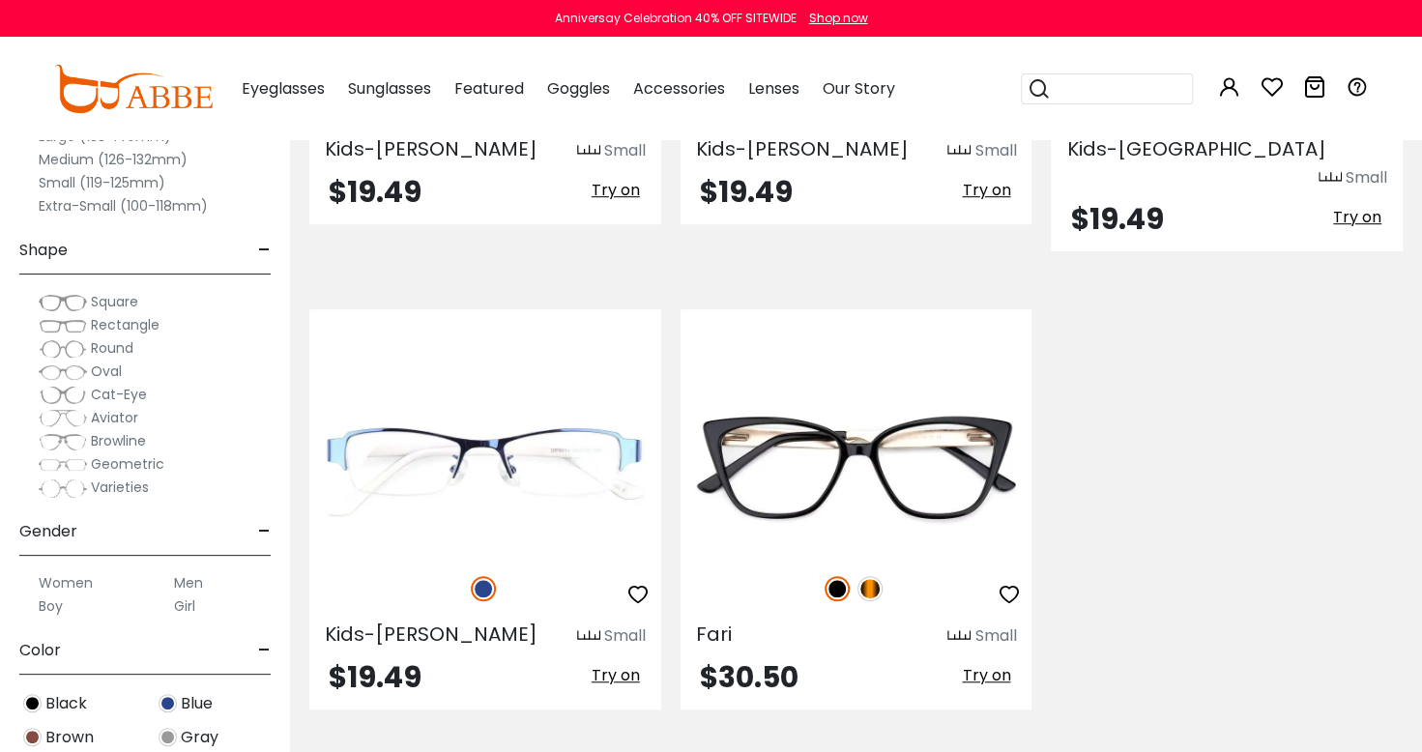
scroll to position [9087, 0]
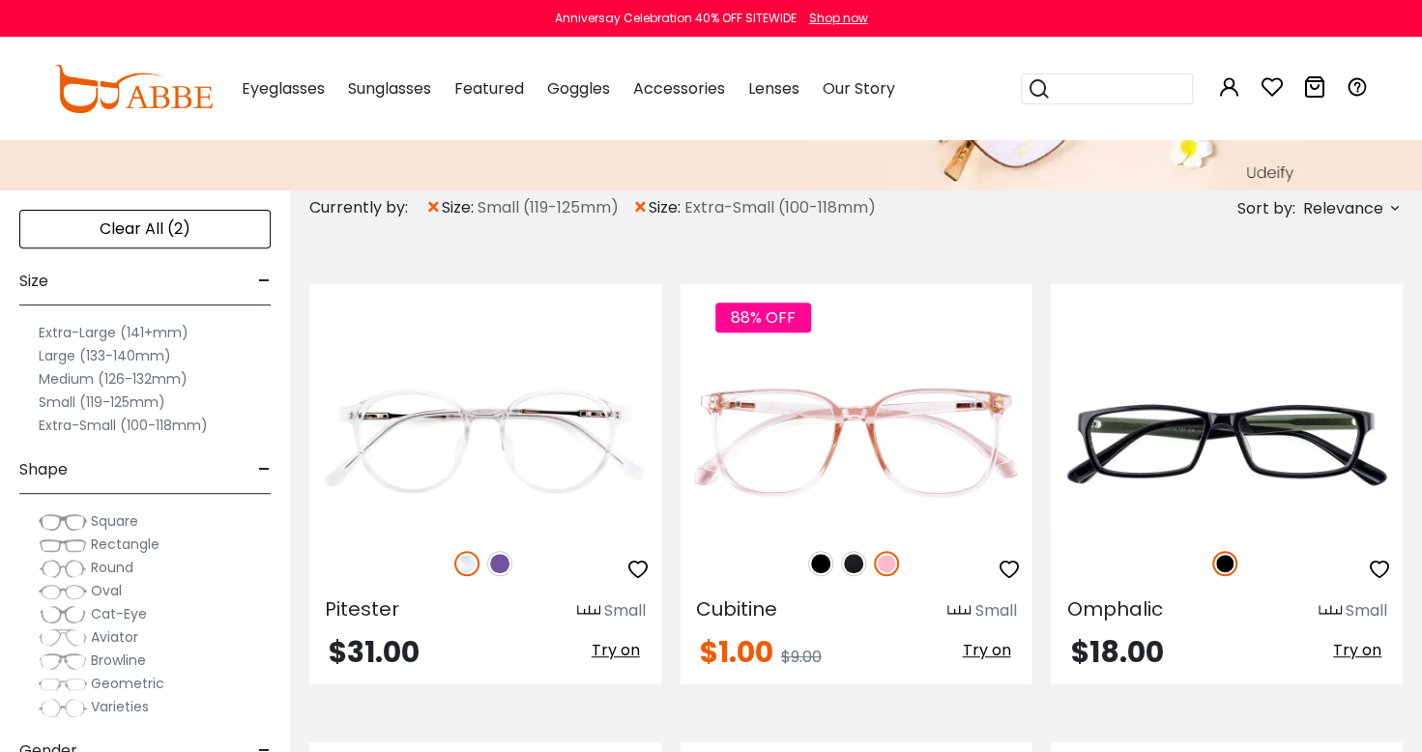
scroll to position [287, 0]
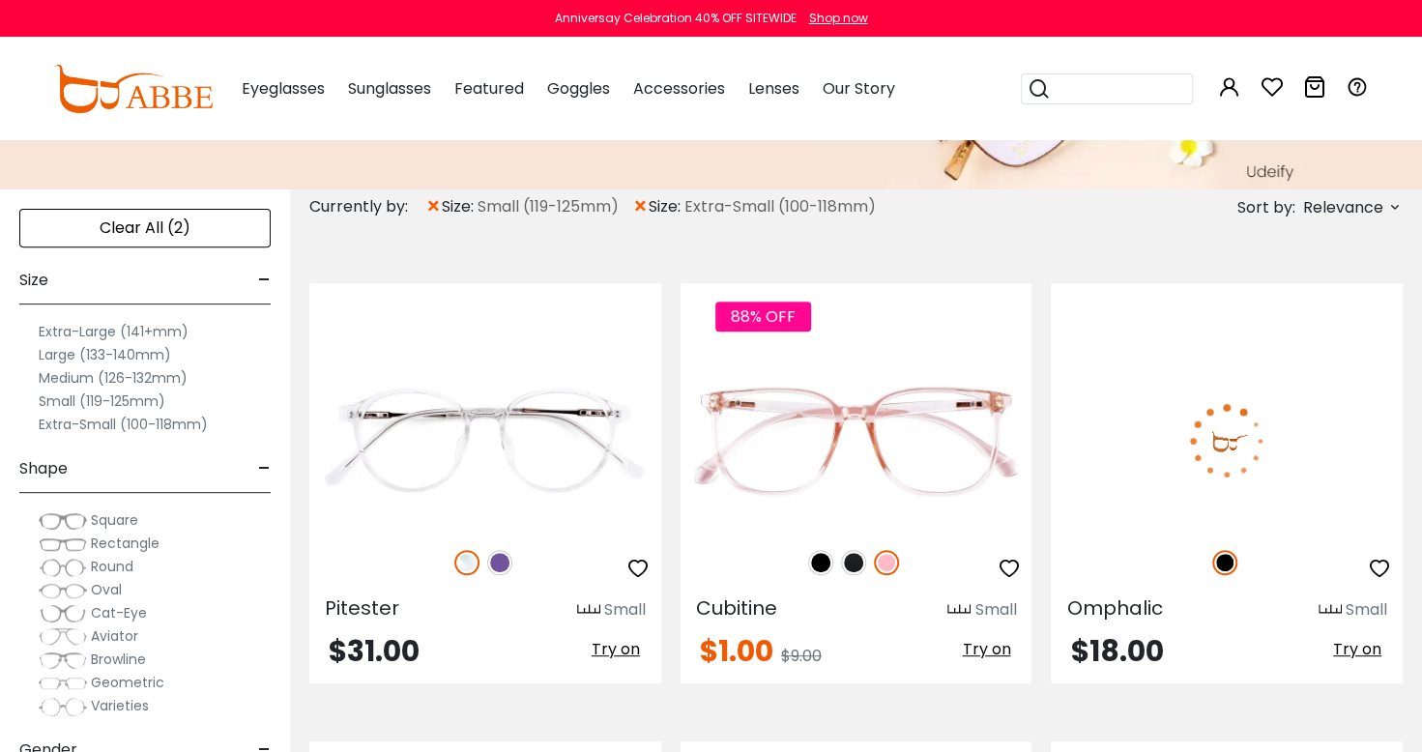
click at [1297, 443] on img at bounding box center [1227, 441] width 352 height 176
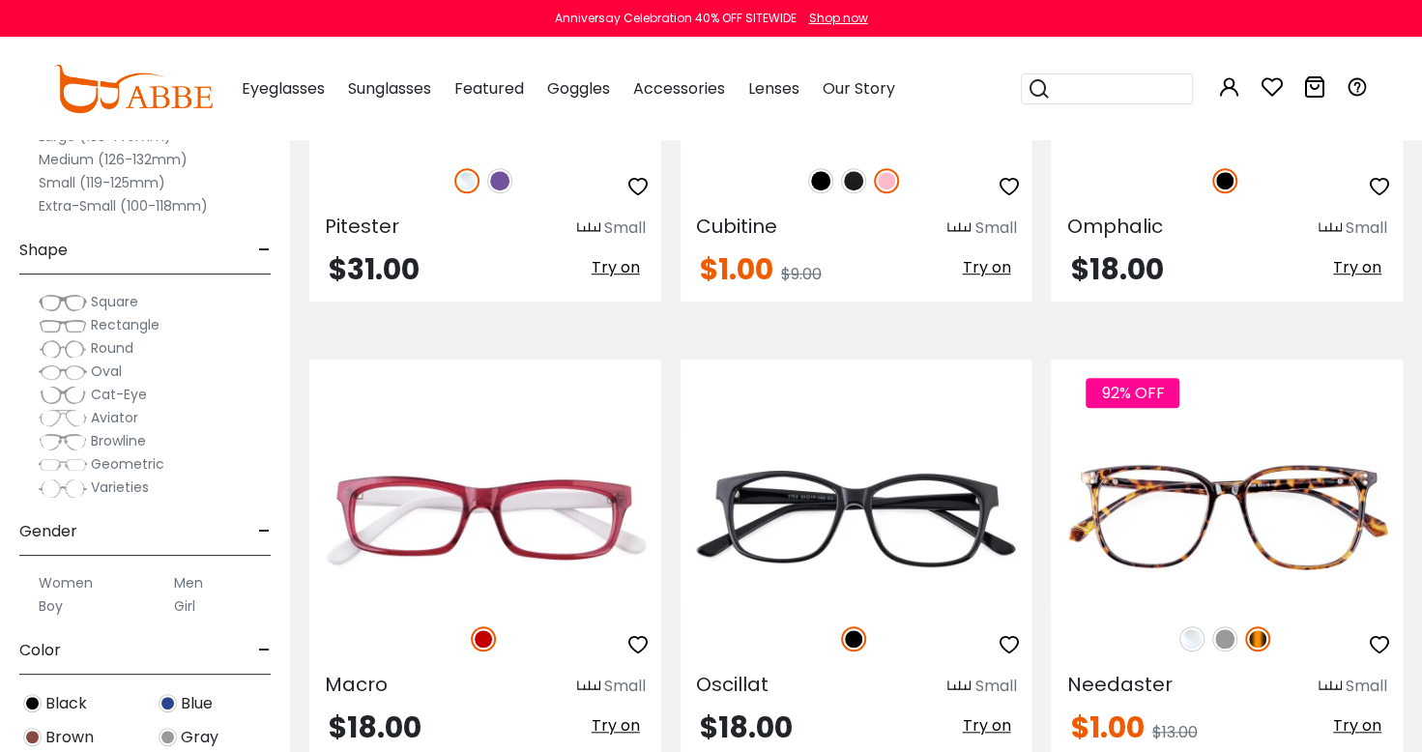
scroll to position [673, 0]
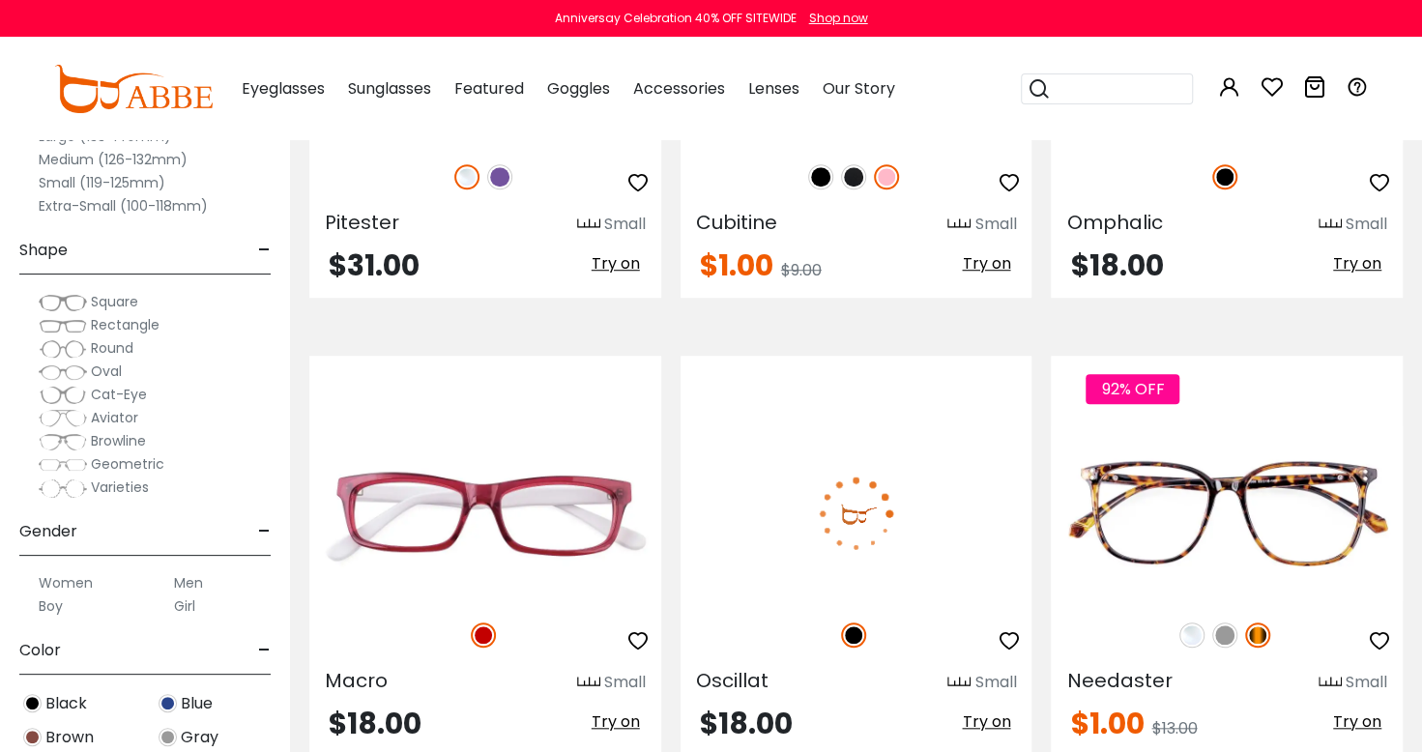
click at [914, 533] on img at bounding box center [856, 513] width 352 height 176
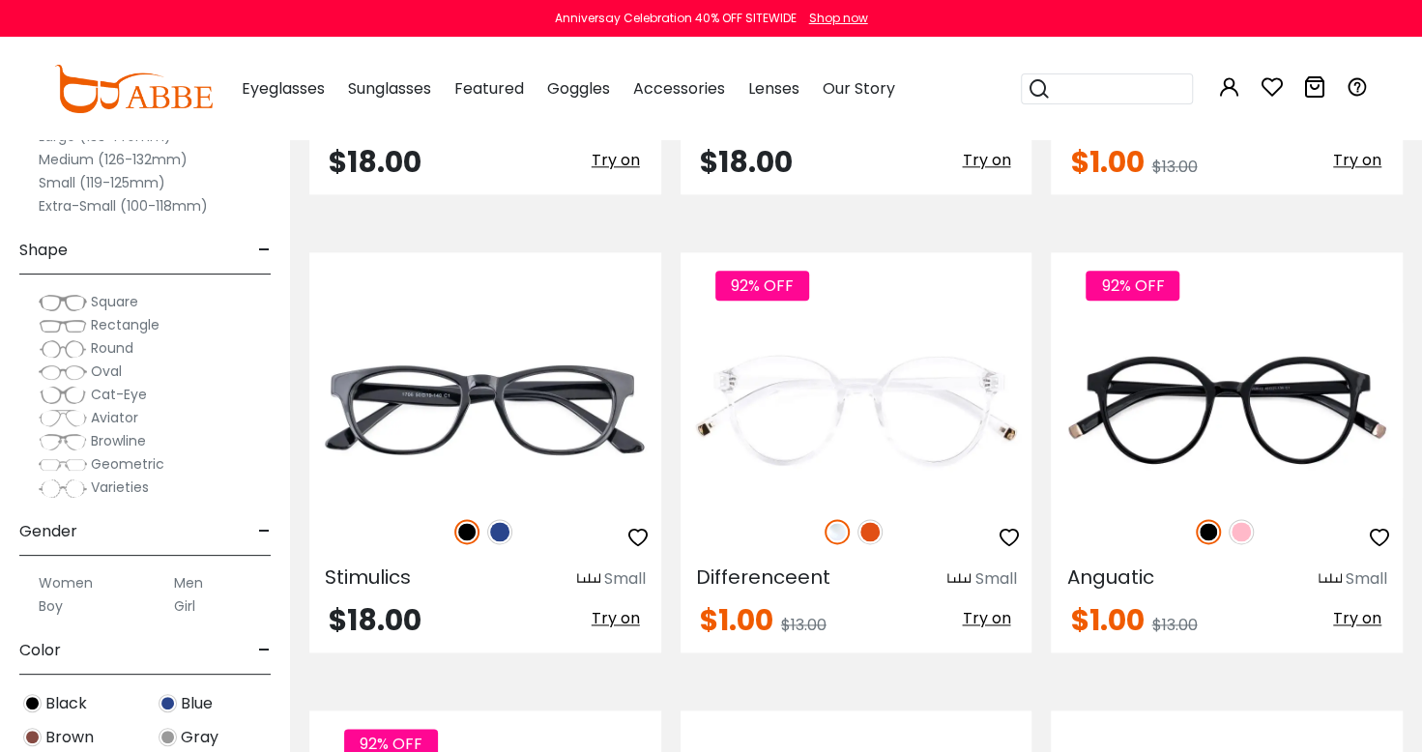
scroll to position [1235, 0]
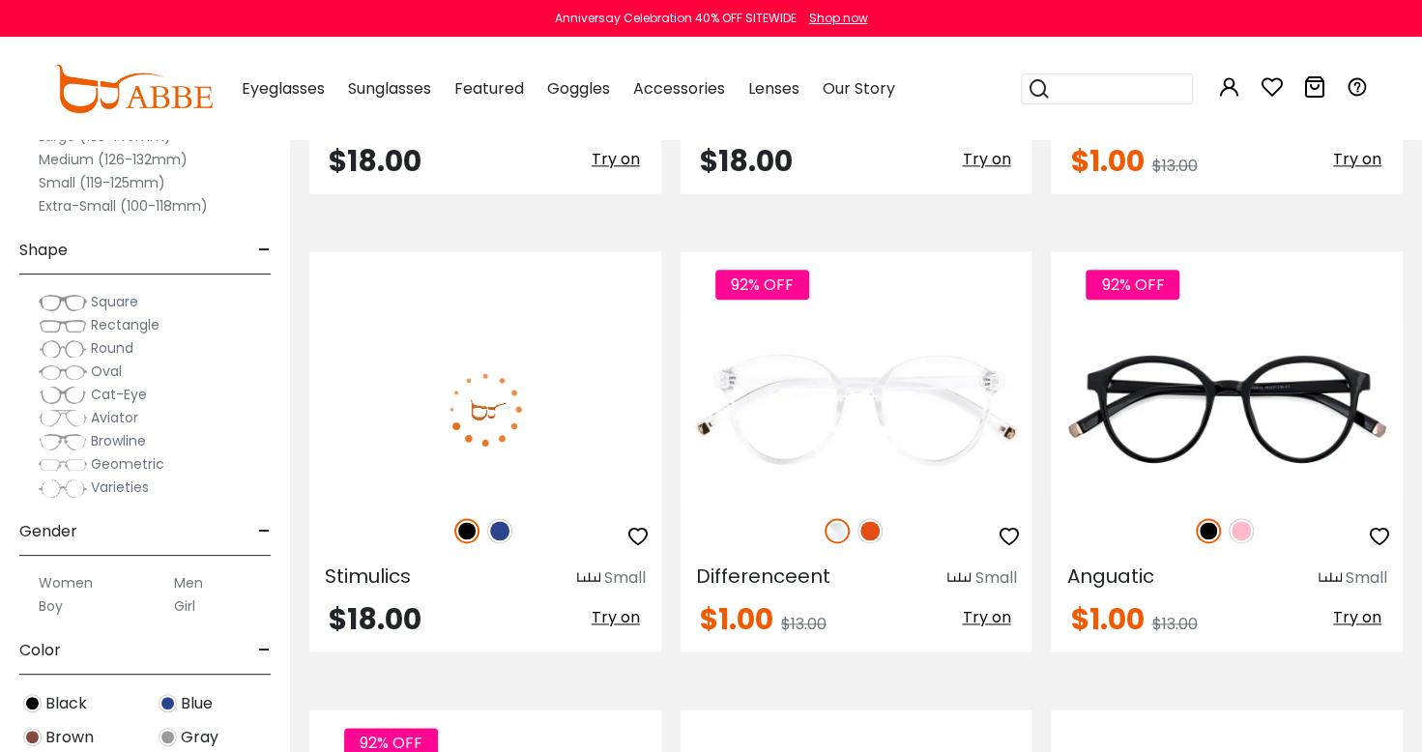
click at [576, 410] on img at bounding box center [485, 409] width 352 height 176
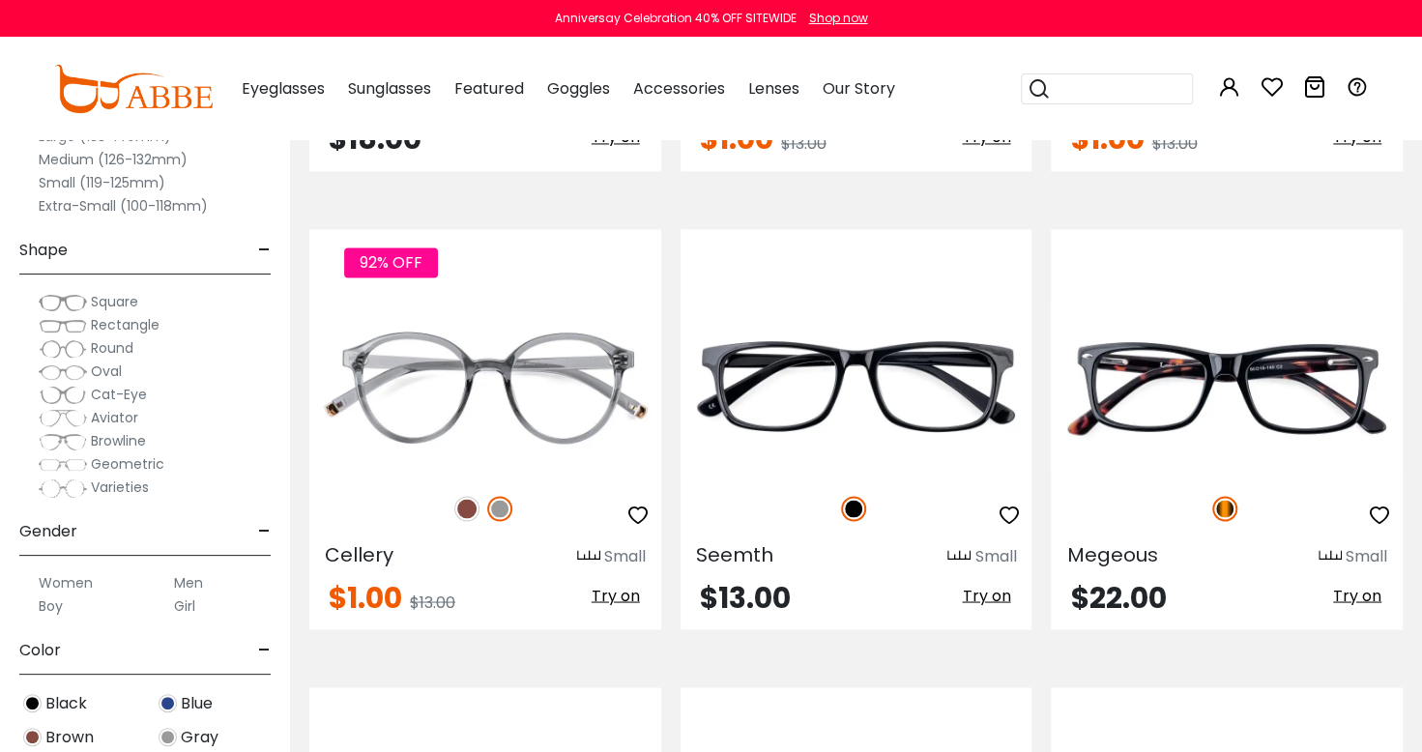
scroll to position [1717, 0]
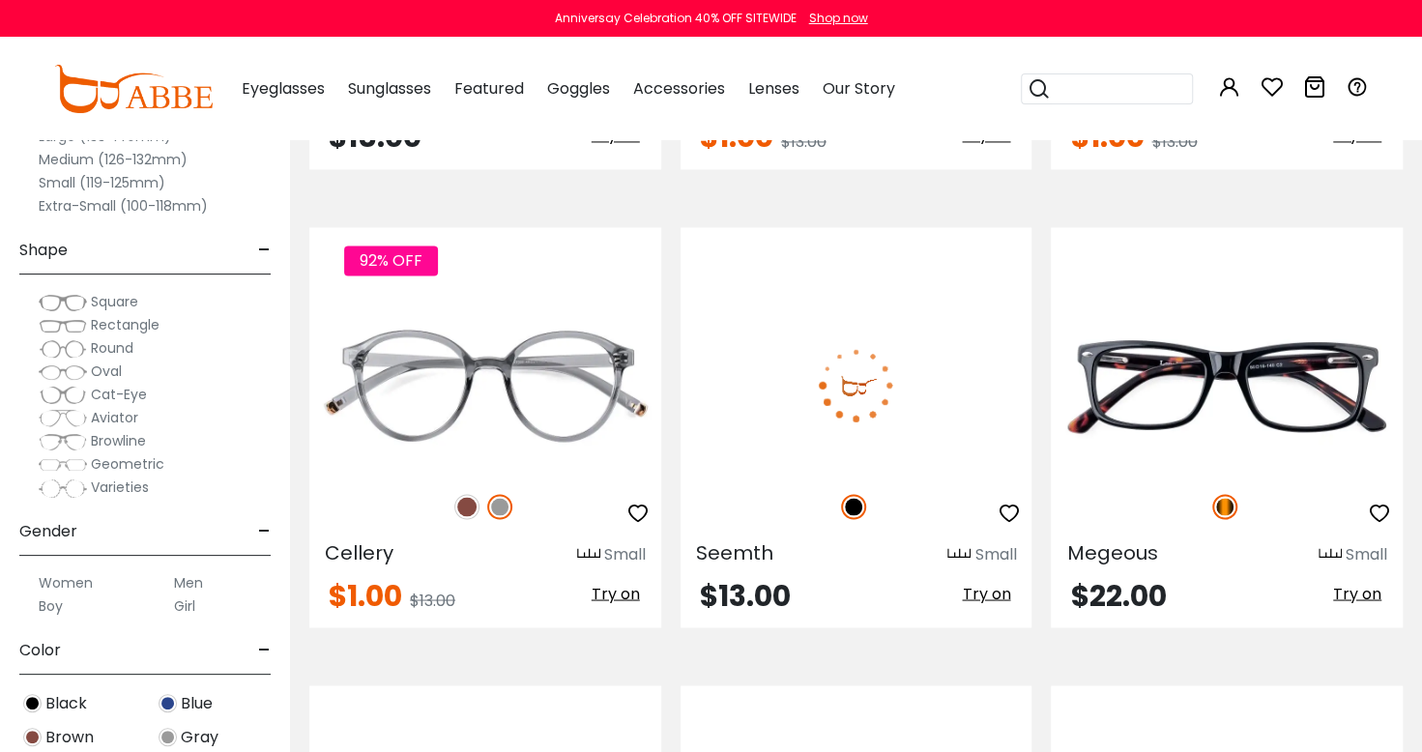
click at [949, 412] on img at bounding box center [856, 385] width 352 height 176
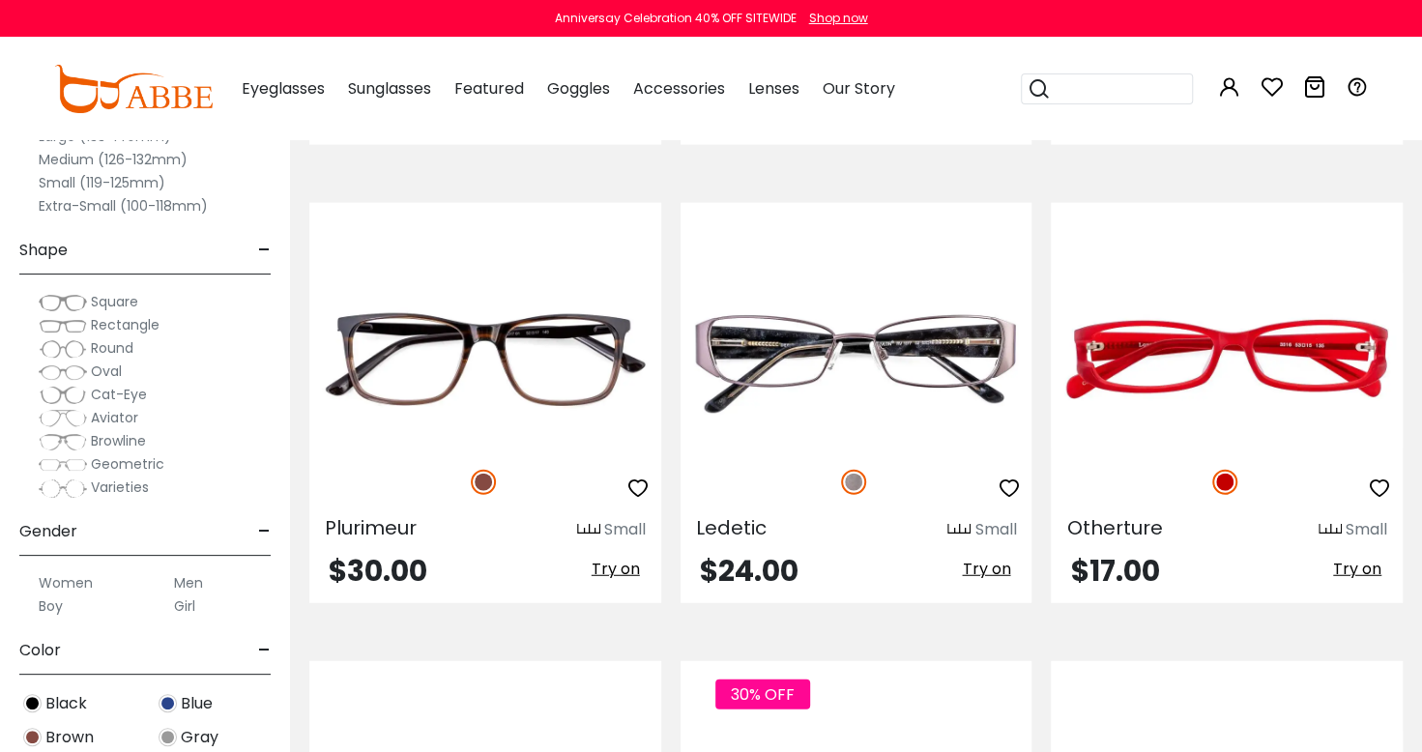
scroll to position [2659, 0]
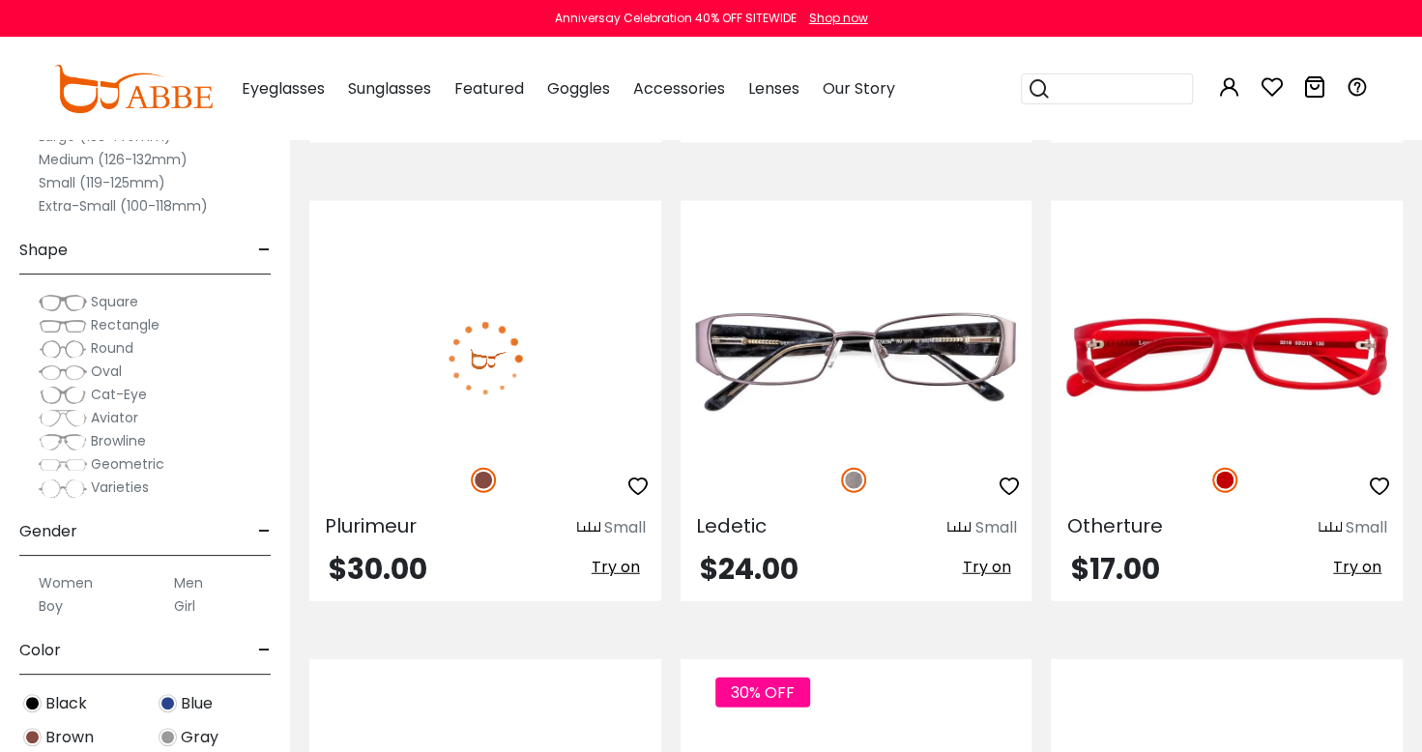
click at [576, 383] on img at bounding box center [485, 359] width 352 height 176
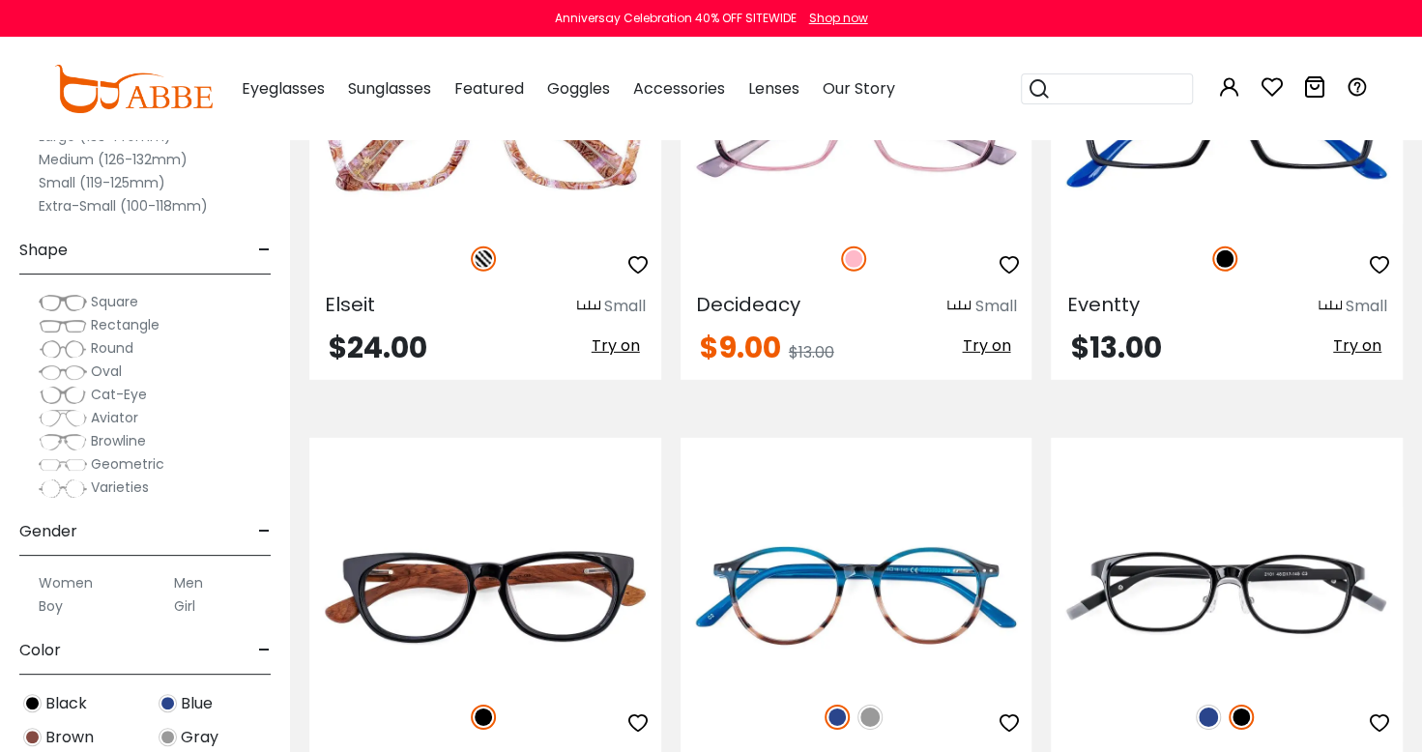
scroll to position [3338, 0]
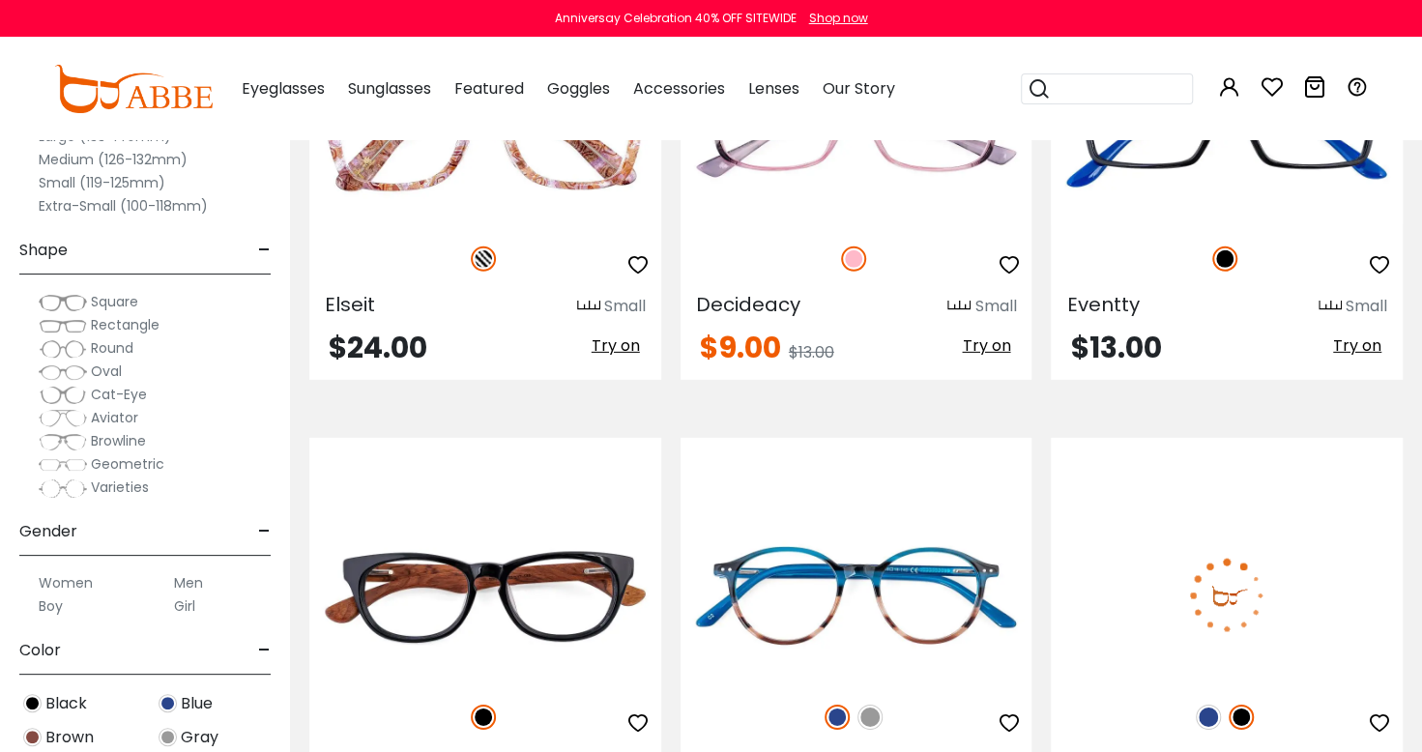
click at [1312, 613] on img at bounding box center [1227, 595] width 352 height 176
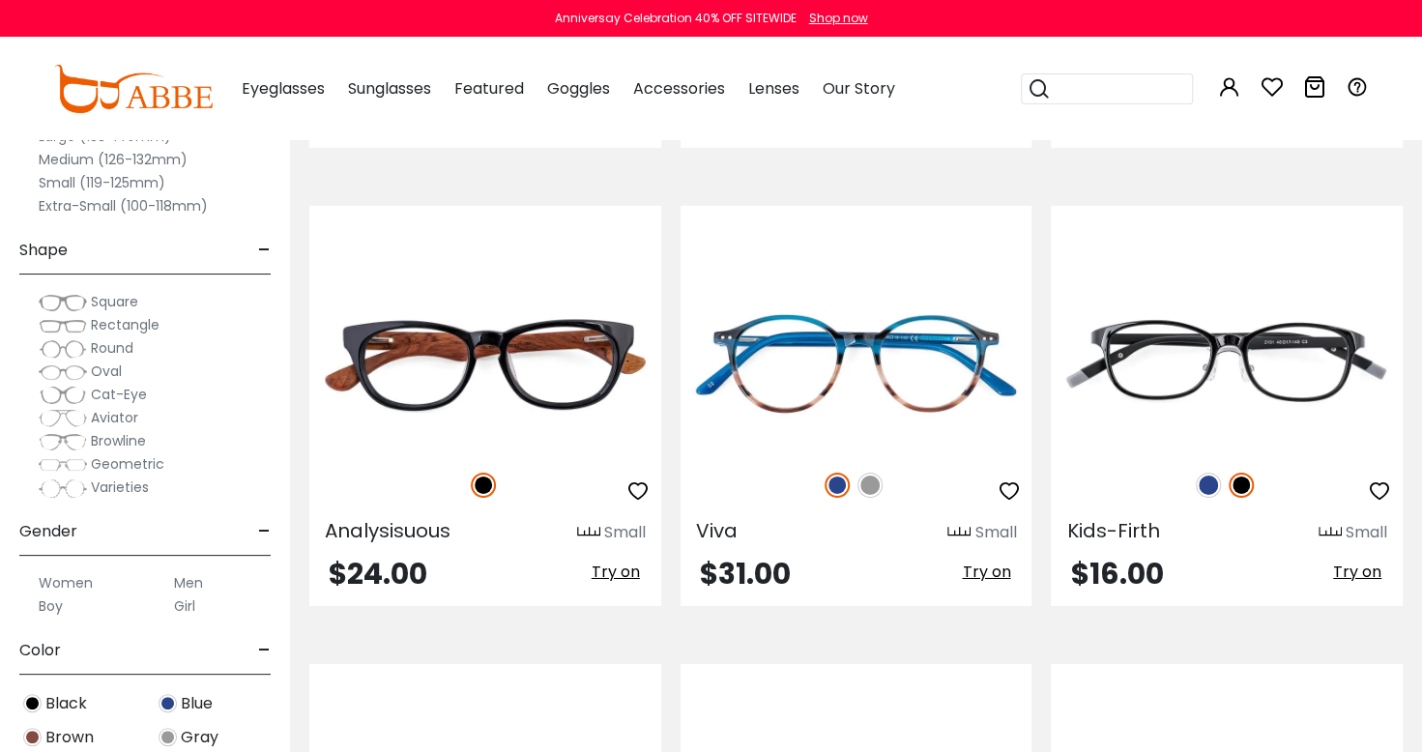
scroll to position [3575, 0]
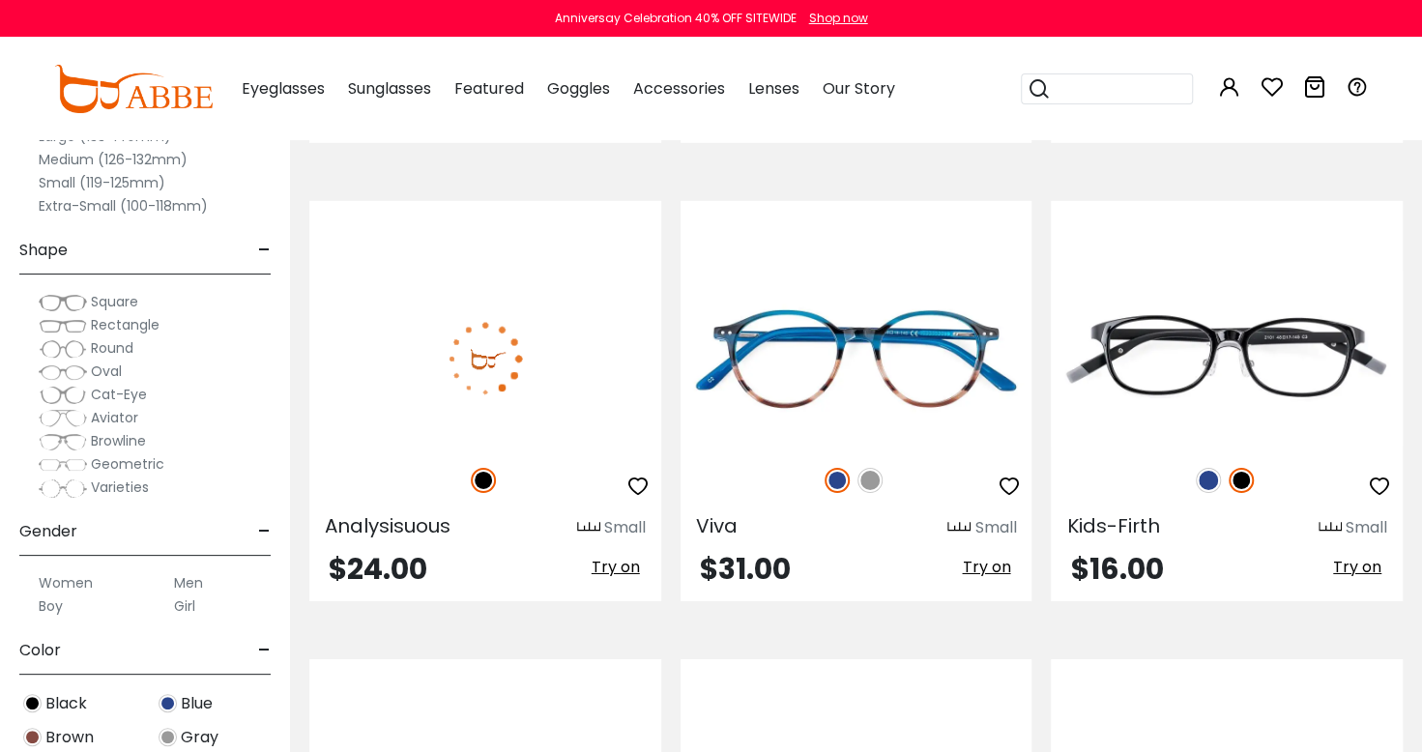
click at [541, 369] on img at bounding box center [485, 359] width 352 height 176
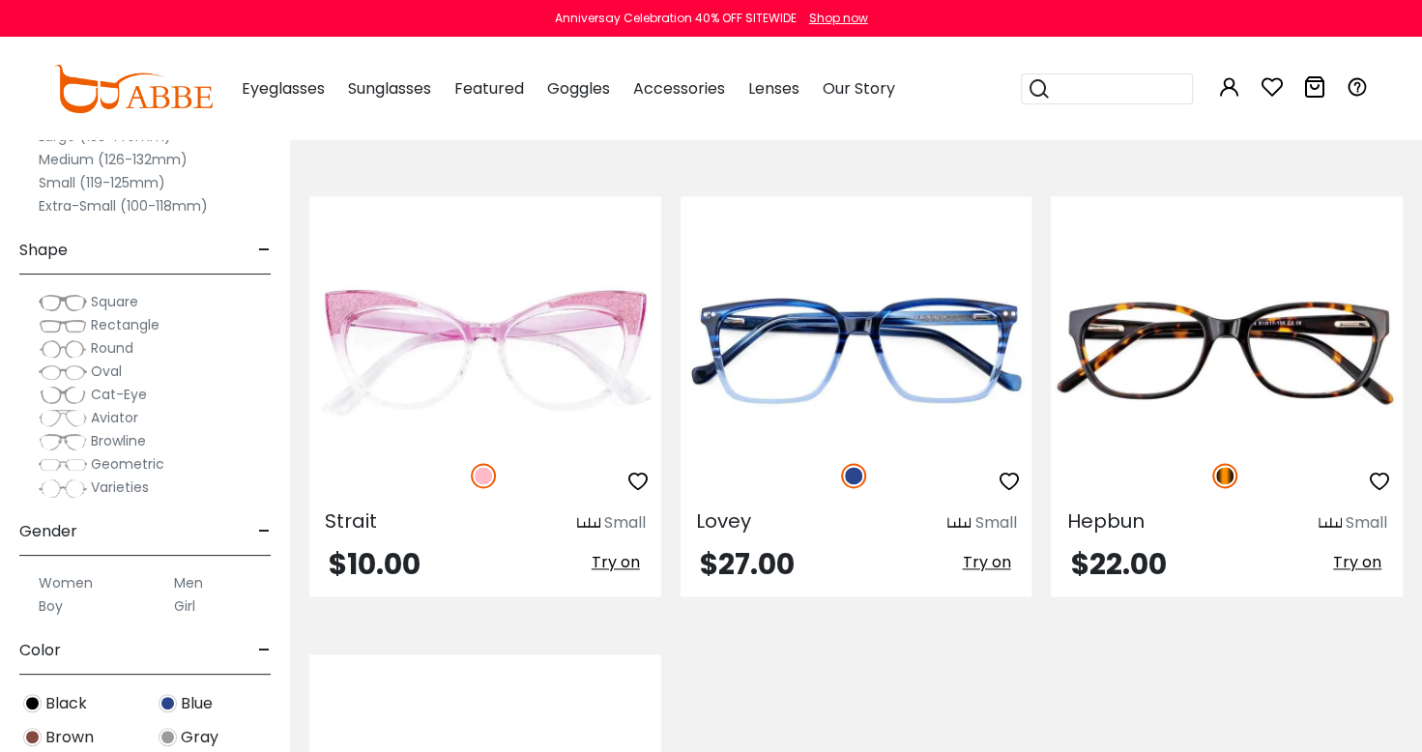
scroll to position [5412, 0]
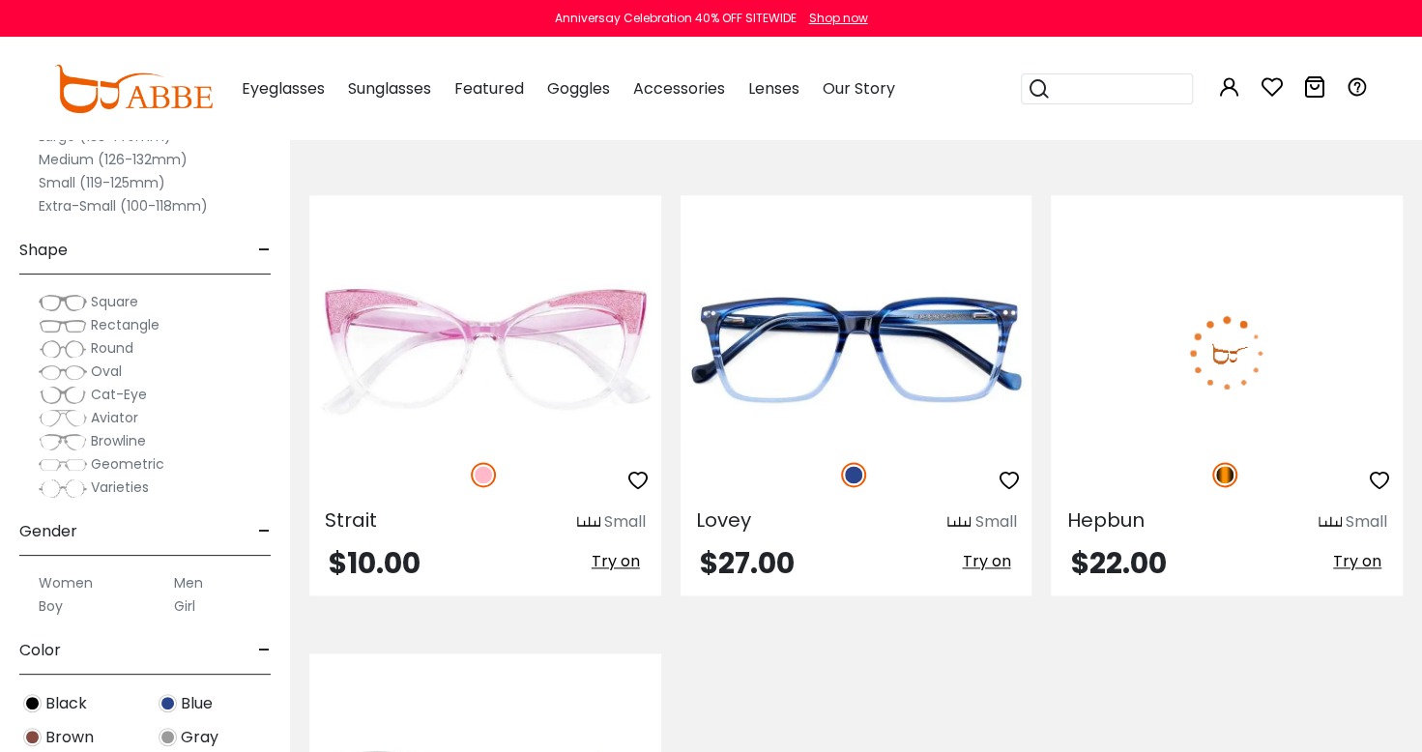
click at [1288, 369] on img at bounding box center [1227, 353] width 352 height 176
